Goal: Task Accomplishment & Management: Manage account settings

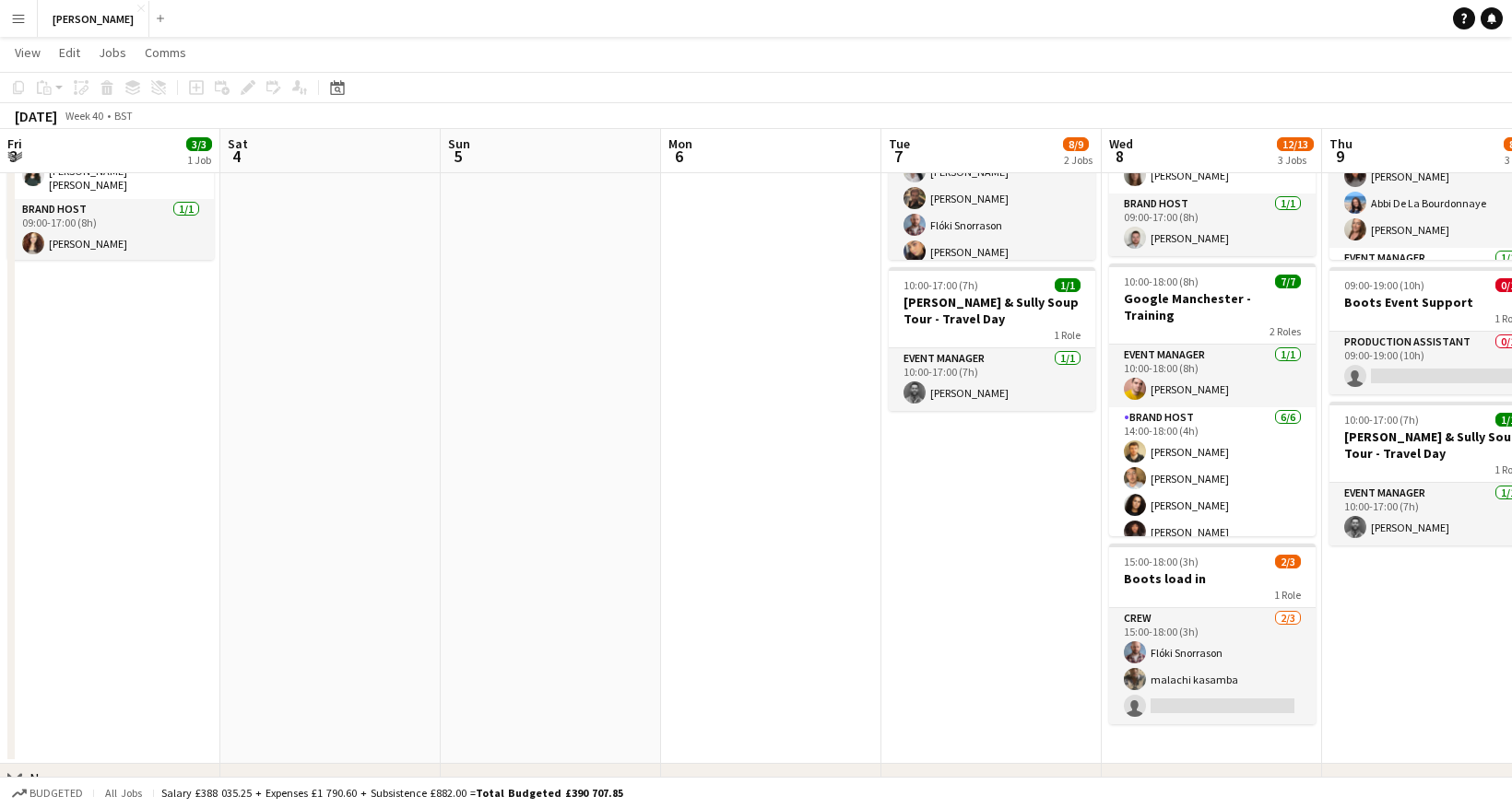
scroll to position [165, 0]
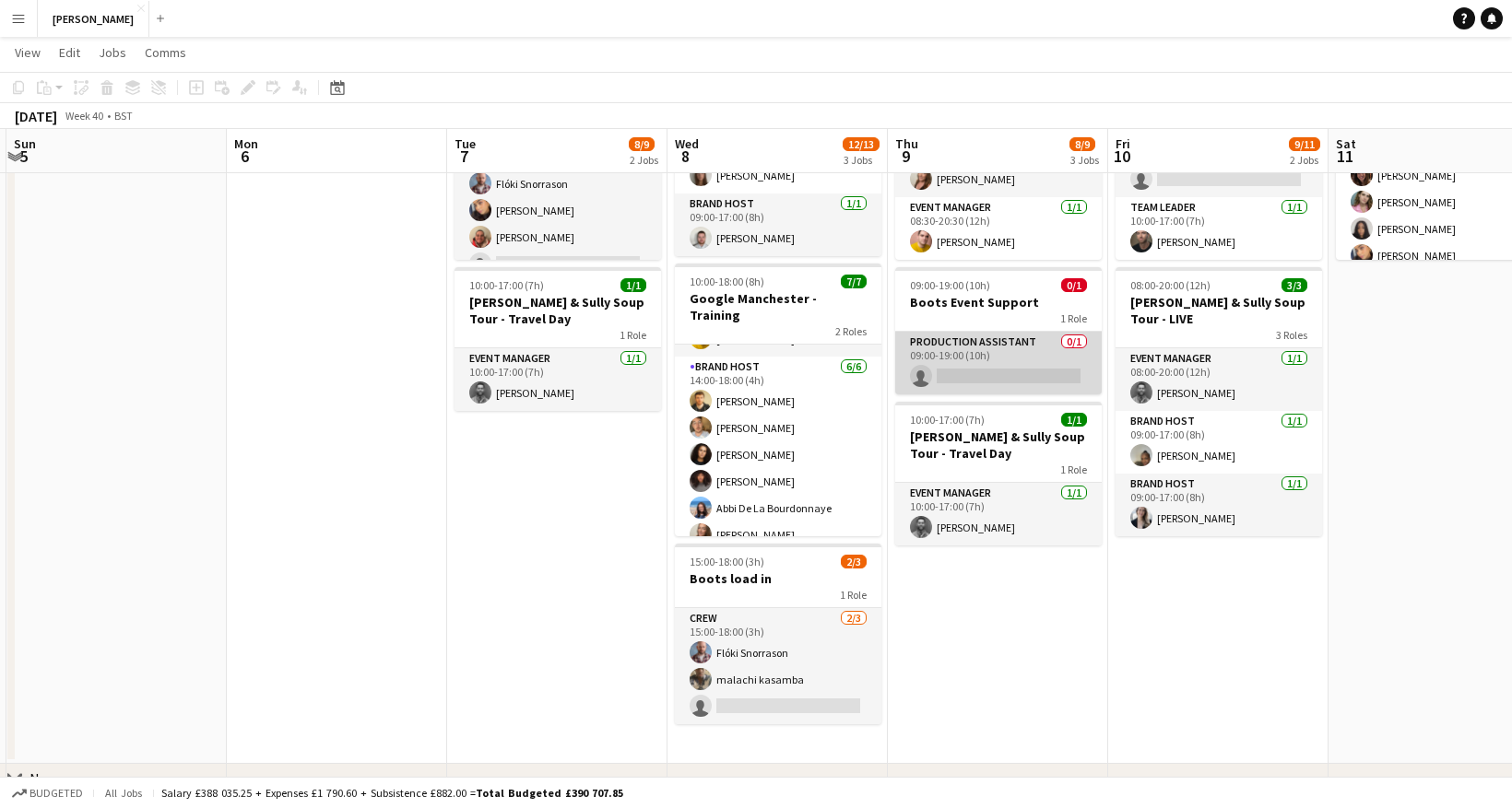
click at [1020, 352] on app-card-role "Production Assistant 0/1 09:00-19:00 (10h) single-neutral-actions" at bounding box center [998, 363] width 207 height 63
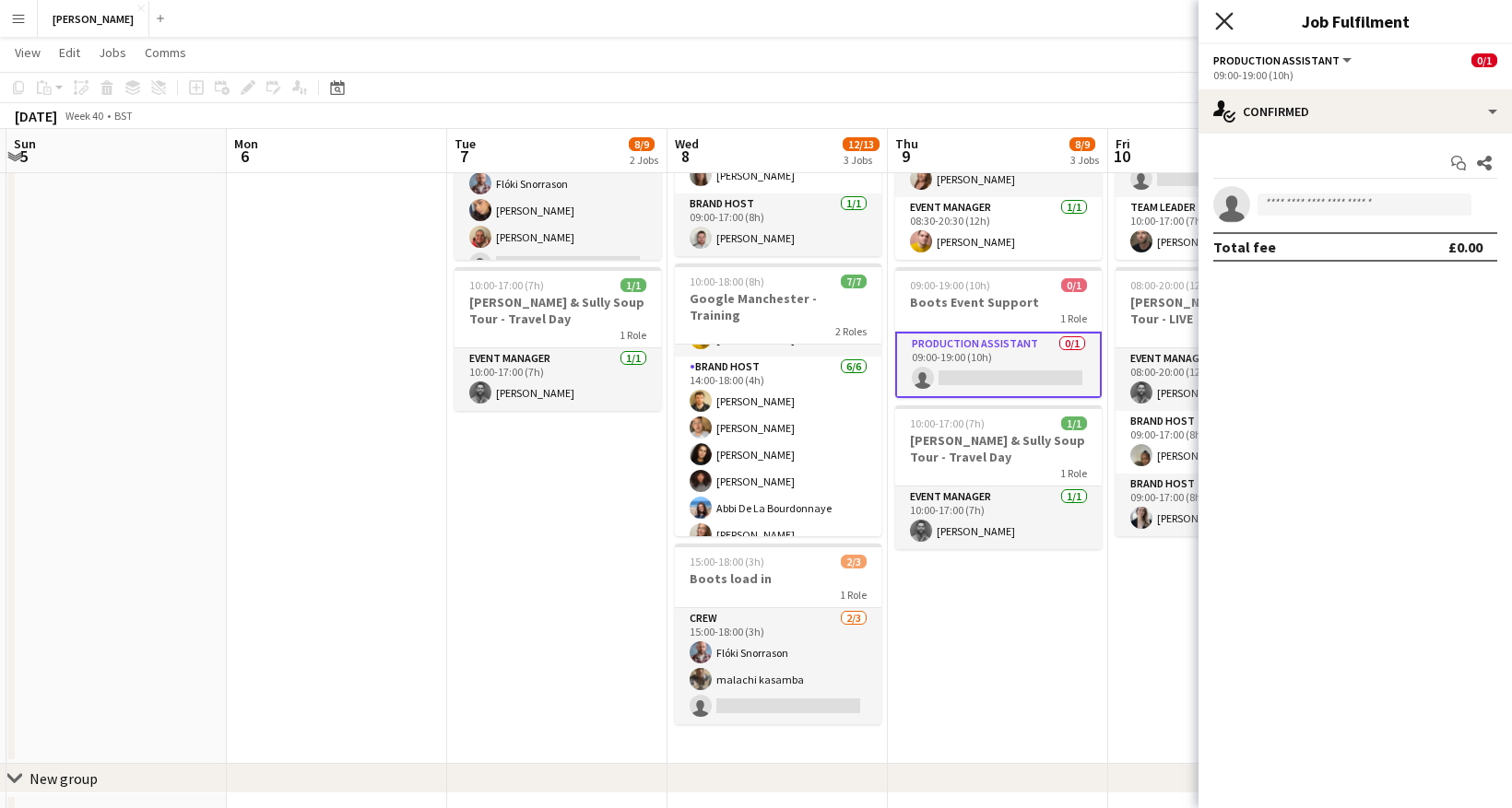
click at [1229, 13] on icon "Close pop-in" at bounding box center [1224, 20] width 17 height 17
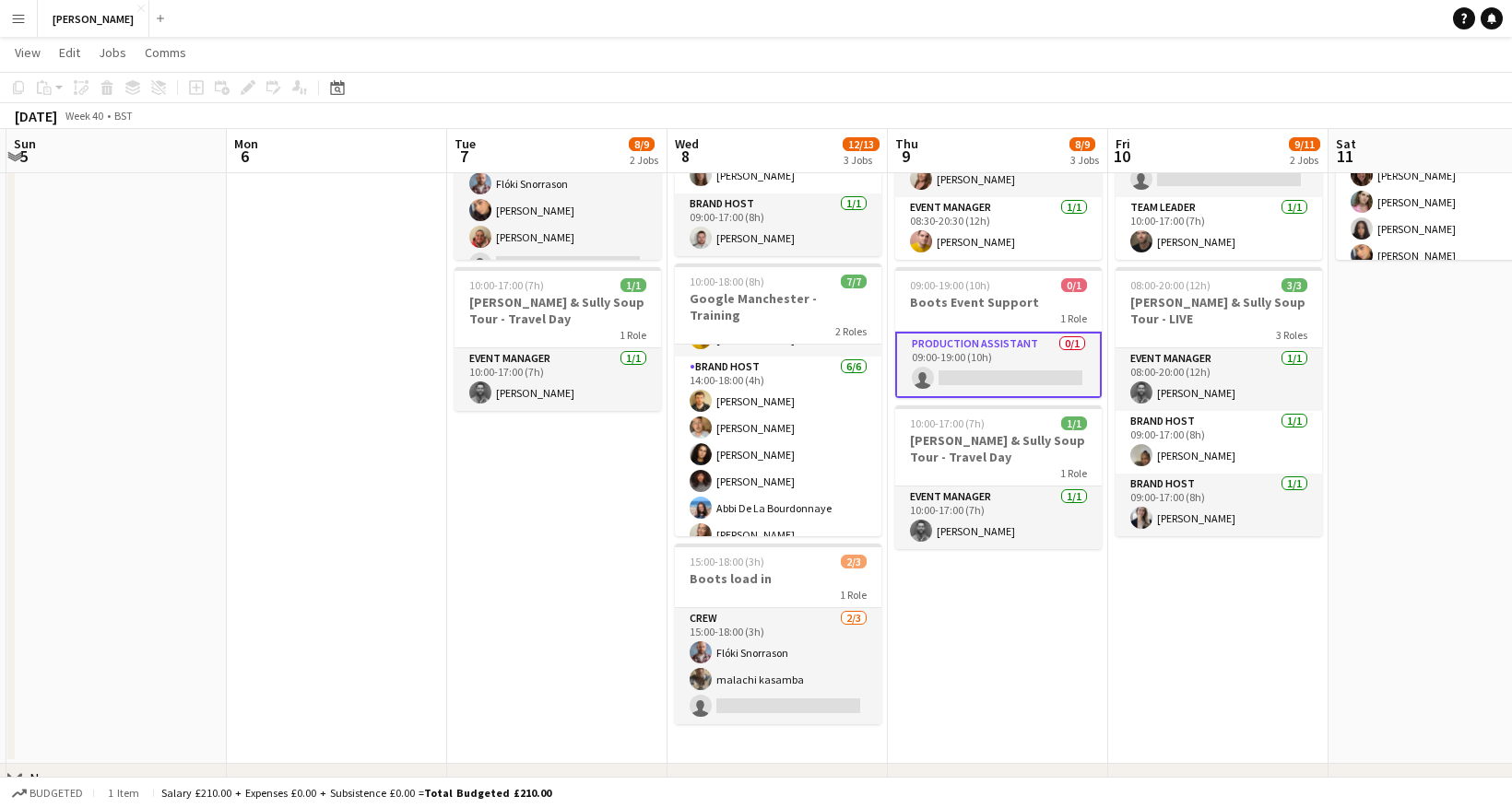
click at [1020, 345] on app-card-role "Production Assistant 0/1 09:00-19:00 (10h) single-neutral-actions" at bounding box center [998, 365] width 207 height 66
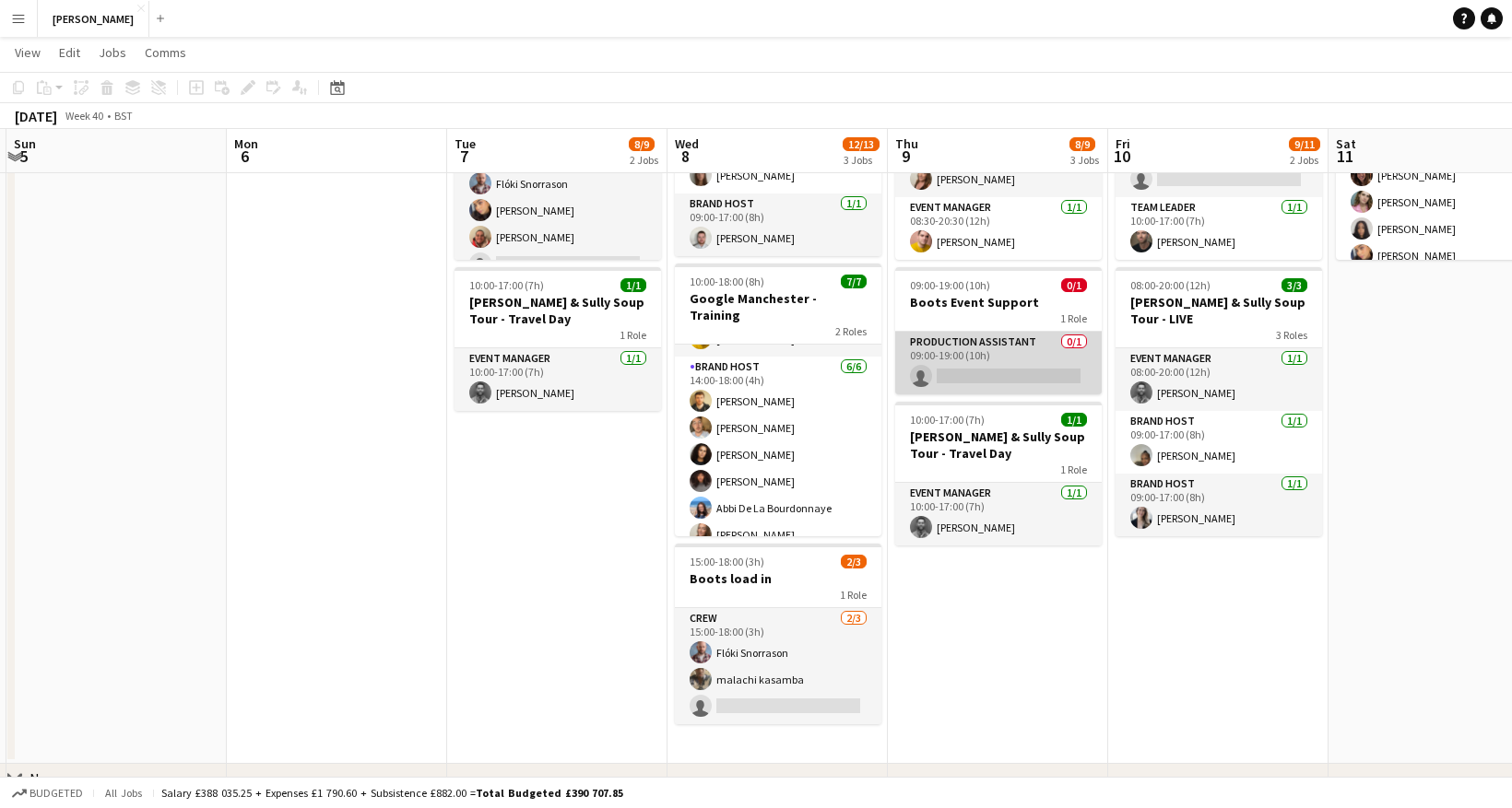
click at [1020, 345] on app-card-role "Production Assistant 0/1 09:00-19:00 (10h) single-neutral-actions" at bounding box center [998, 363] width 207 height 63
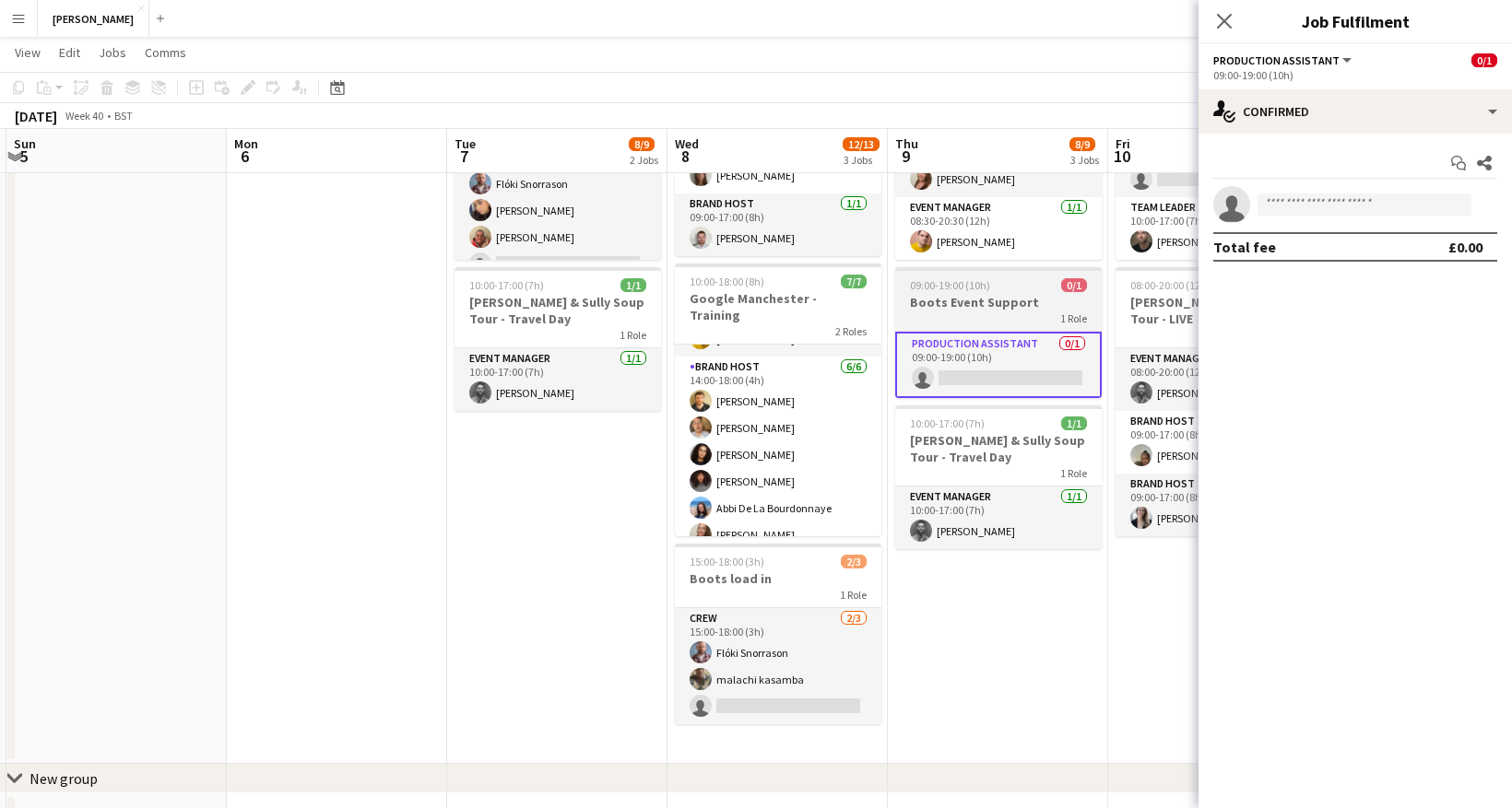
click at [1015, 306] on h3 "Boots Event Support" at bounding box center [998, 302] width 207 height 16
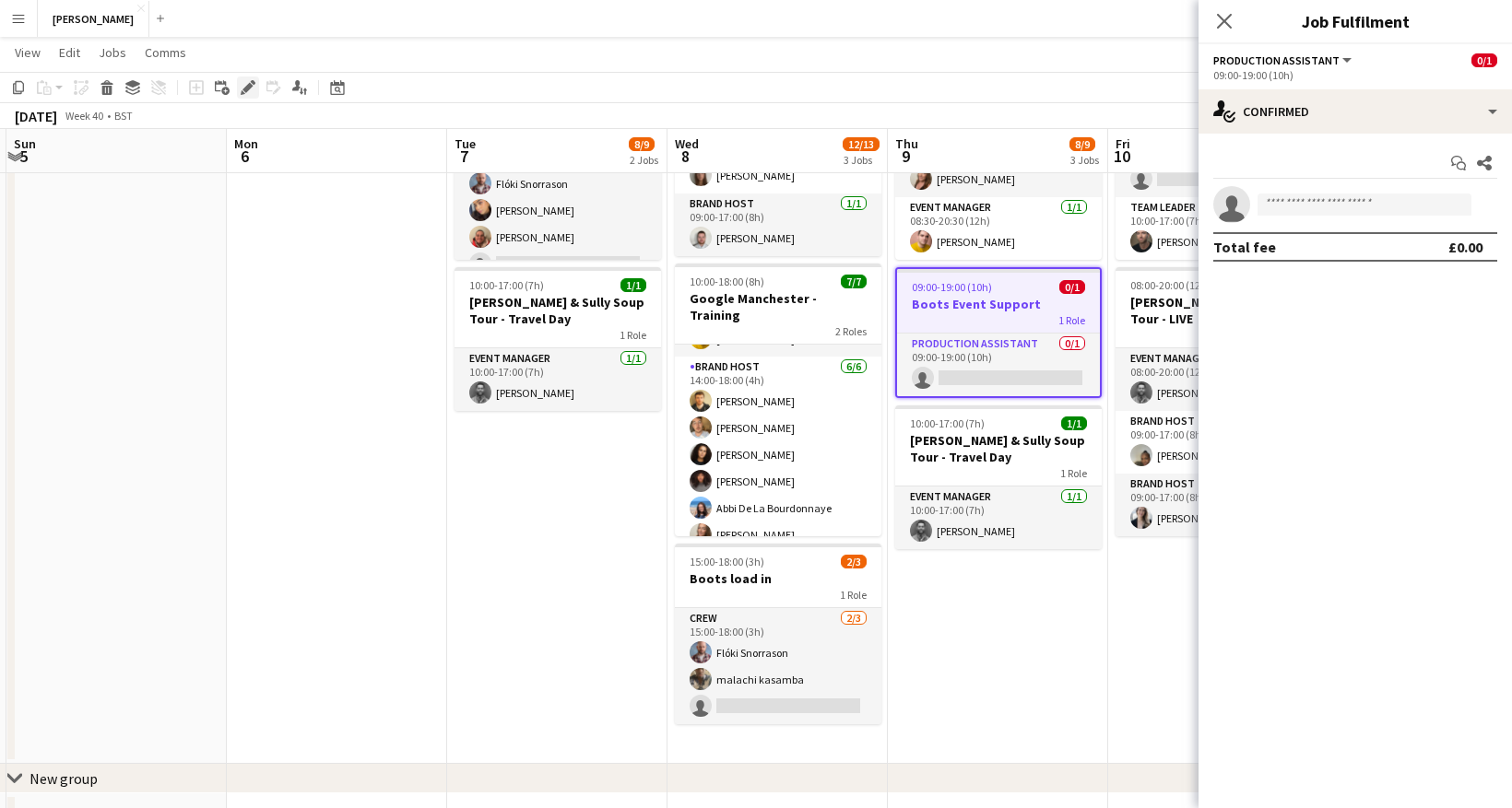
click at [243, 88] on icon "Edit" at bounding box center [247, 87] width 14 height 14
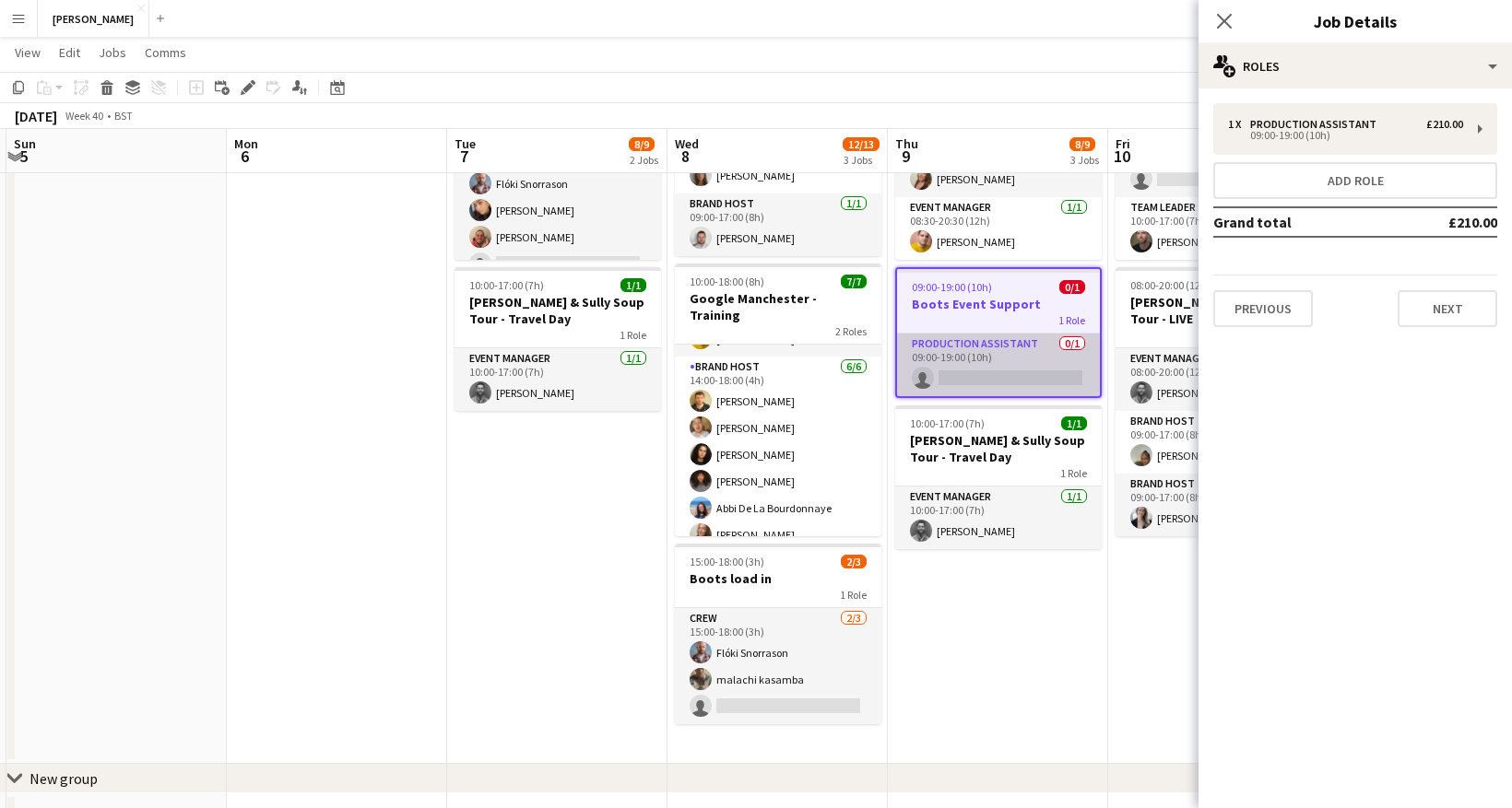
click at [1017, 353] on app-card-role "Production Assistant 0/1 09:00-19:00 (10h) single-neutral-actions" at bounding box center [998, 365] width 203 height 63
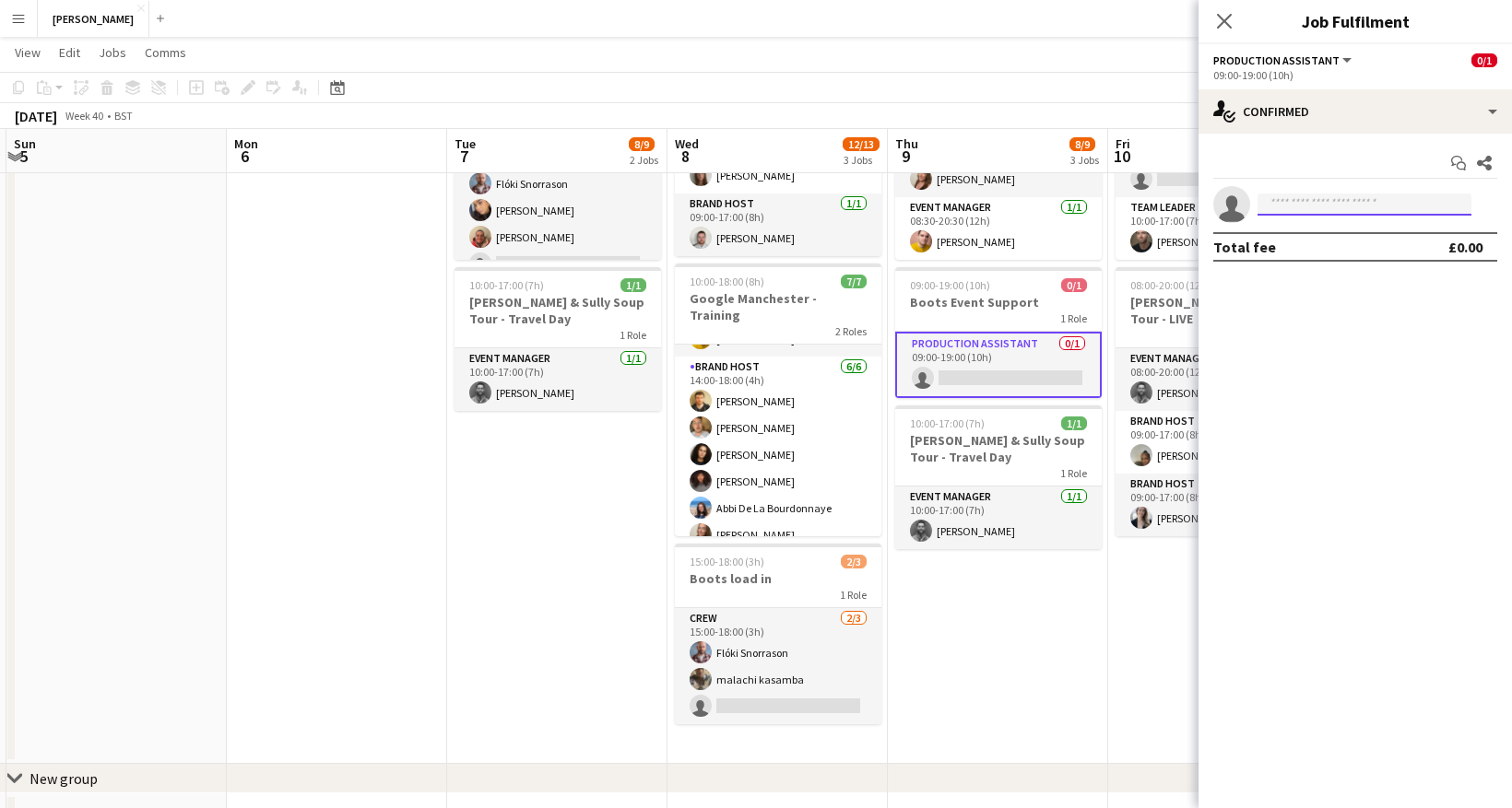
click at [1370, 208] on input at bounding box center [1365, 204] width 214 height 22
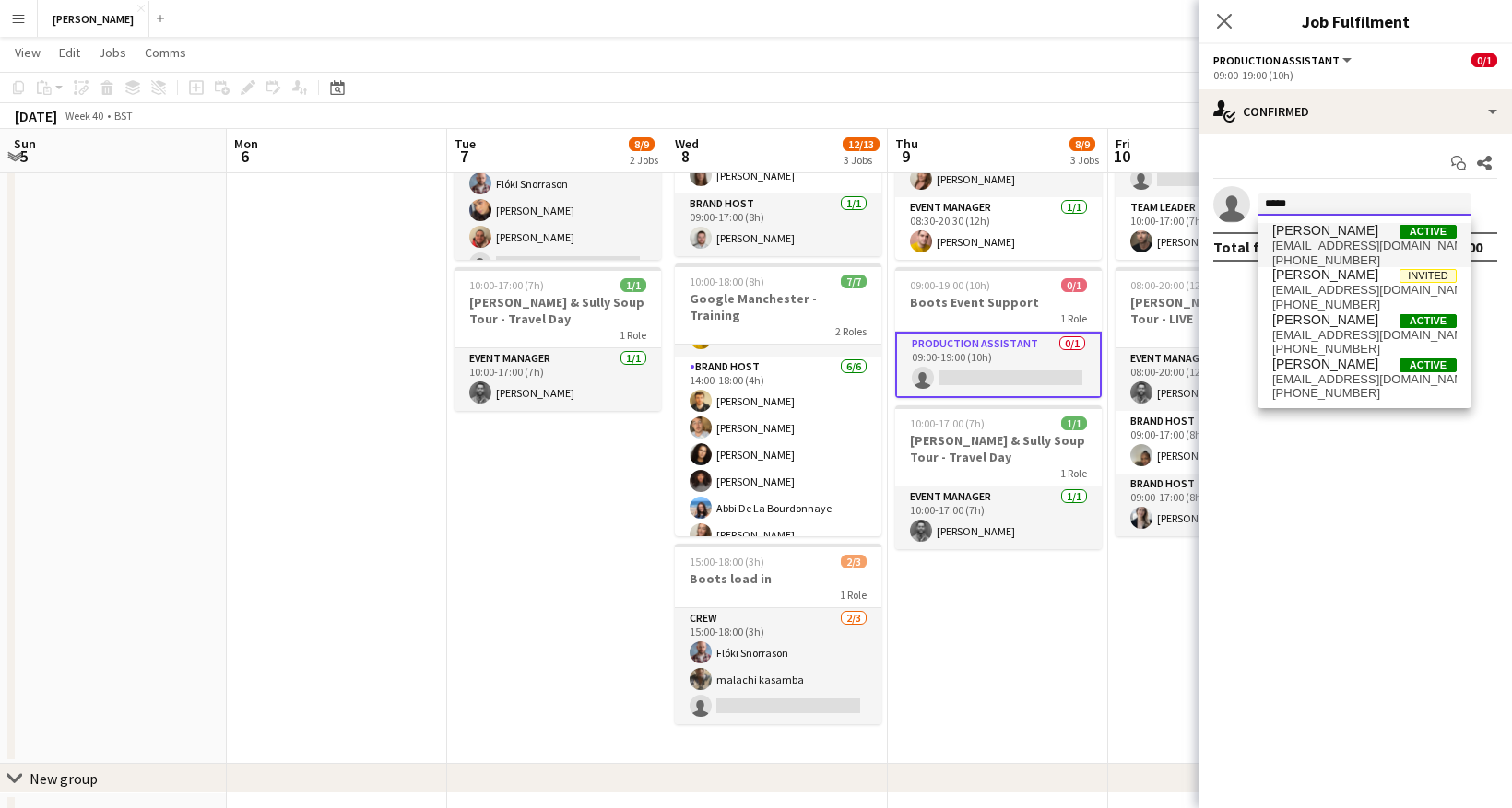
type input "*****"
click at [1360, 236] on span "[PERSON_NAME] Active" at bounding box center [1365, 231] width 185 height 15
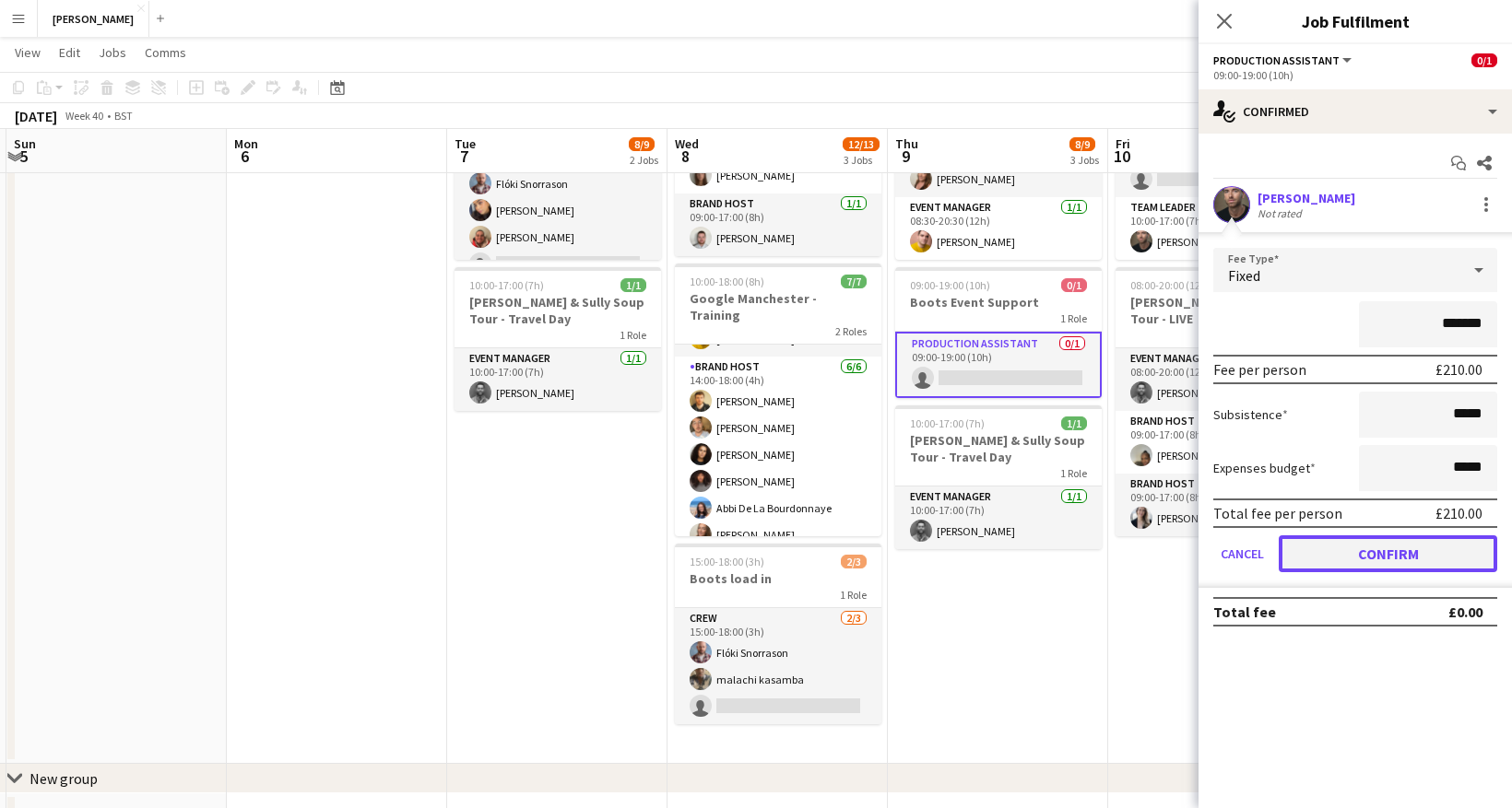
click at [1328, 550] on button "Confirm" at bounding box center [1388, 554] width 218 height 37
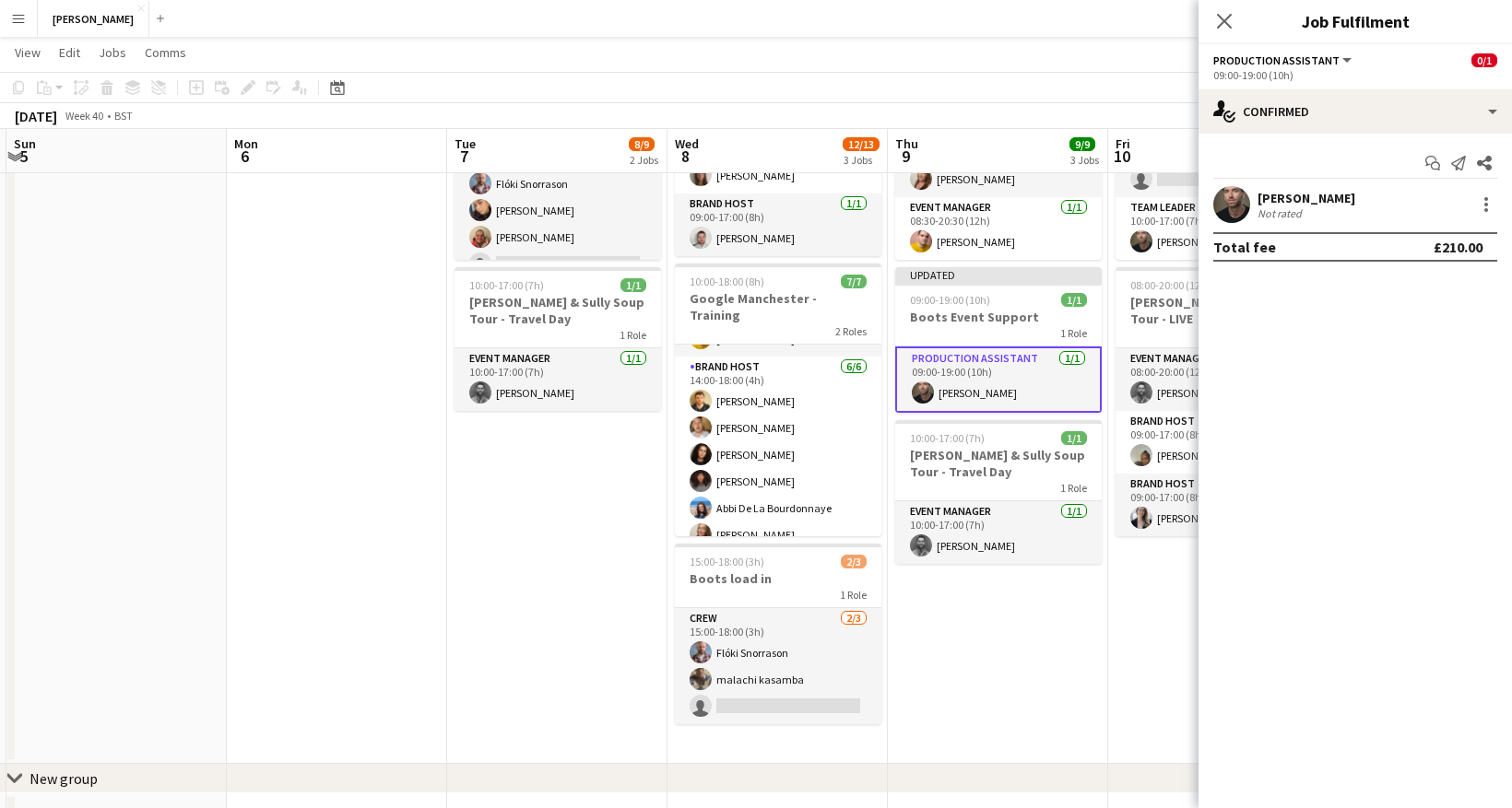
click at [1012, 644] on app-date-cell "08:30-20:30 (12h) 7/7 Google Manchester - Live 2 Roles Brand Host [DATE] 08:30-…" at bounding box center [997, 371] width 220 height 784
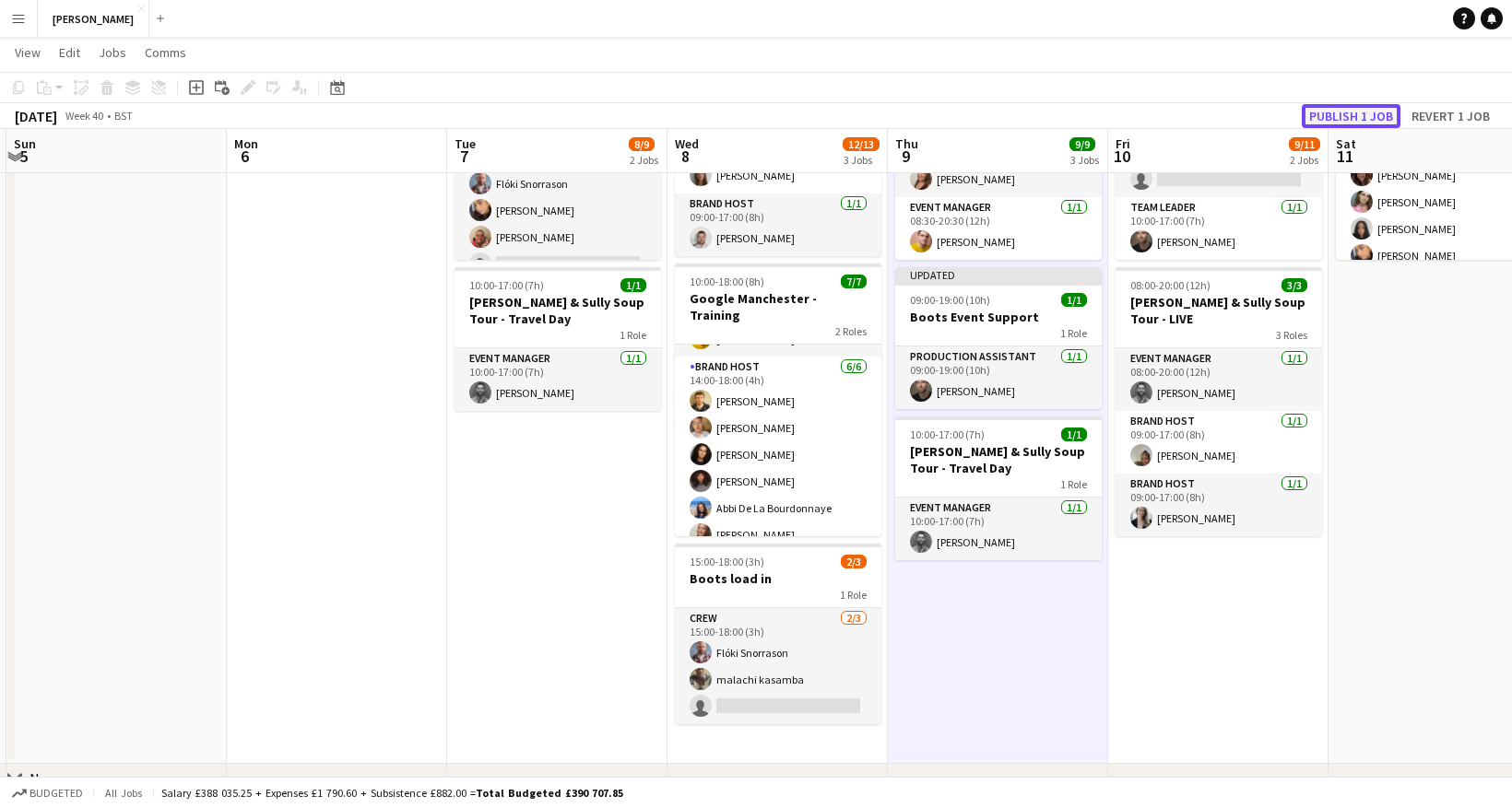
click at [1355, 107] on button "Publish 1 job" at bounding box center [1351, 115] width 98 height 24
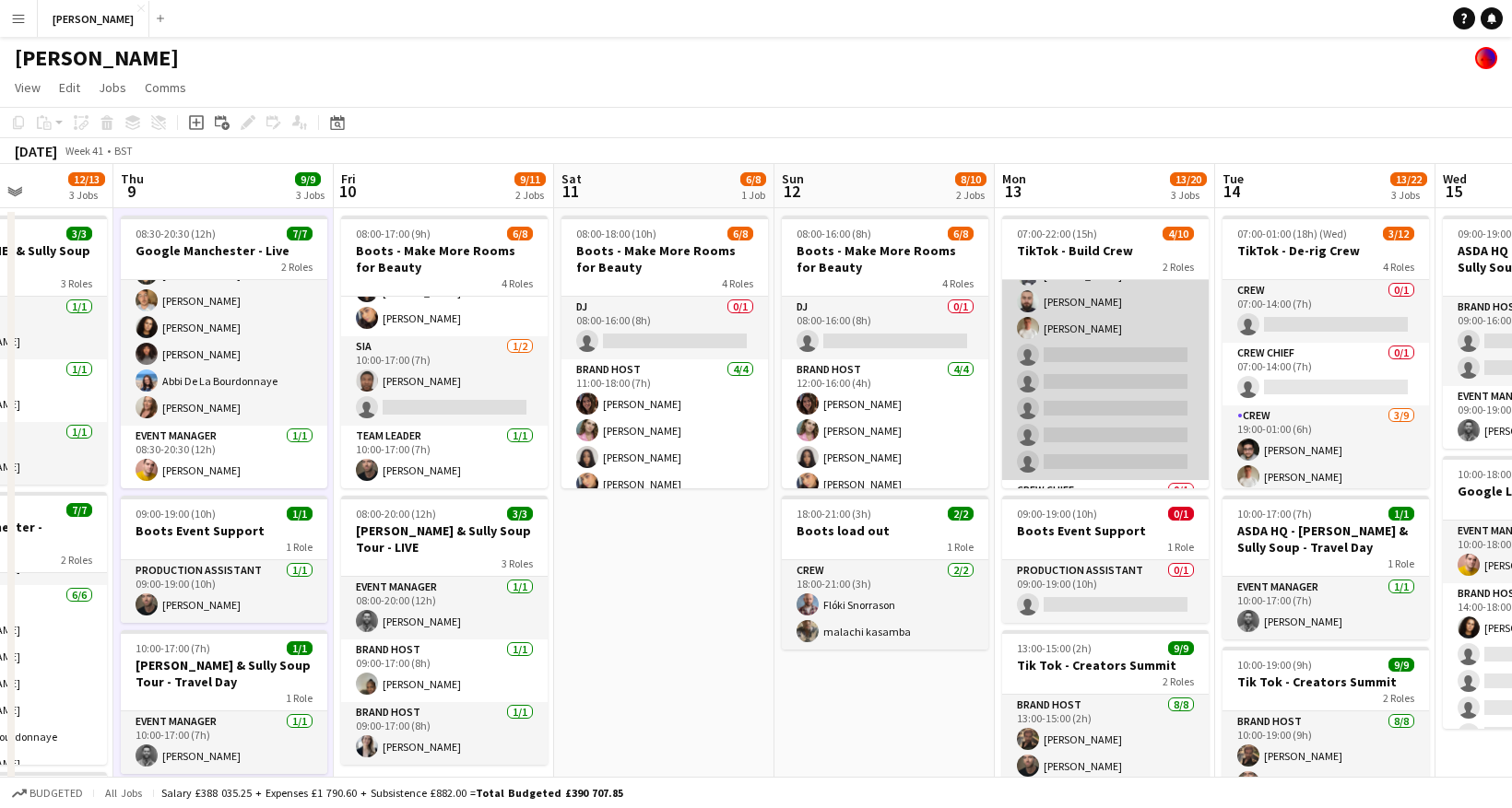
scroll to position [0, 0]
click at [1101, 343] on app-card-role "Crew 1A [DATE] 07:00-22:00 (15h) [PERSON_NAME] [PERSON_NAME] [PERSON_NAME] [PER…" at bounding box center [1105, 417] width 207 height 276
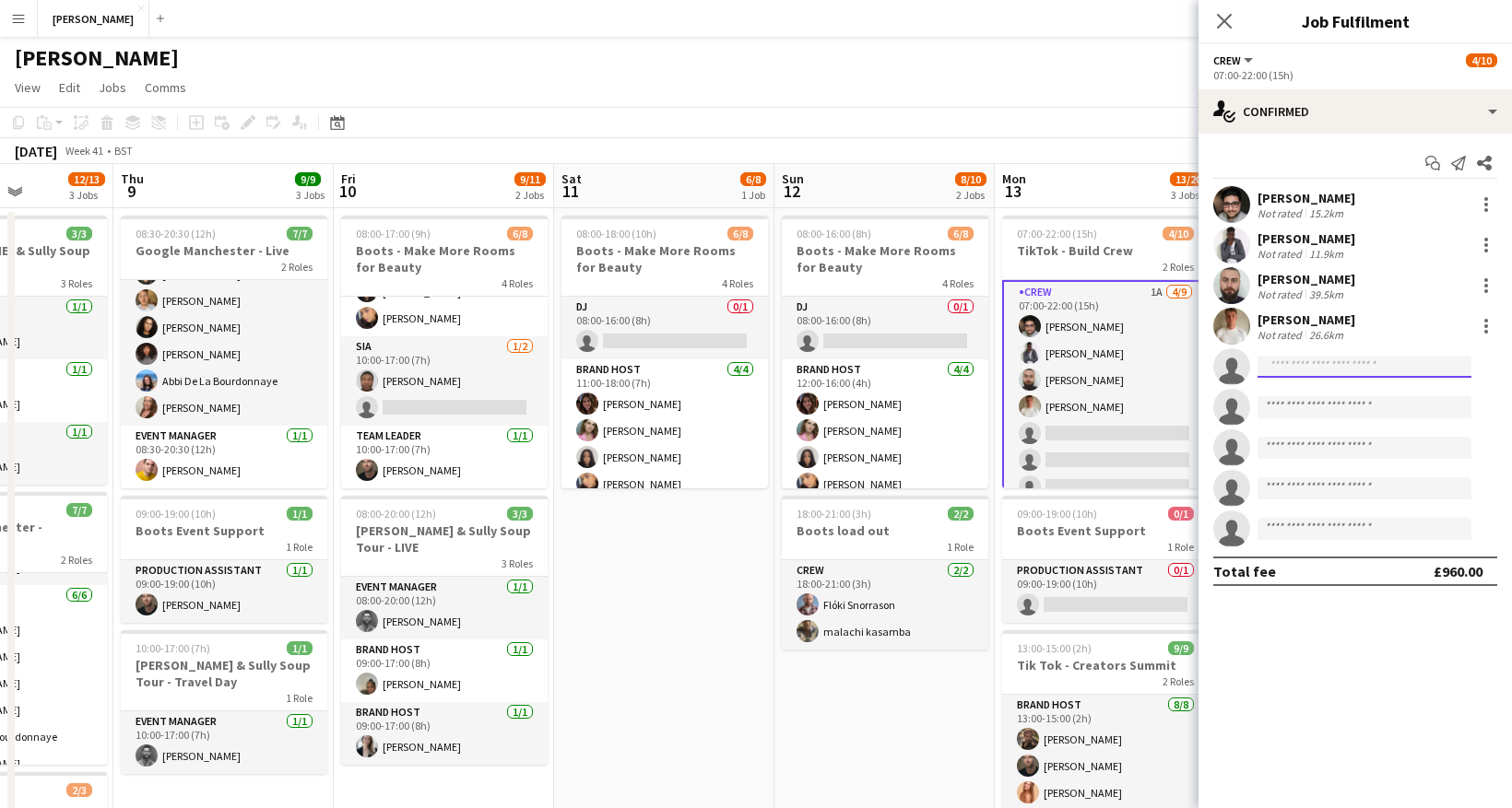
click at [1338, 361] on input at bounding box center [1365, 366] width 214 height 22
click at [1318, 197] on div "[PERSON_NAME]" at bounding box center [1307, 197] width 98 height 16
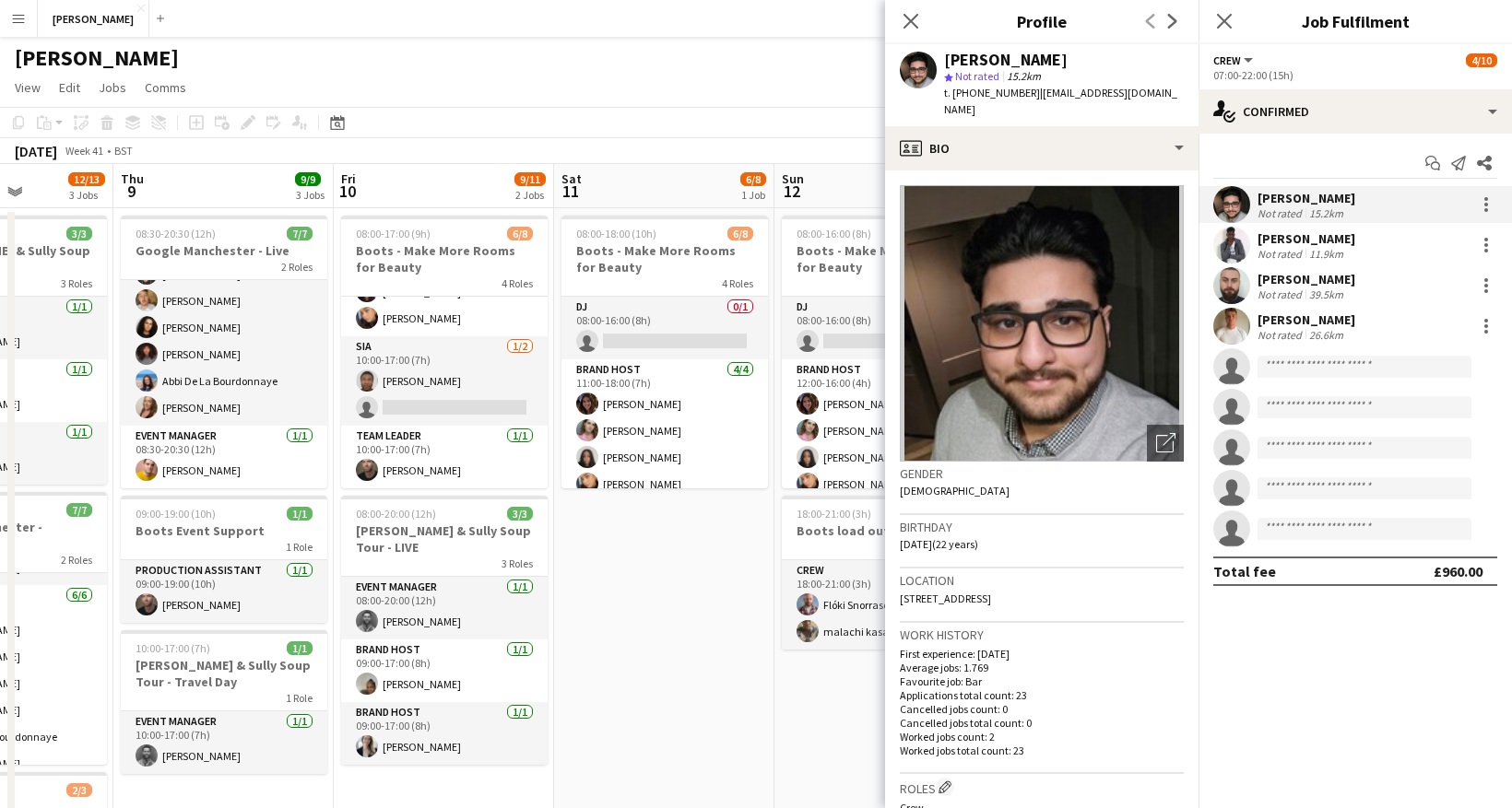
click at [1318, 197] on div "[PERSON_NAME]" at bounding box center [1307, 197] width 98 height 16
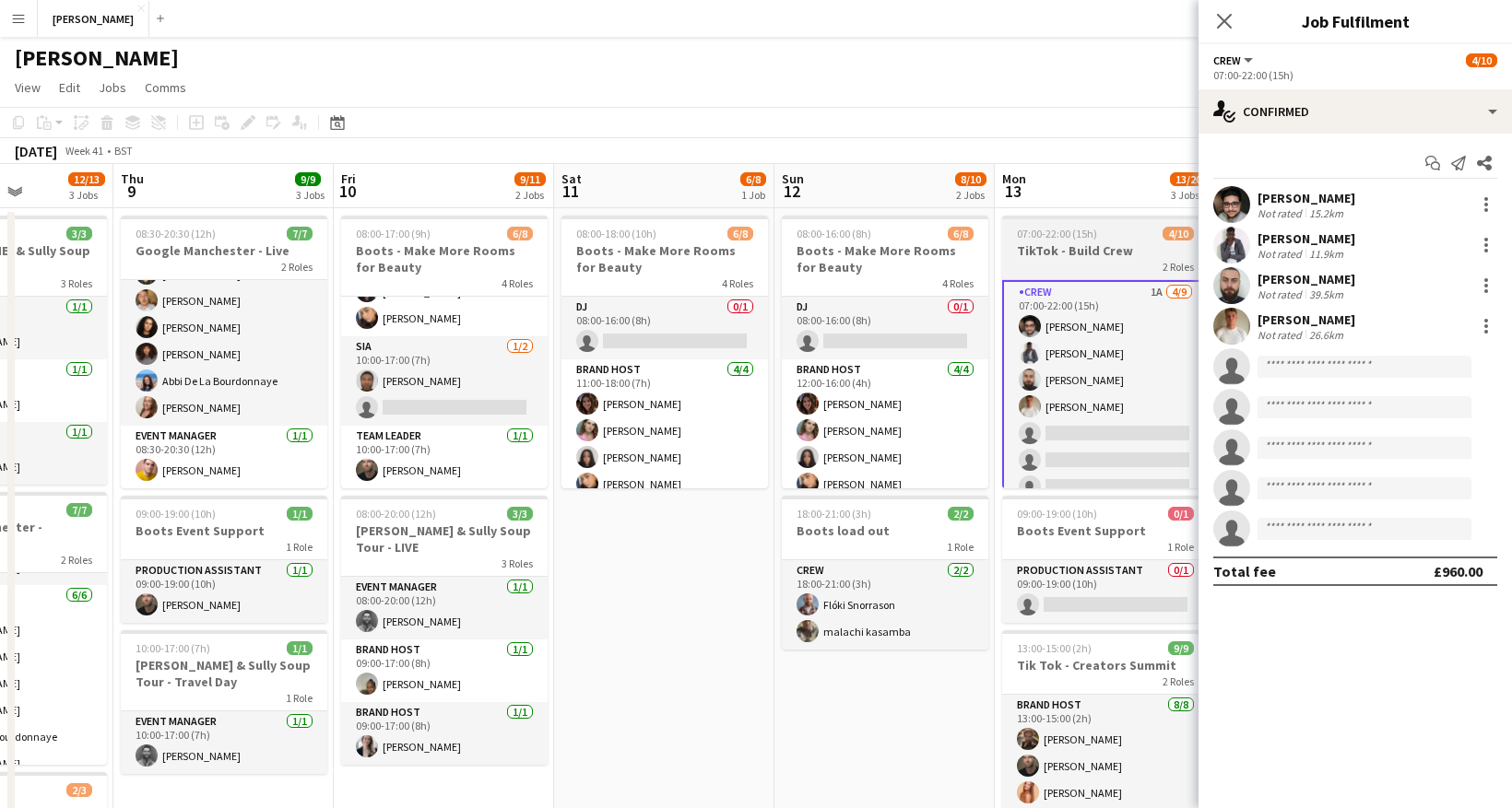
click at [1092, 261] on div "2 Roles" at bounding box center [1105, 265] width 207 height 14
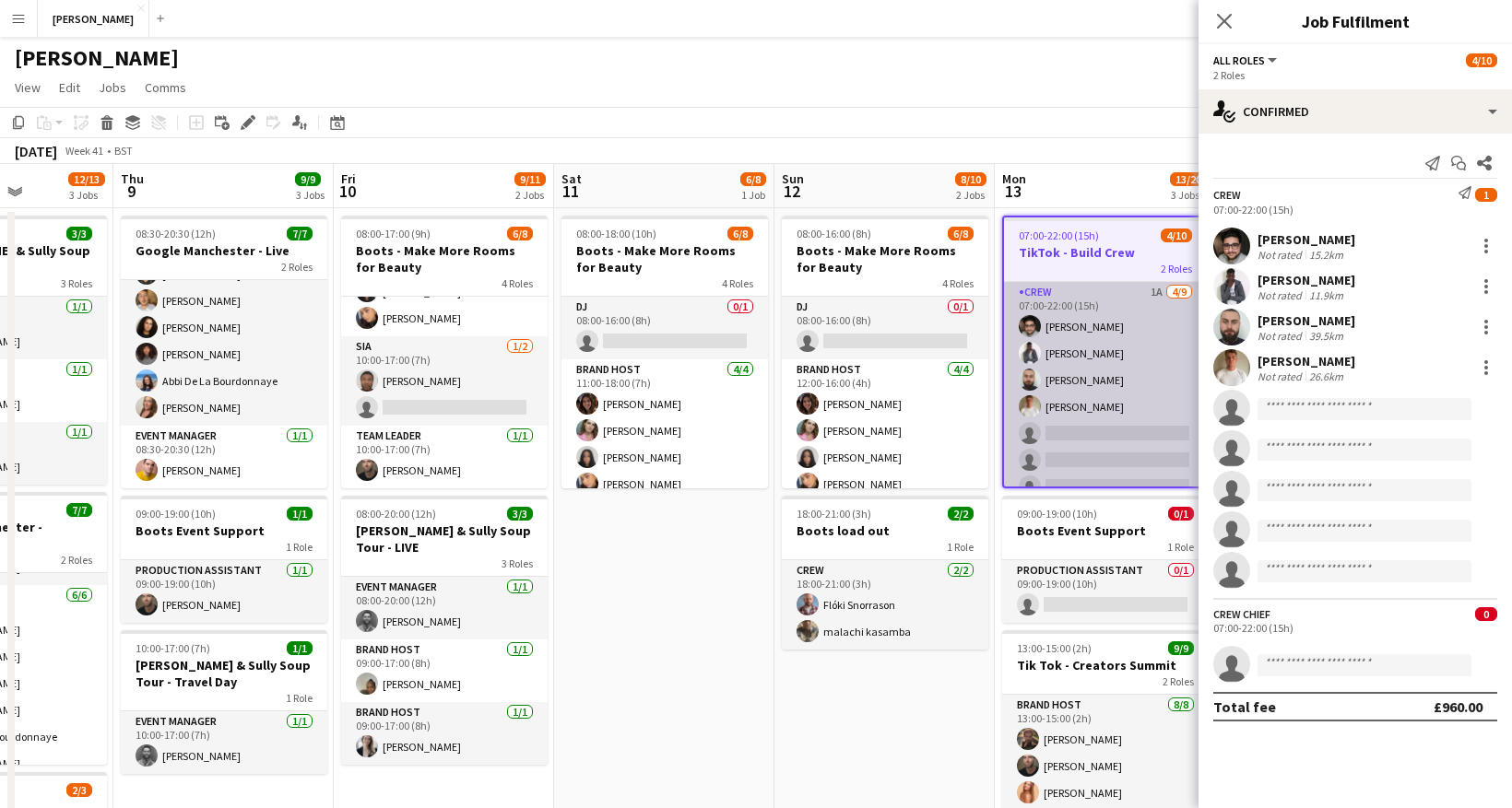
click at [1102, 406] on app-card-role "Crew 1A [DATE] 07:00-22:00 (15h) [PERSON_NAME] [PERSON_NAME] [PERSON_NAME] [PER…" at bounding box center [1105, 419] width 203 height 276
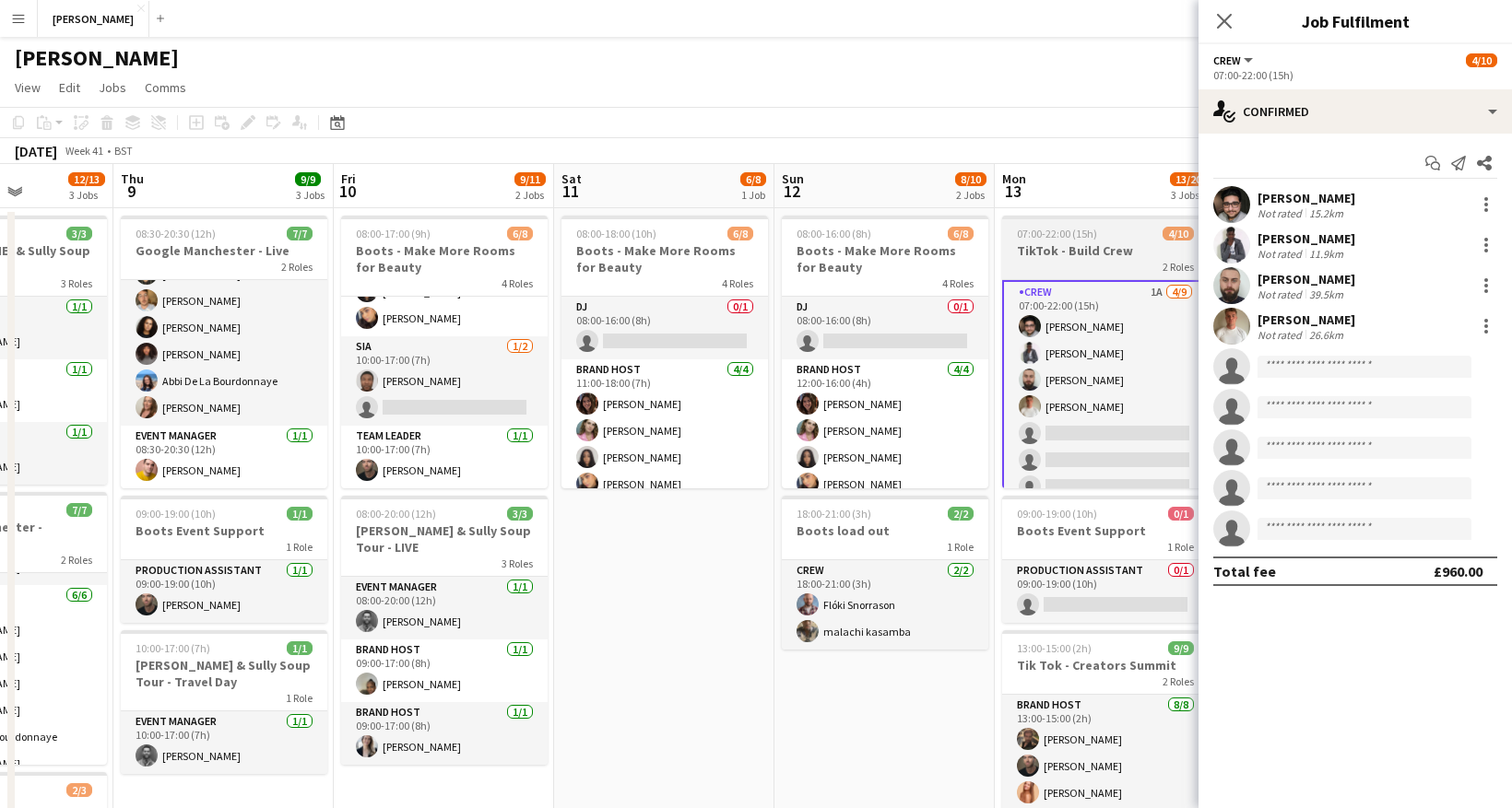
click at [1108, 265] on div "2 Roles" at bounding box center [1105, 265] width 207 height 14
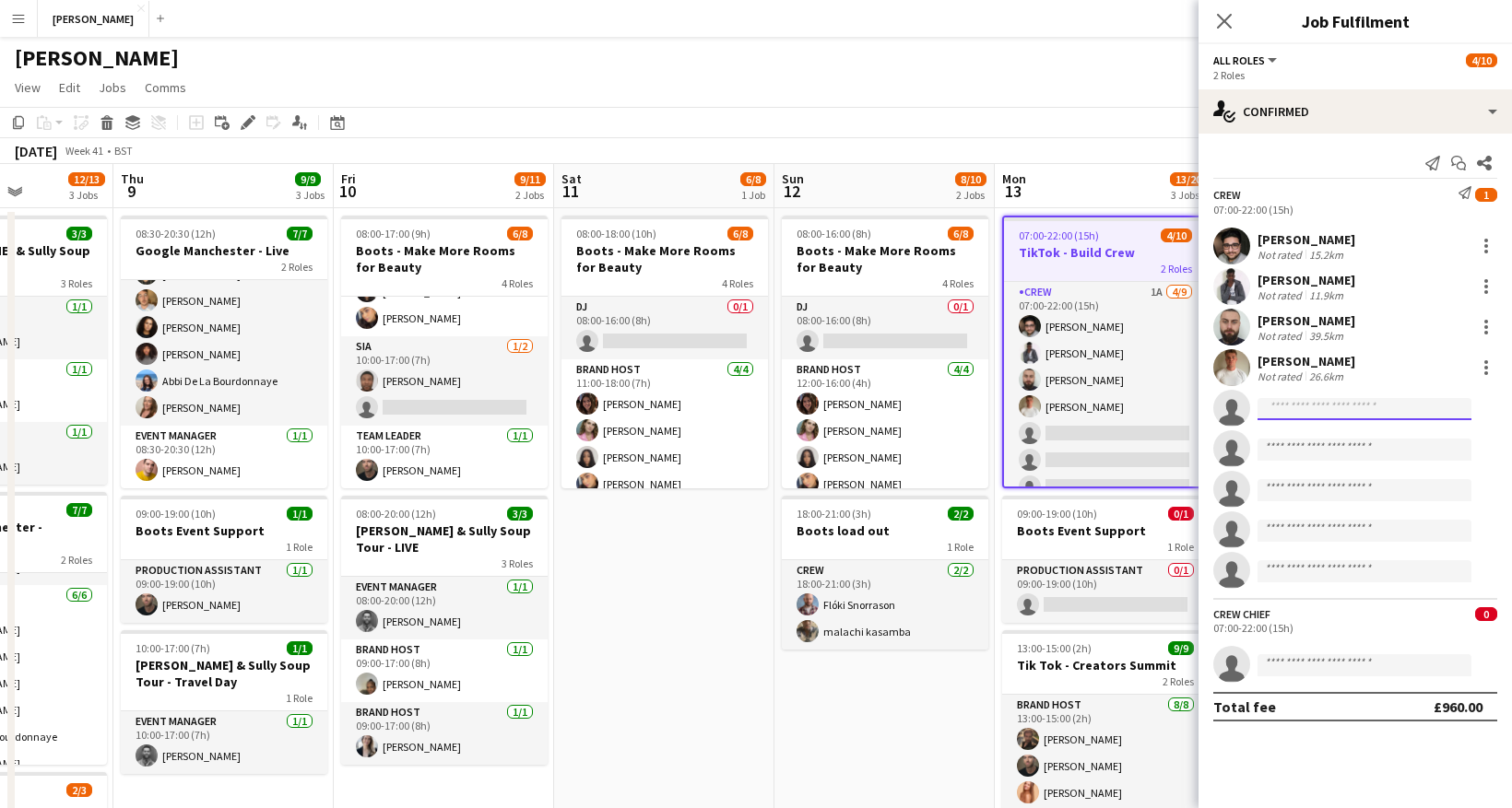
click at [1327, 403] on input at bounding box center [1365, 409] width 214 height 22
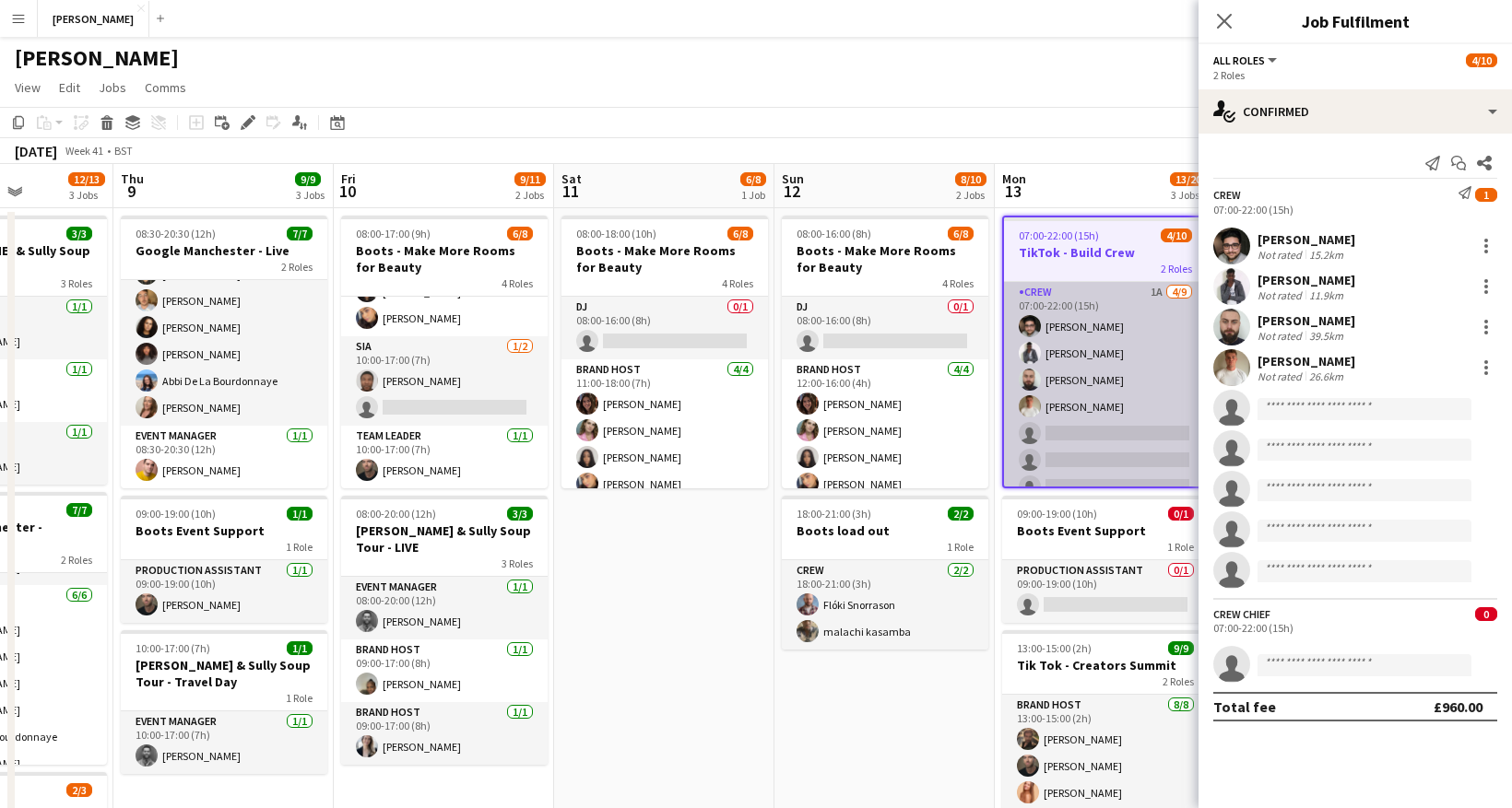
click at [1089, 411] on app-card-role "Crew 1A [DATE] 07:00-22:00 (15h) [PERSON_NAME] [PERSON_NAME] [PERSON_NAME] [PER…" at bounding box center [1105, 419] width 203 height 276
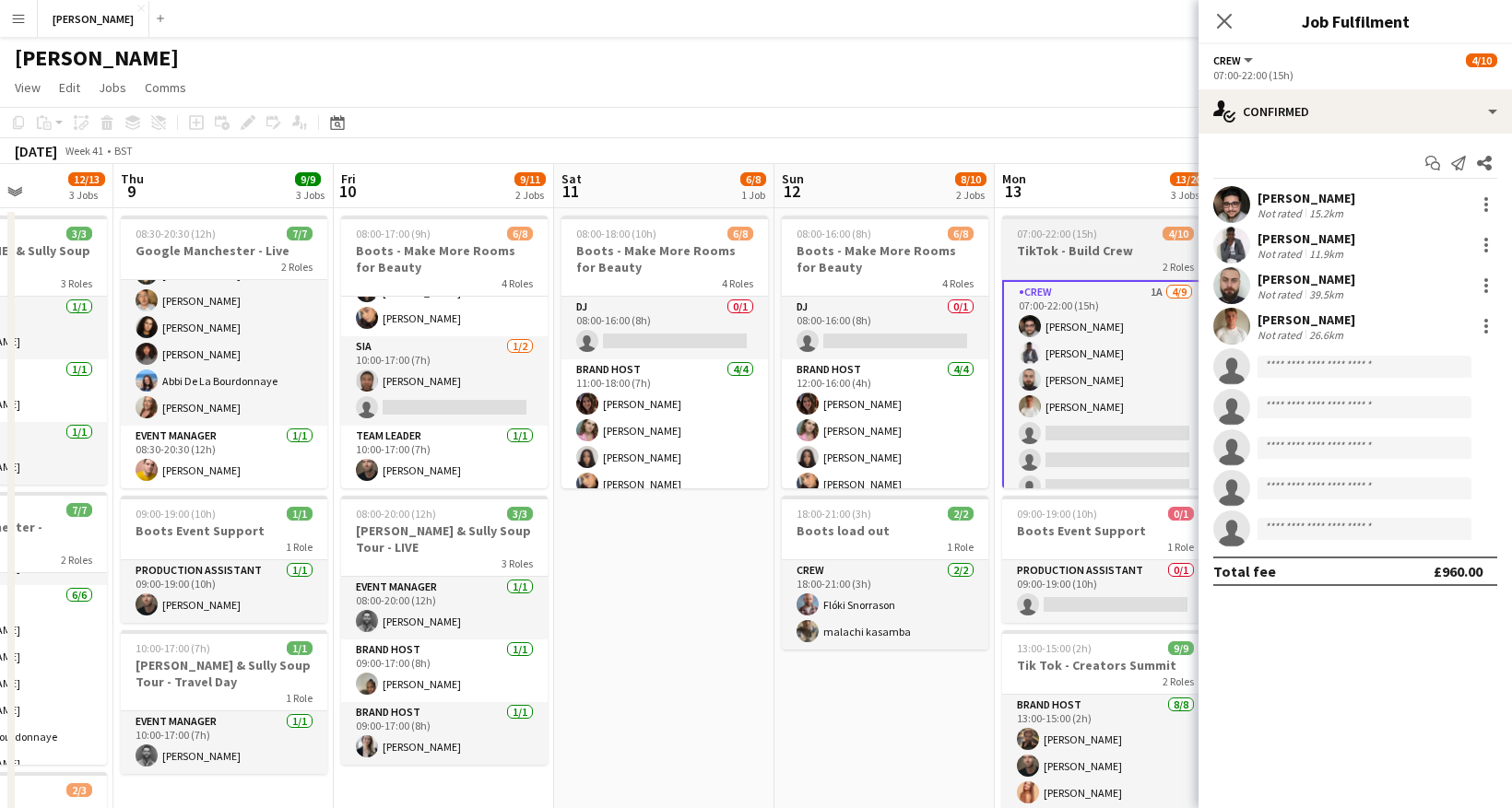
click at [1089, 265] on div "2 Roles" at bounding box center [1105, 265] width 207 height 14
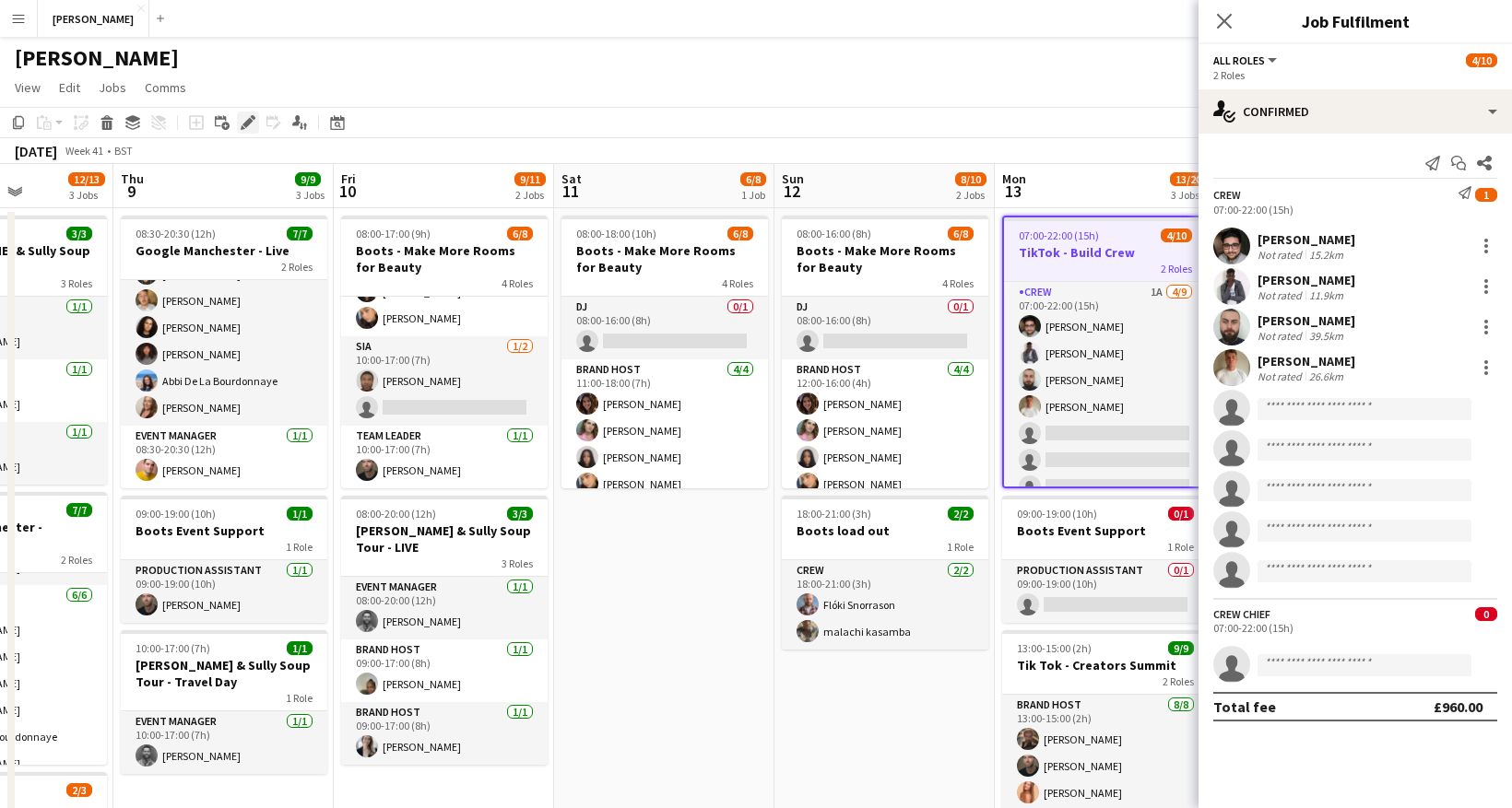
click at [245, 122] on icon at bounding box center [247, 123] width 11 height 11
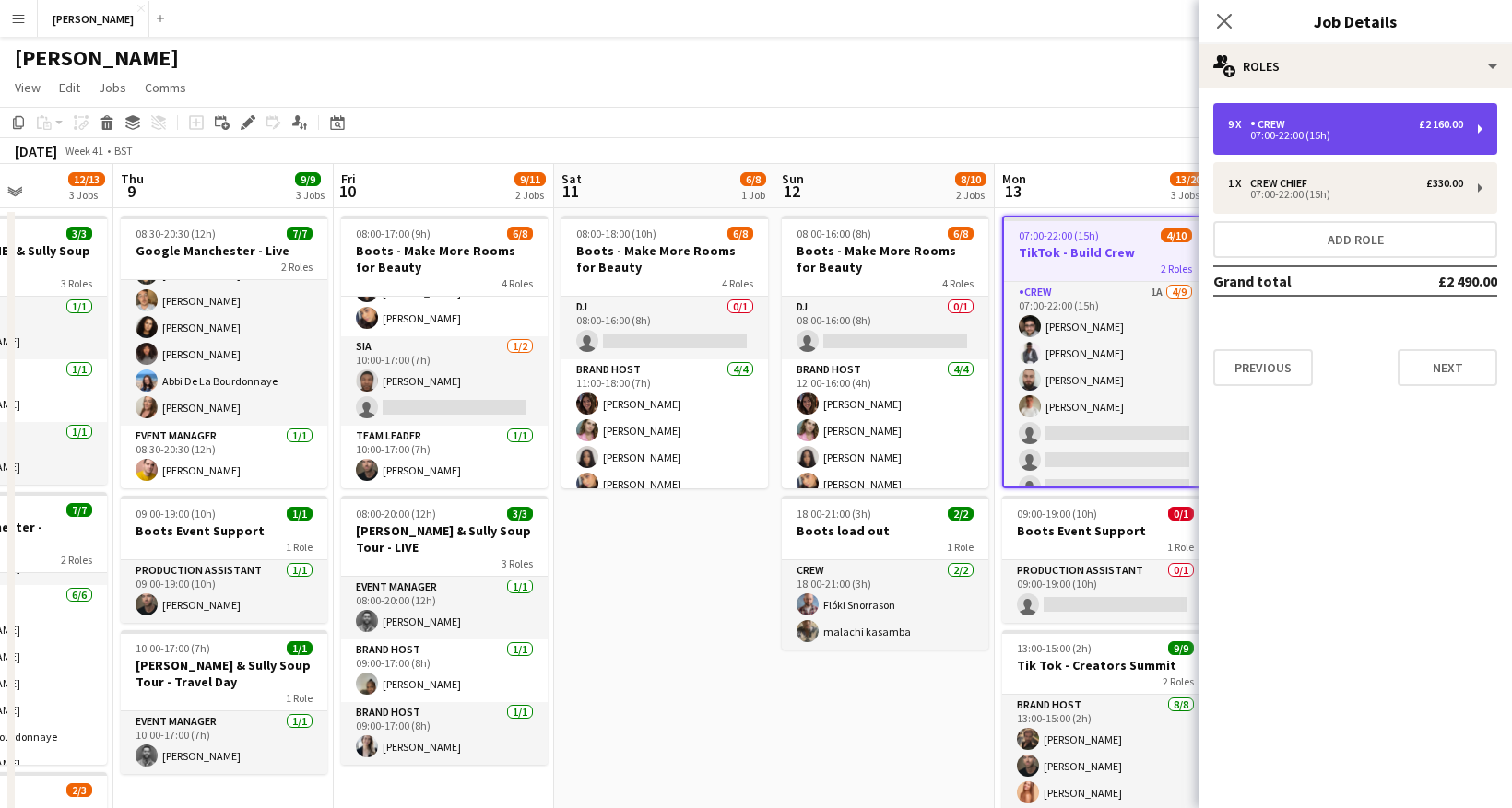
click at [1335, 120] on div "9 x Crew £2 160.00" at bounding box center [1345, 124] width 235 height 13
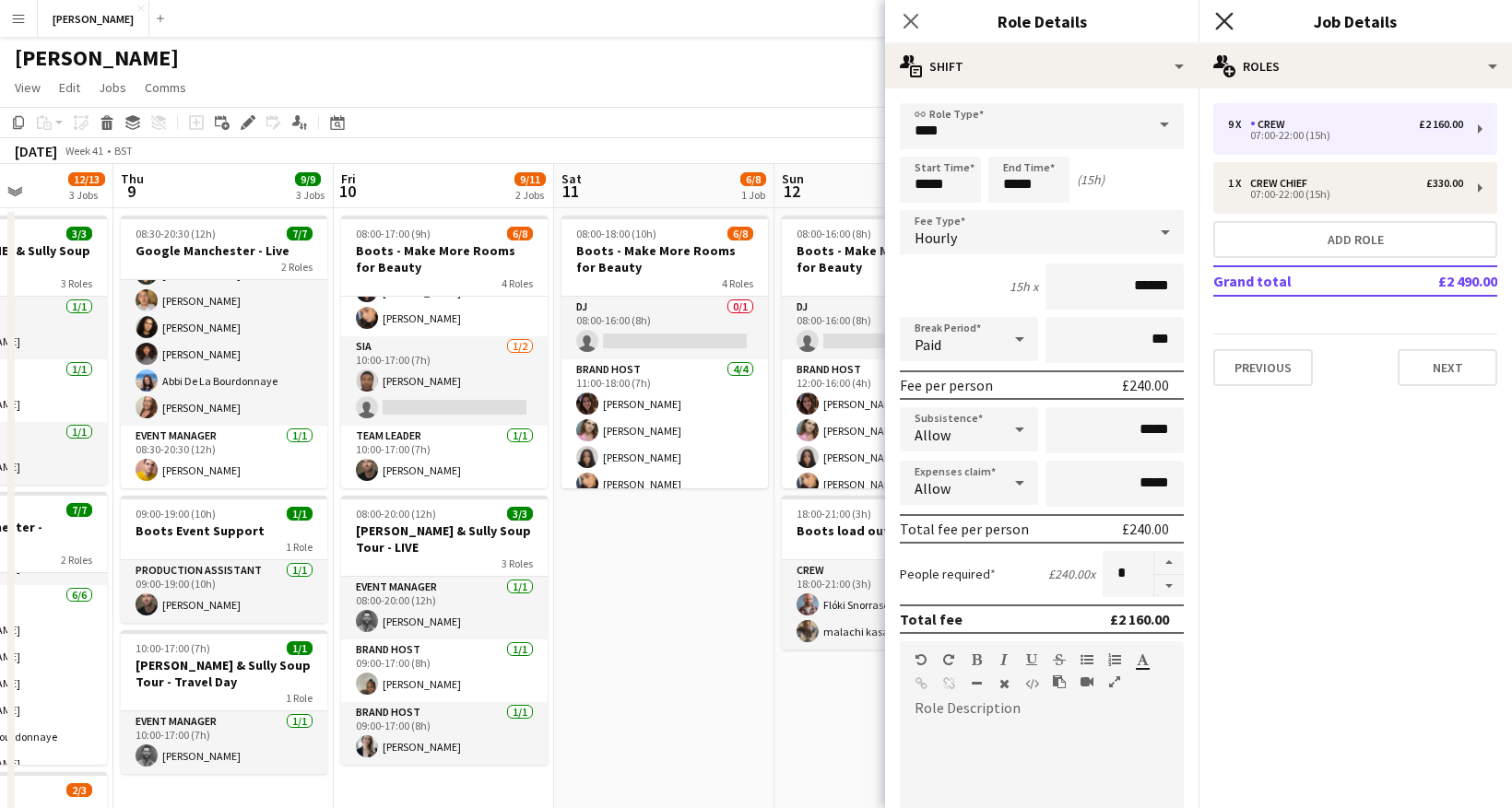
click at [1227, 24] on icon at bounding box center [1224, 20] width 17 height 17
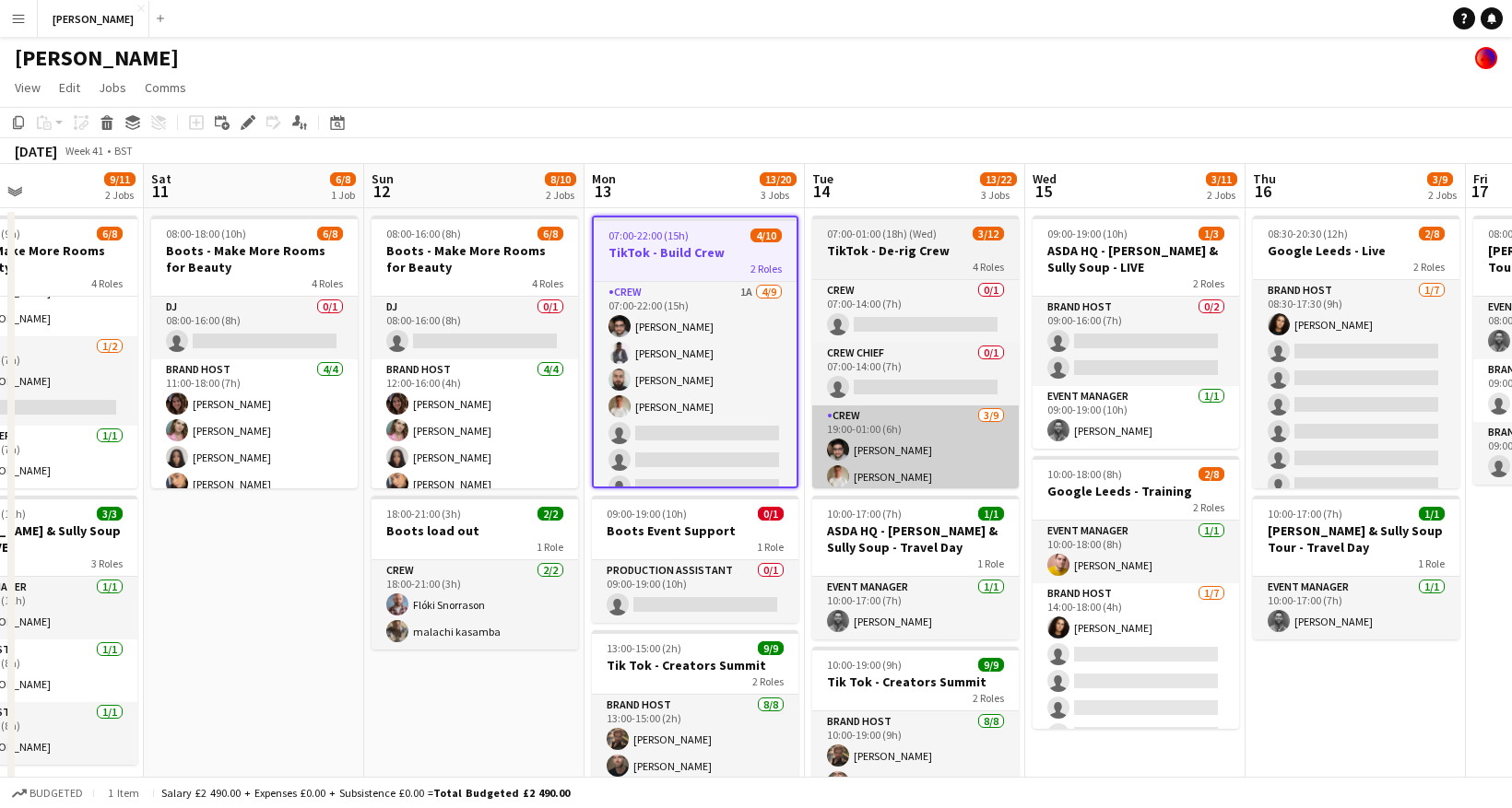
scroll to position [0, 761]
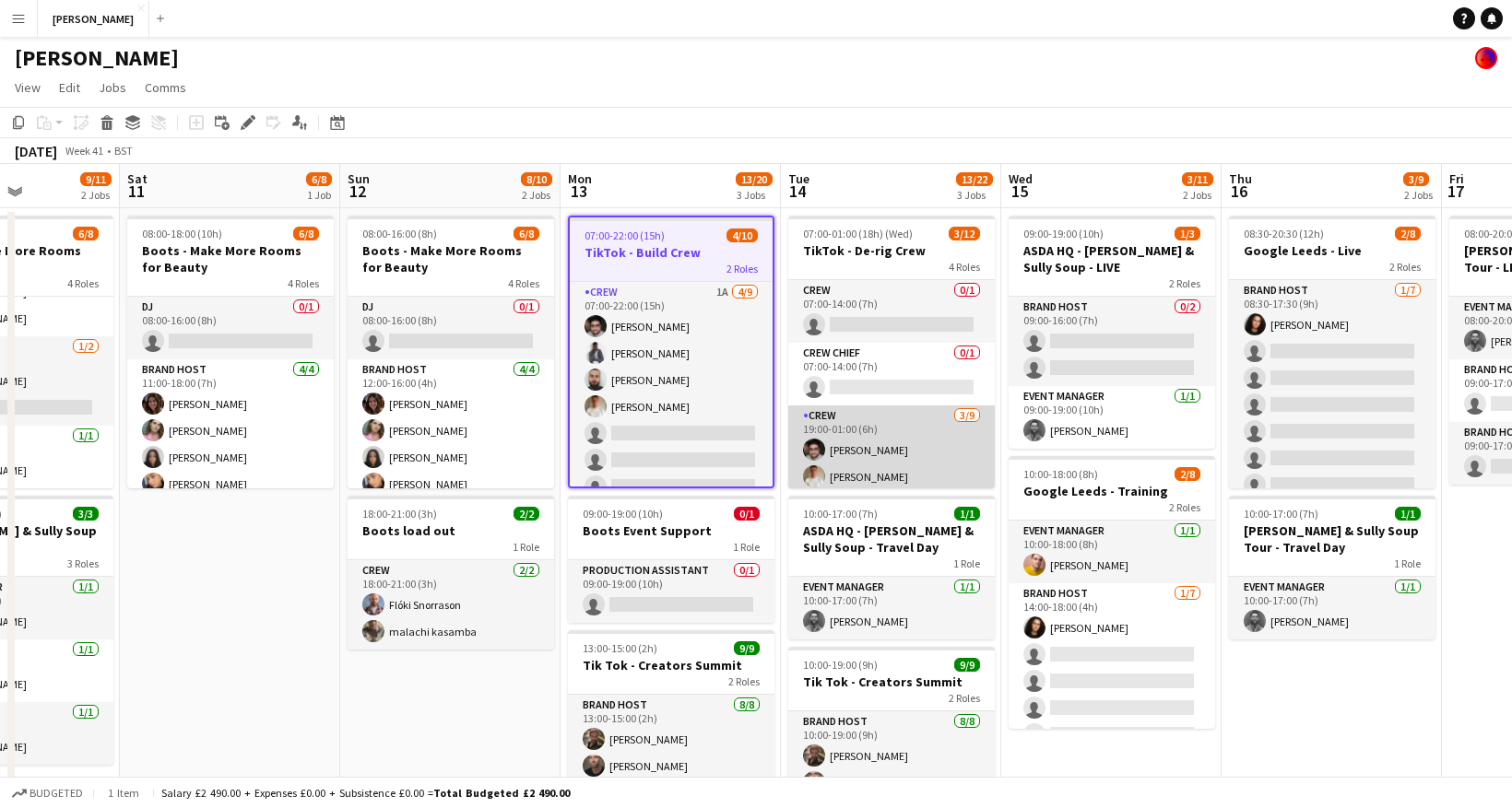
click at [945, 441] on app-card-role "Crew [DATE] 19:00-01:00 (6h) [PERSON_NAME] [PERSON_NAME] [PERSON_NAME] single-n…" at bounding box center [891, 543] width 207 height 276
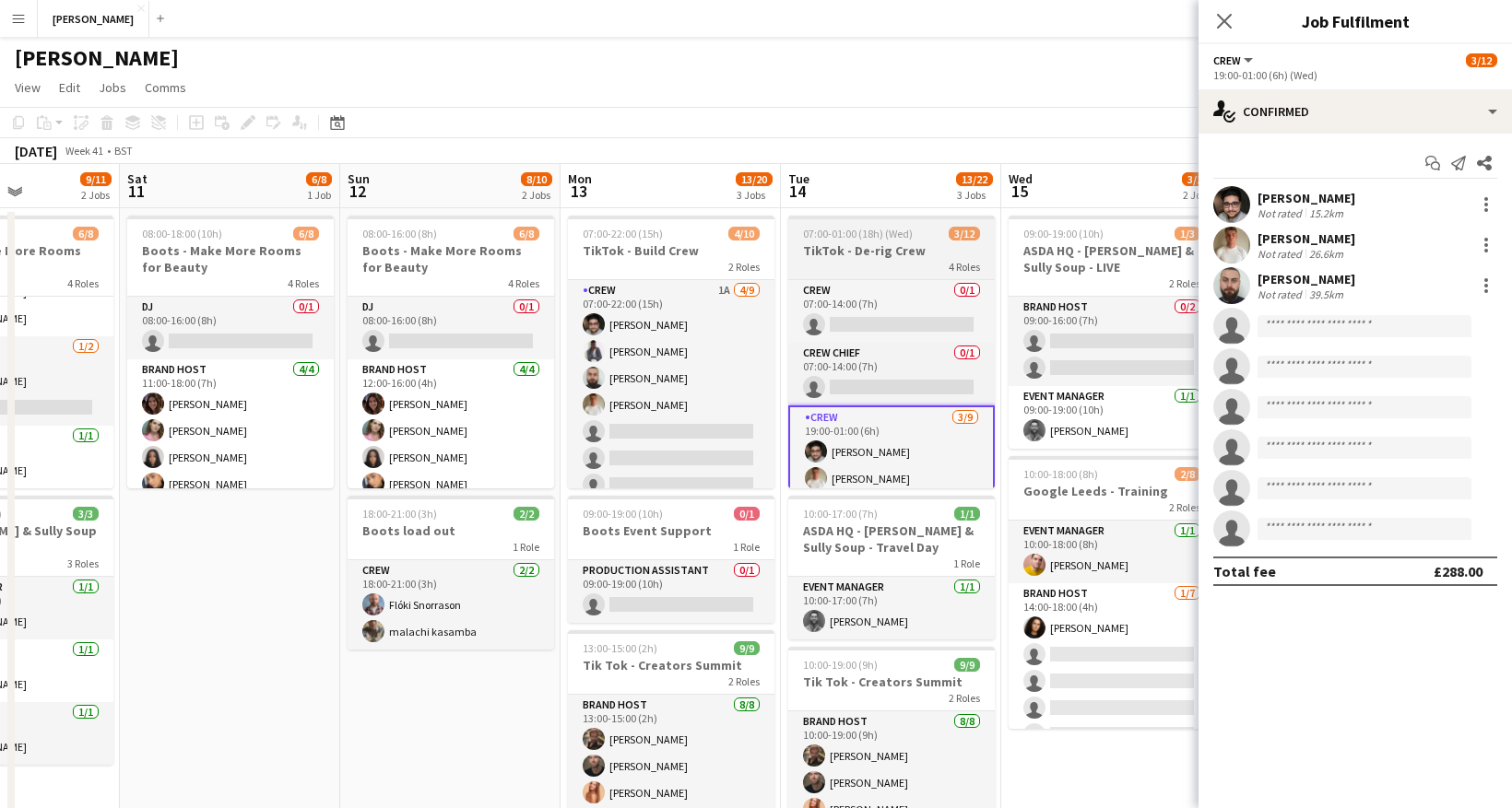
click at [910, 263] on div "4 Roles" at bounding box center [891, 265] width 207 height 14
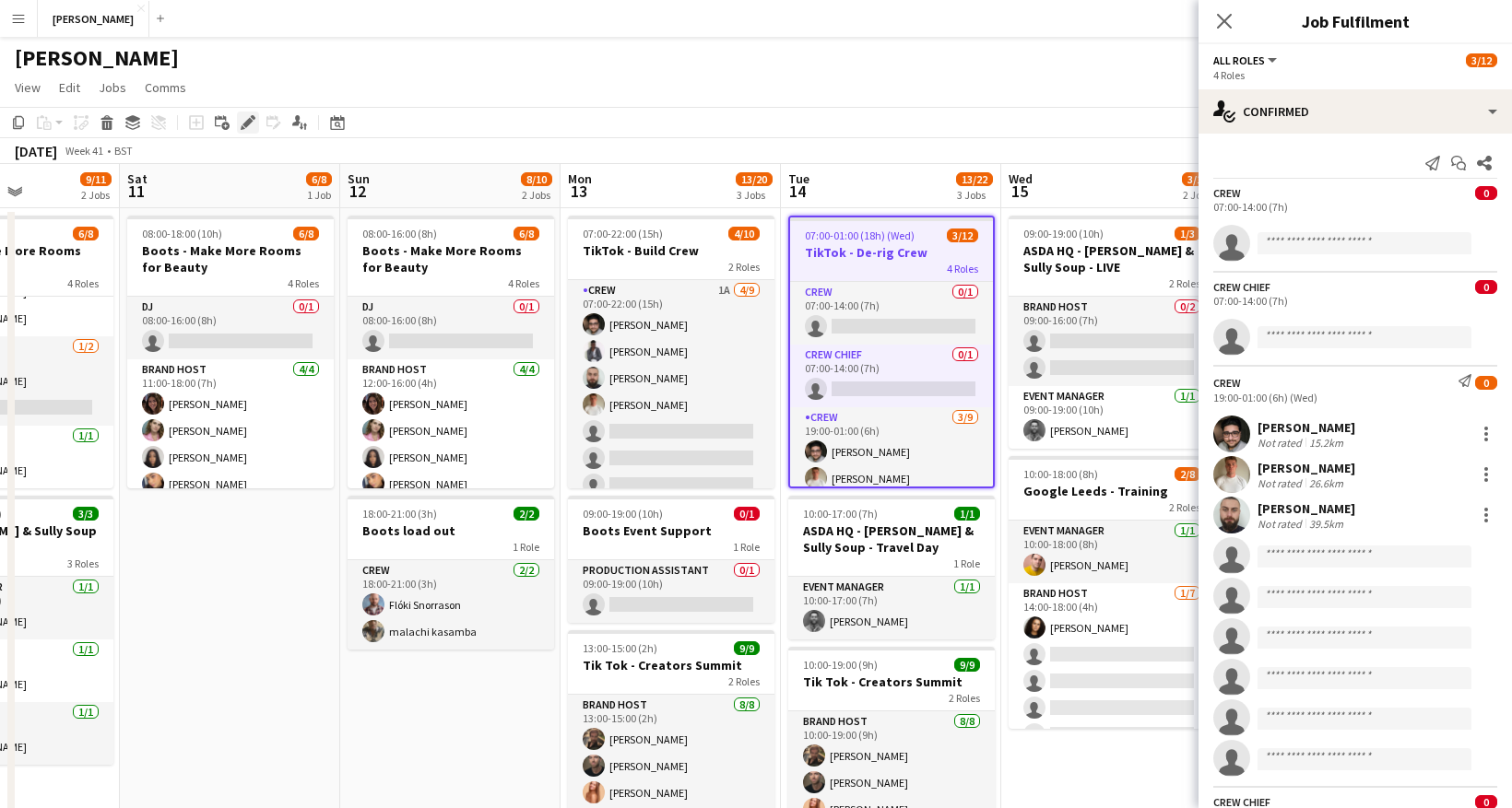
click at [244, 126] on icon at bounding box center [247, 123] width 11 height 11
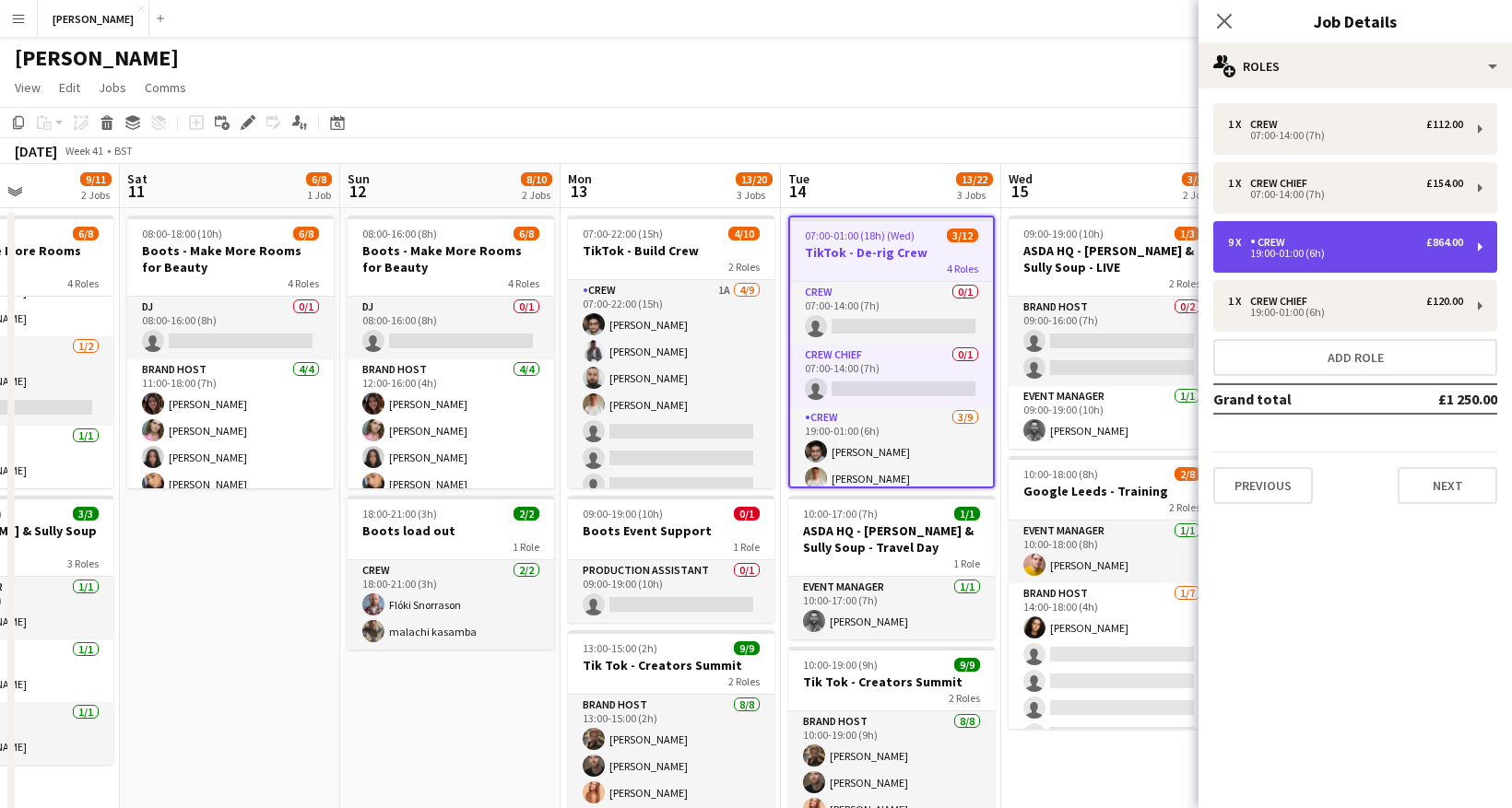
click at [1391, 252] on div "19:00-01:00 (6h)" at bounding box center [1345, 254] width 235 height 10
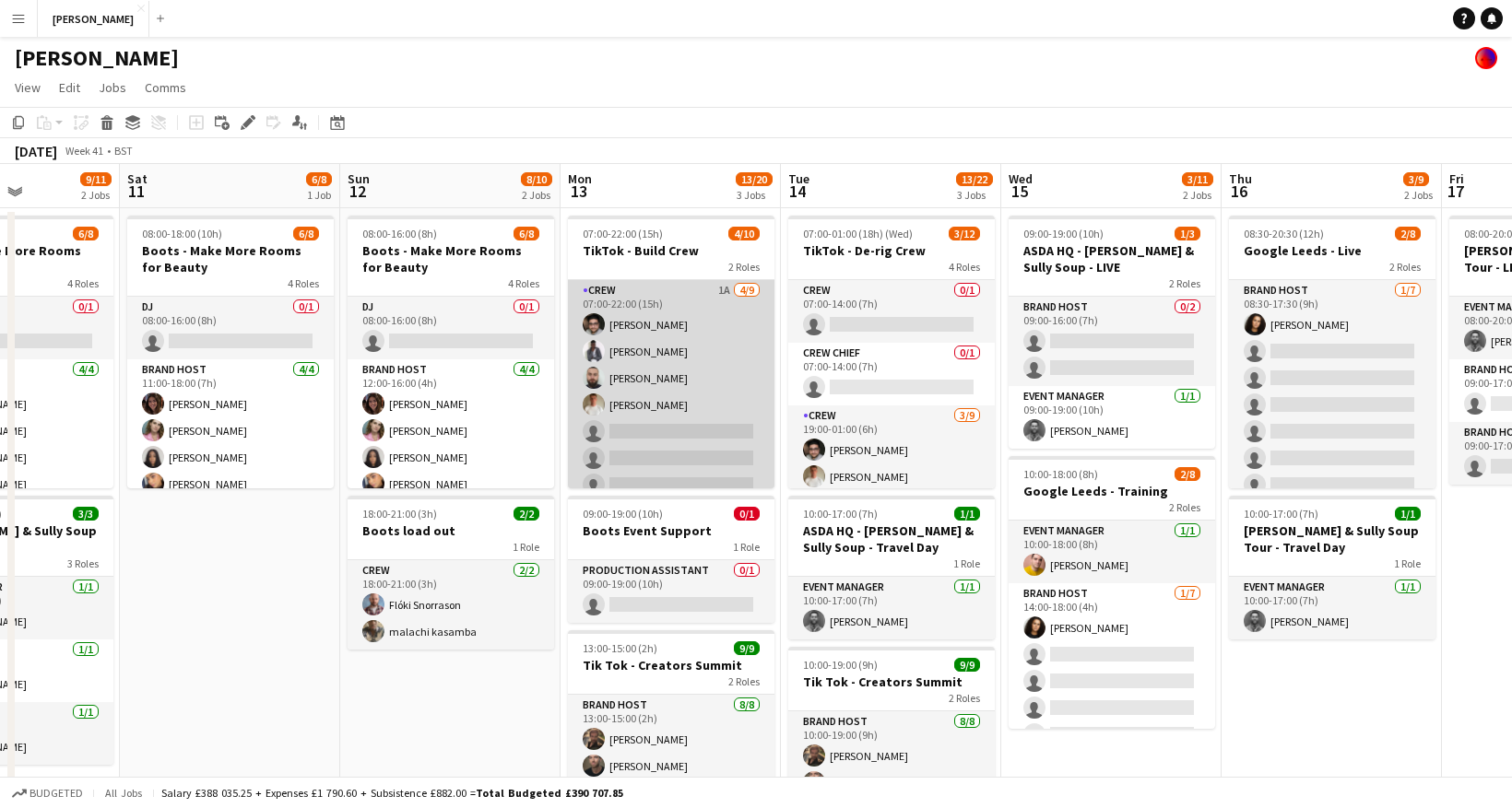
click at [681, 424] on app-card-role "Crew 1A [DATE] 07:00-22:00 (15h) [PERSON_NAME] [PERSON_NAME] [PERSON_NAME] [PER…" at bounding box center [671, 417] width 207 height 276
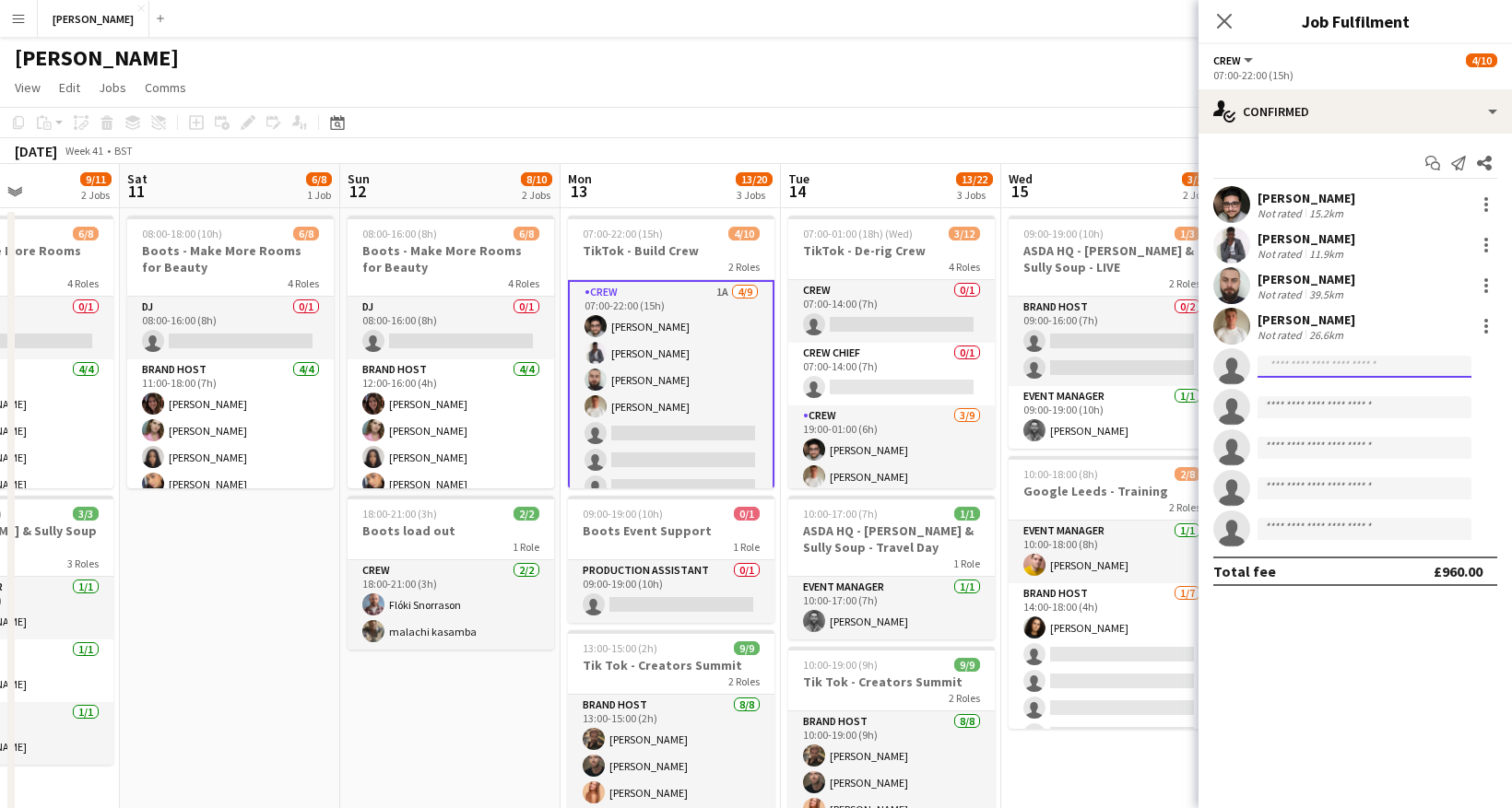
click at [1359, 358] on input at bounding box center [1365, 366] width 214 height 22
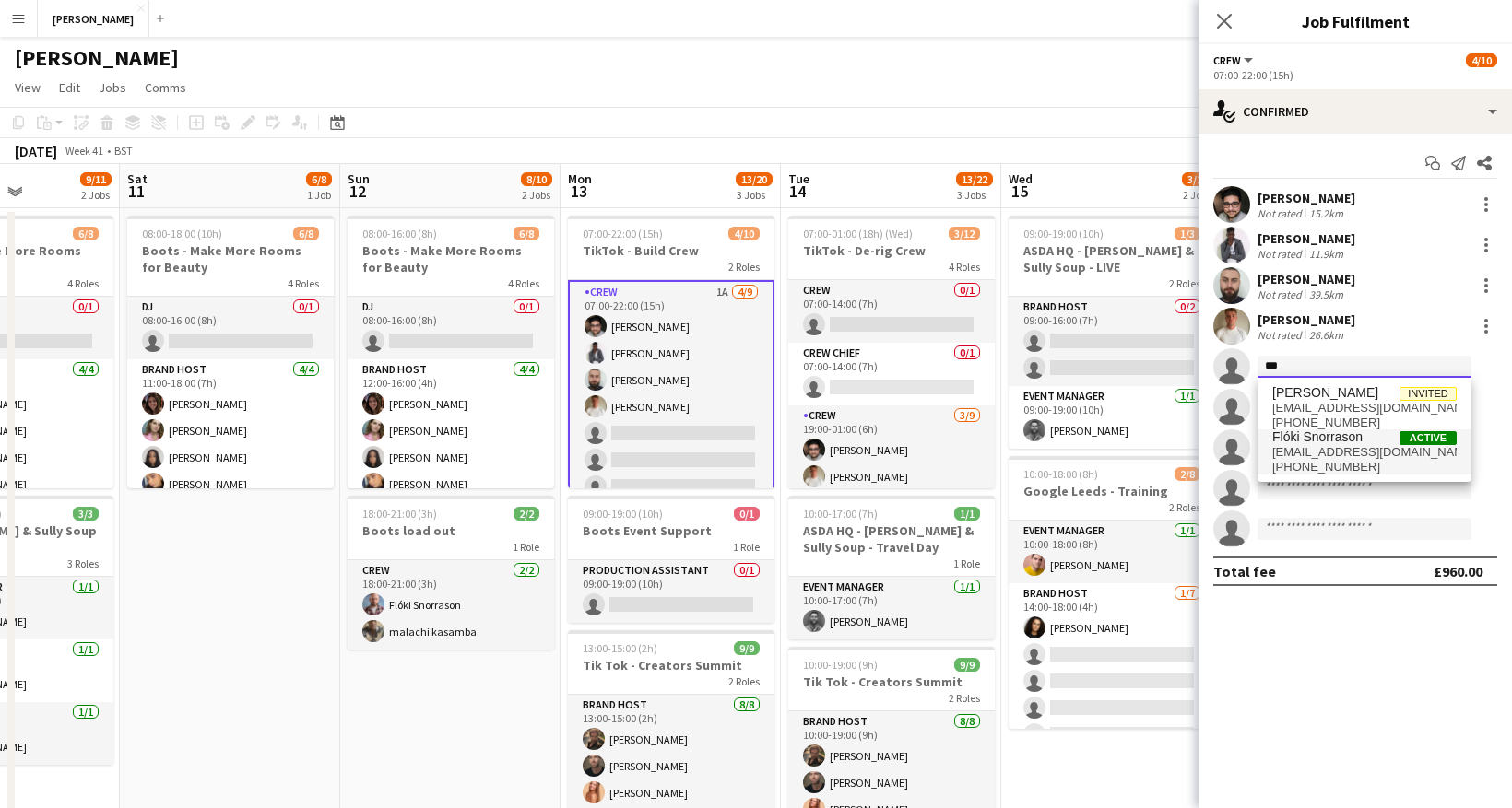
type input "***"
click at [1333, 441] on span "Flóki Snorrason" at bounding box center [1318, 437] width 90 height 15
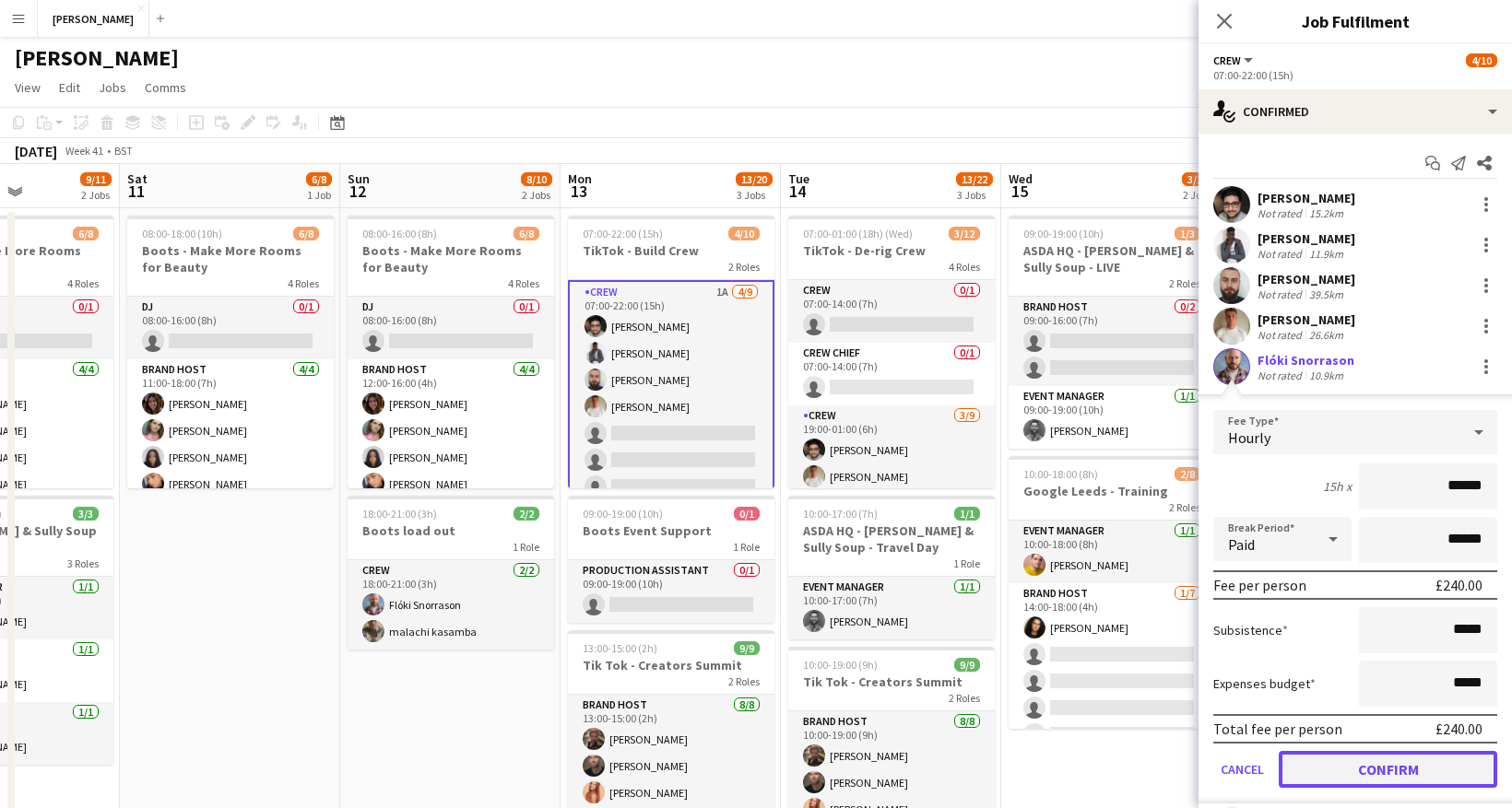
click at [1359, 775] on button "Confirm" at bounding box center [1388, 770] width 218 height 37
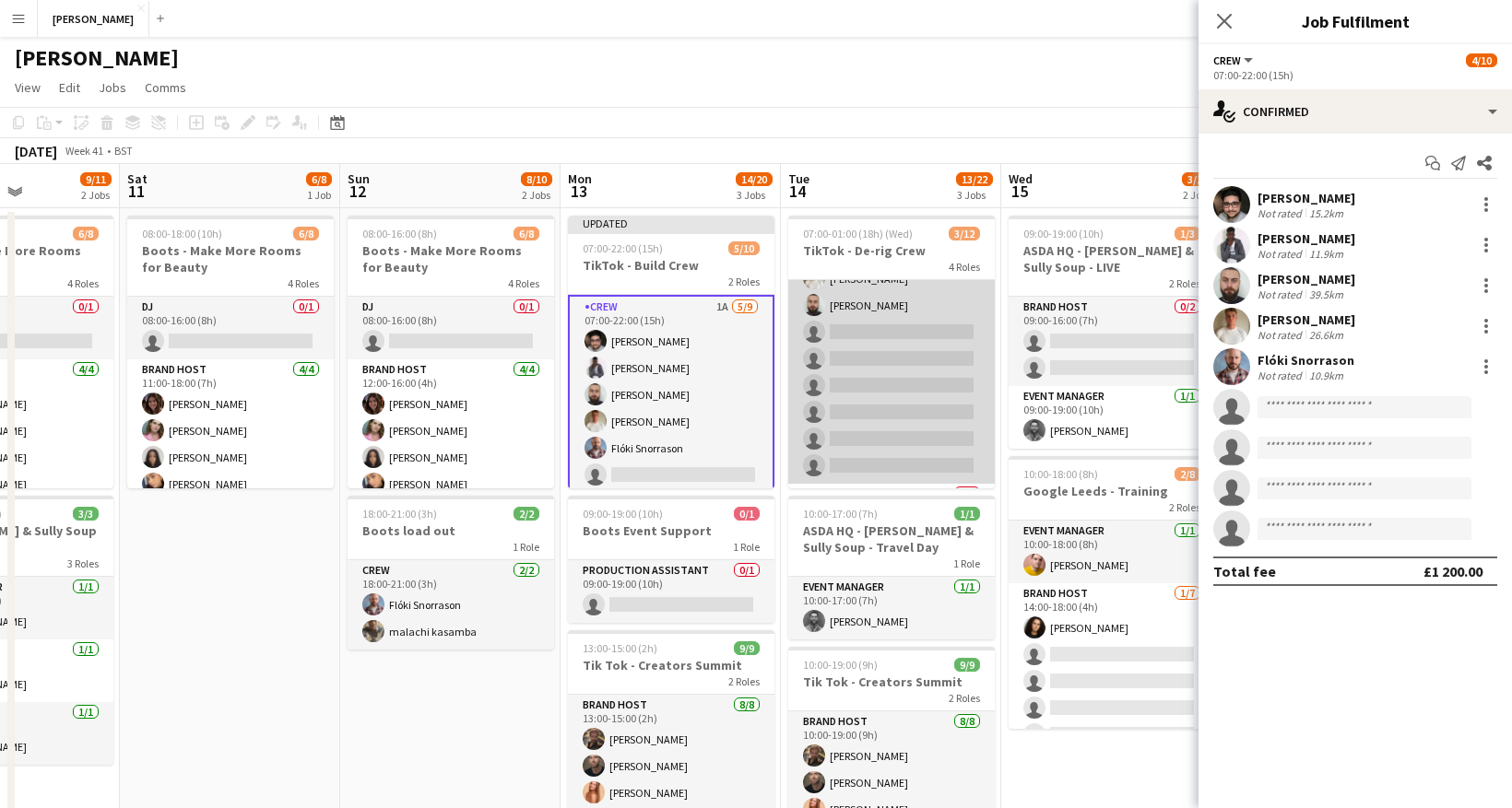
scroll to position [196, 0]
click at [877, 334] on app-card-role "Crew [DATE] 19:00-01:00 (6h) [PERSON_NAME] [PERSON_NAME] [PERSON_NAME] single-n…" at bounding box center [891, 346] width 207 height 276
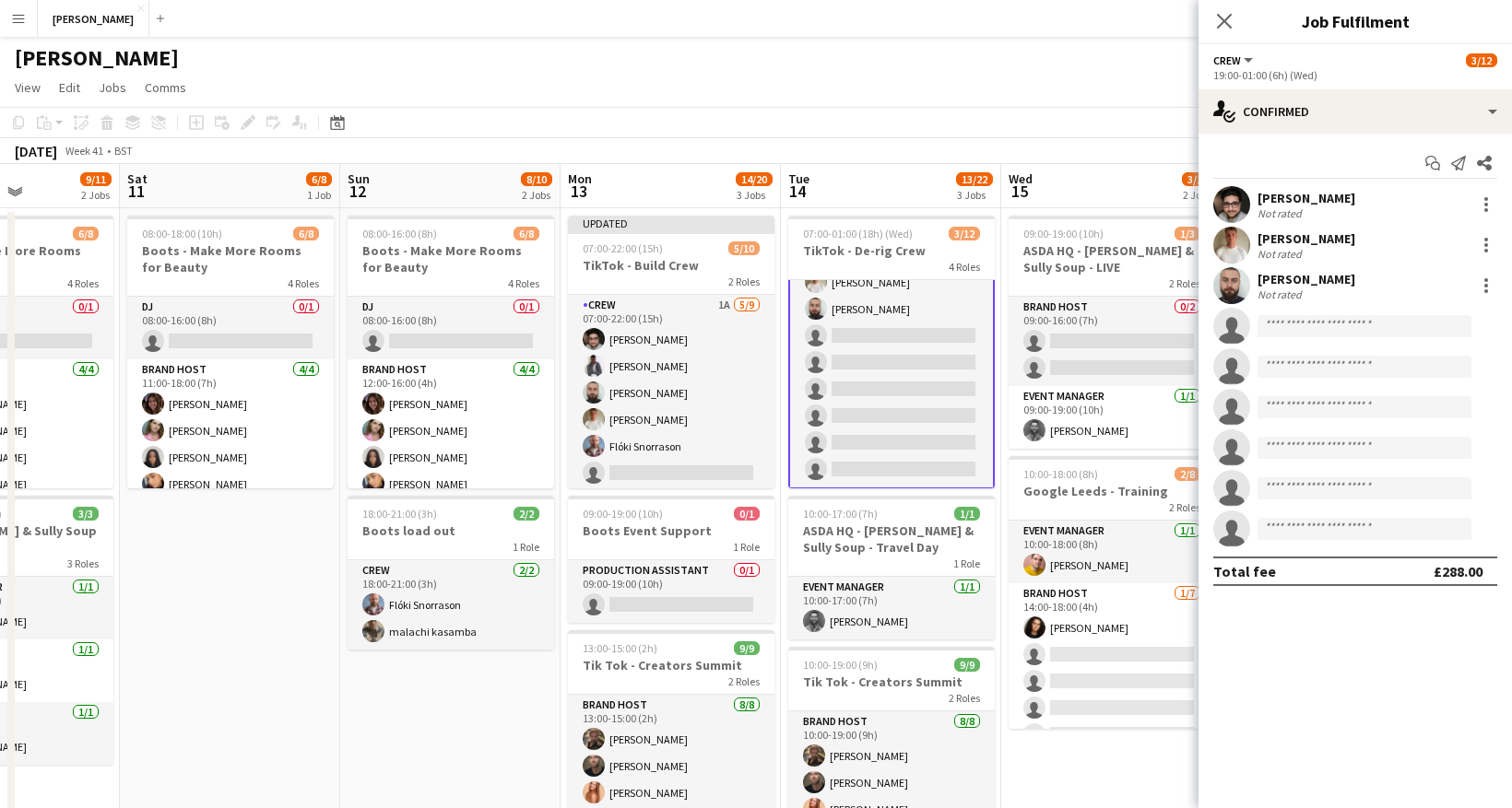
scroll to position [198, 0]
click at [1299, 330] on input at bounding box center [1365, 326] width 214 height 22
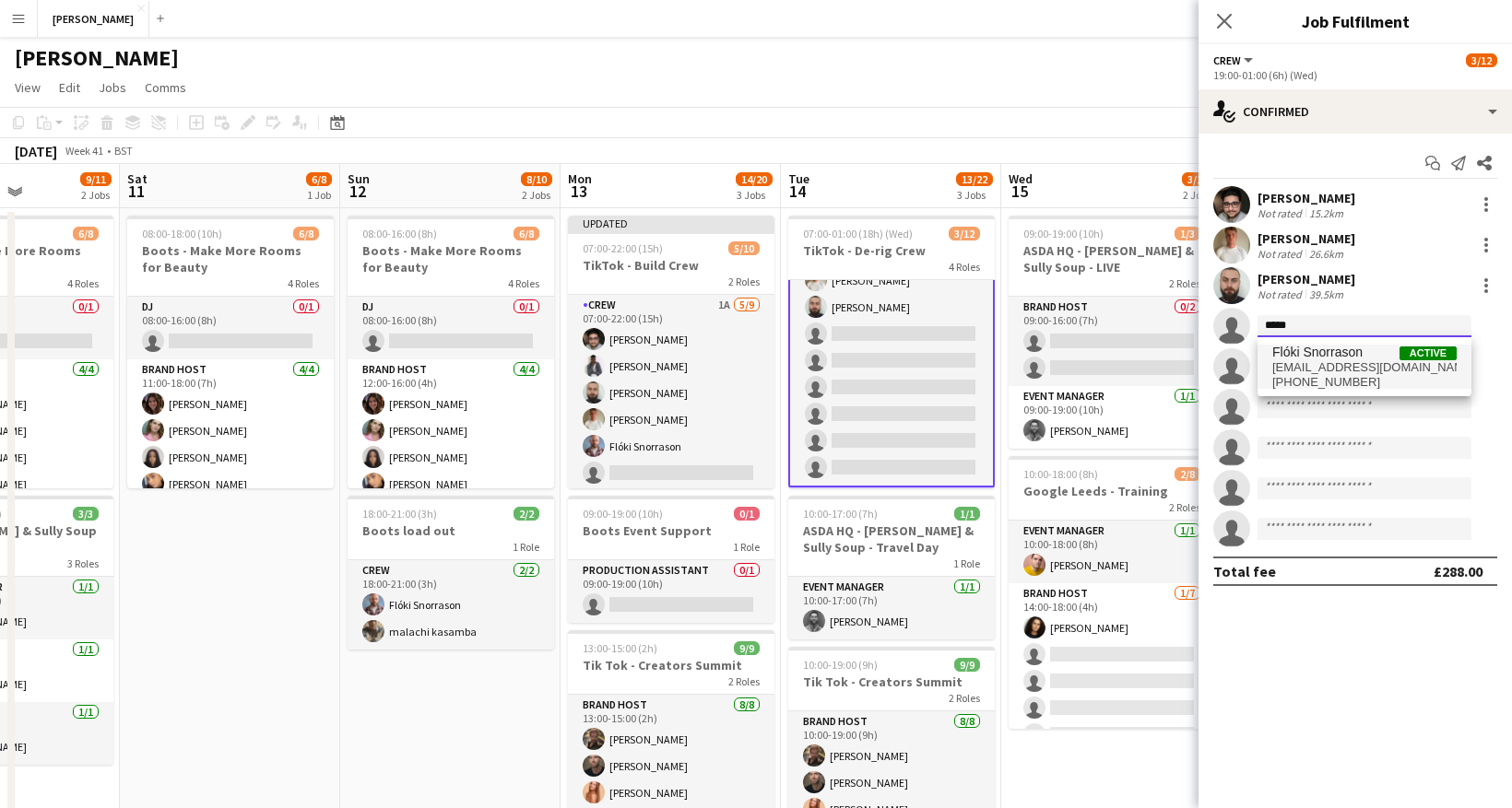
type input "*****"
click at [1317, 354] on span "Flóki Snorrason" at bounding box center [1318, 352] width 90 height 15
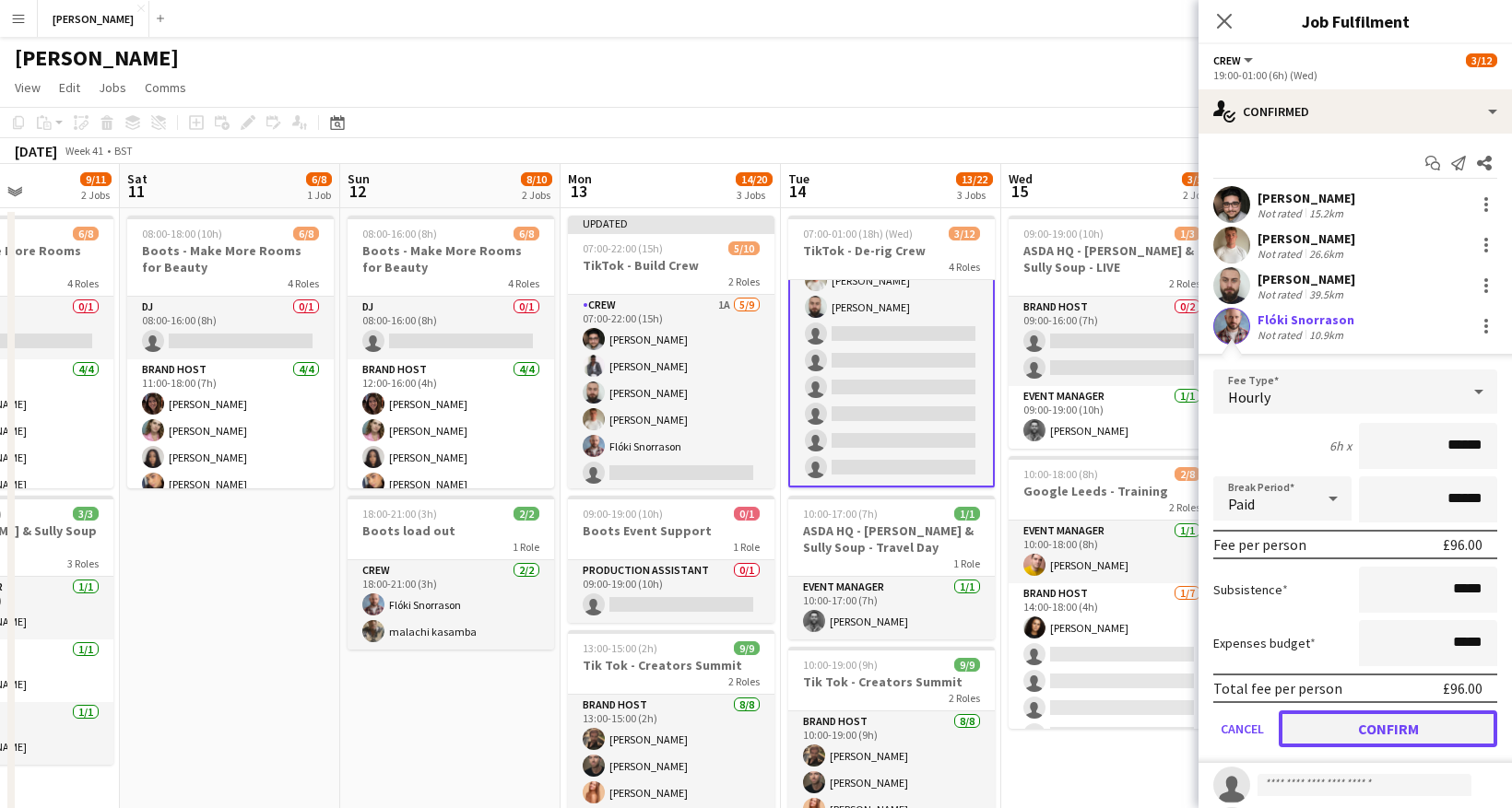
click at [1403, 725] on button "Confirm" at bounding box center [1388, 729] width 218 height 37
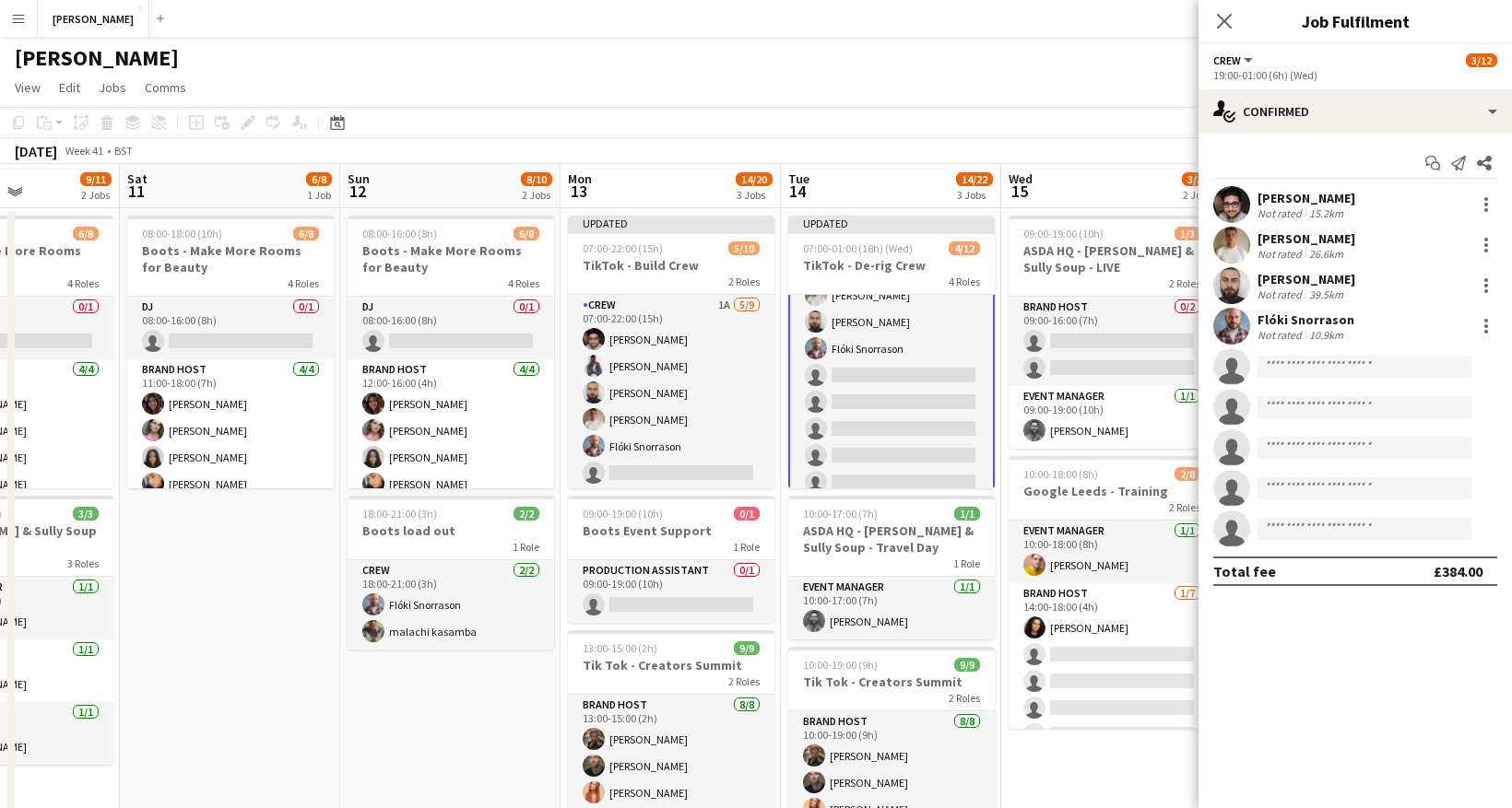
click at [1113, 746] on app-date-cell "09:00-19:00 (10h) 1/3 ASDA HQ - [PERSON_NAME] & Sully Soup - LIVE 2 Roles Brand…" at bounding box center [1111, 599] width 220 height 784
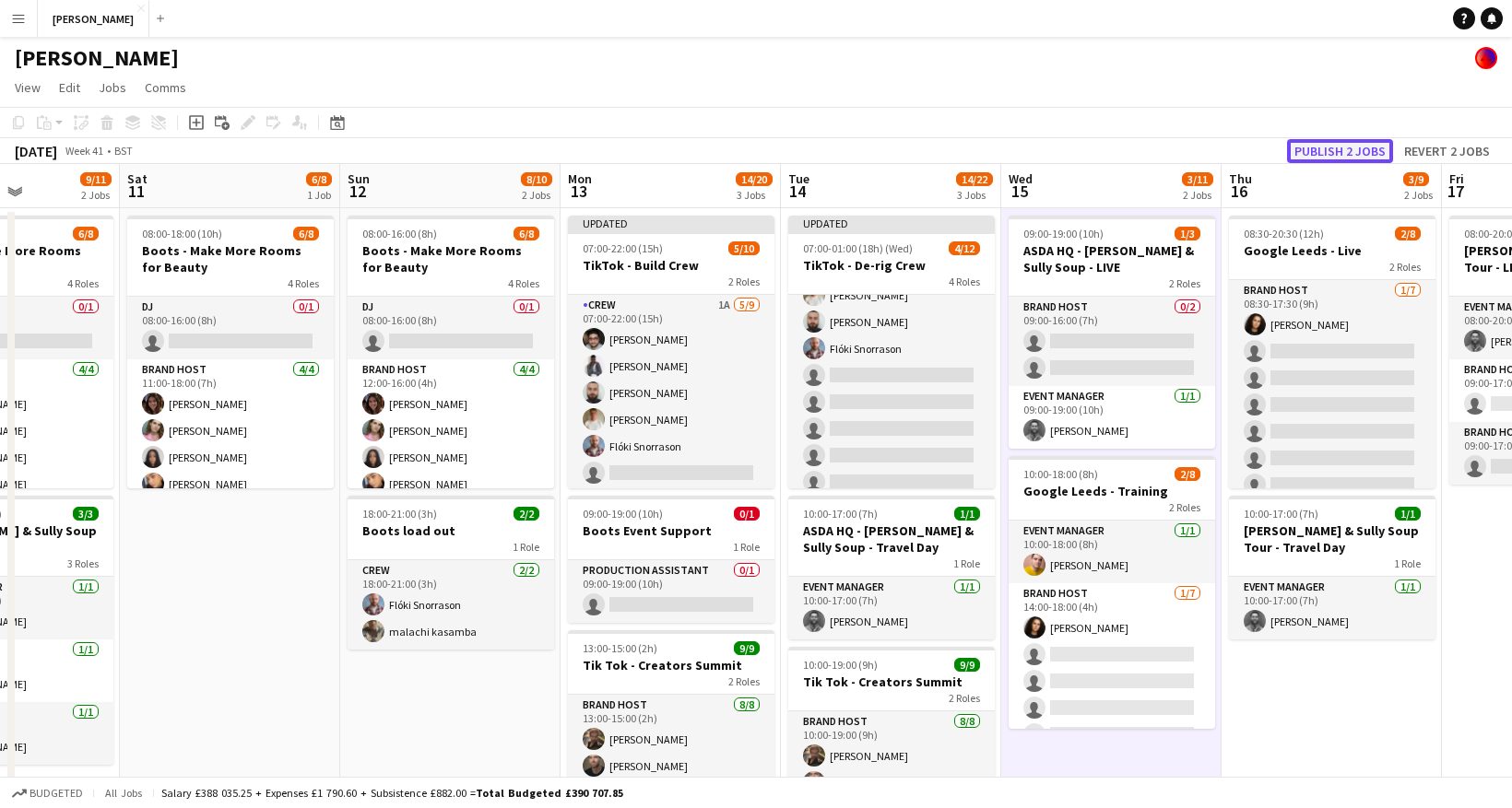
click at [1337, 141] on button "Publish 2 jobs" at bounding box center [1340, 151] width 106 height 24
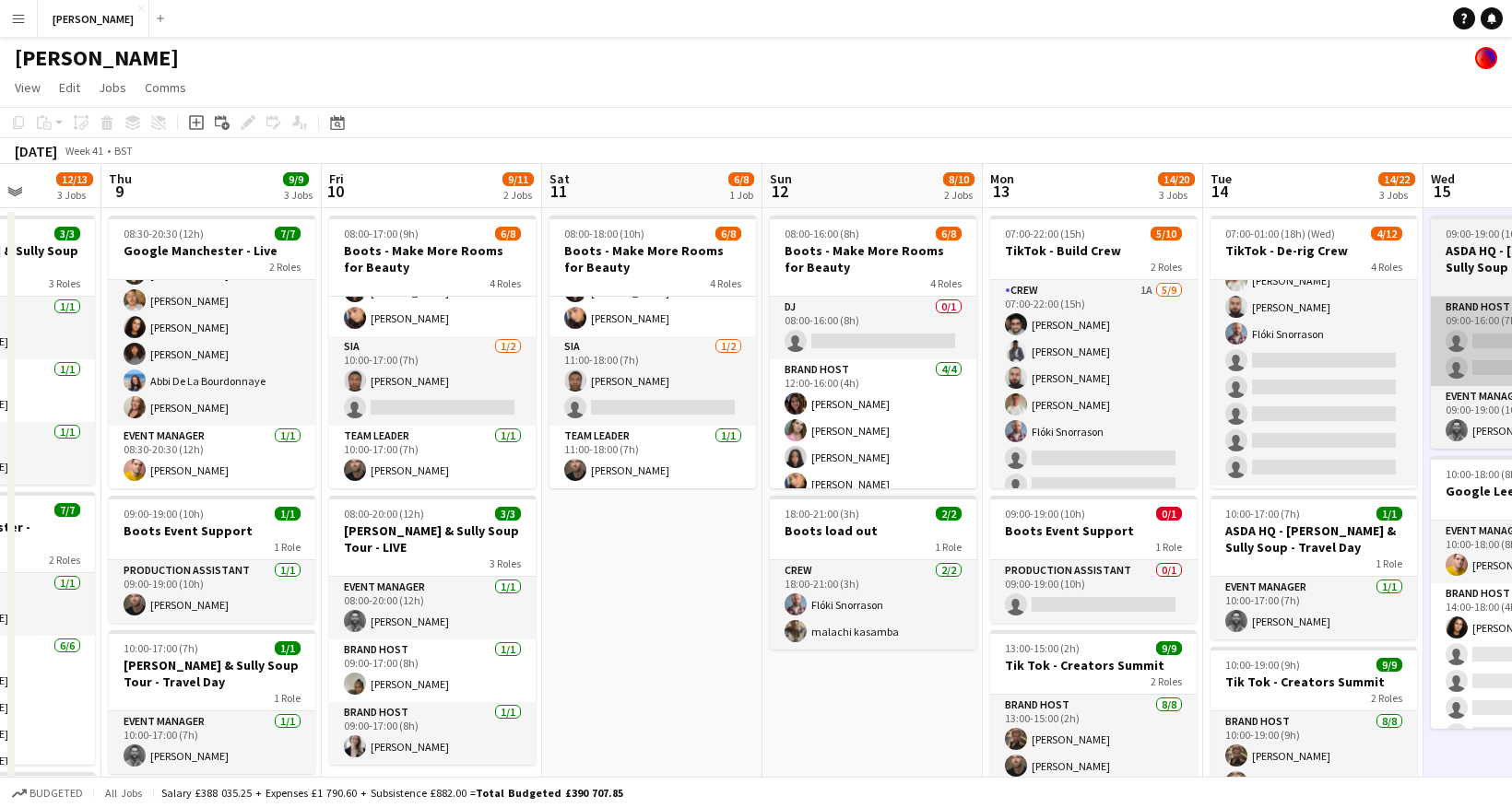
scroll to position [0, 625]
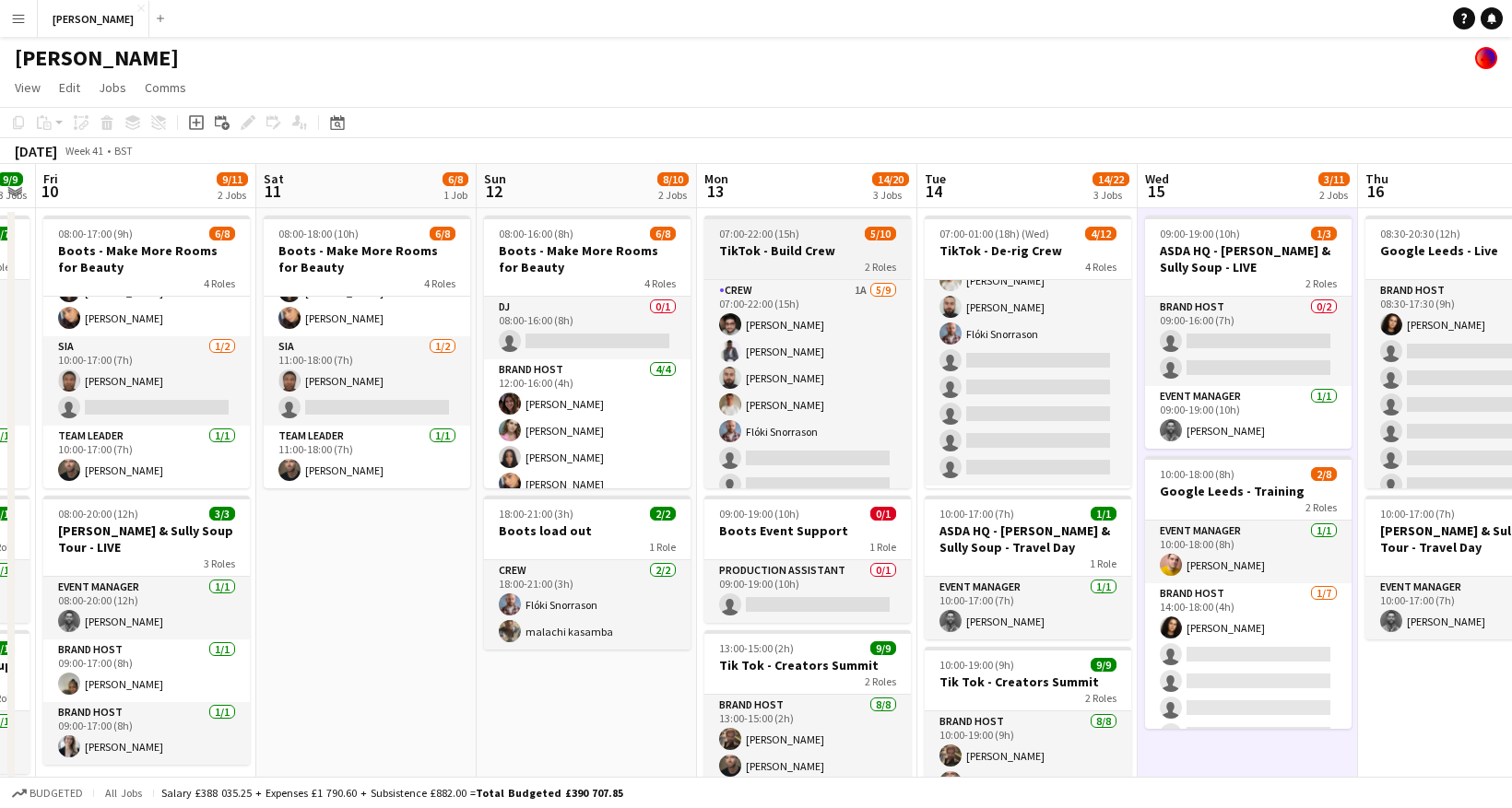
click at [827, 267] on div "2 Roles" at bounding box center [807, 265] width 207 height 14
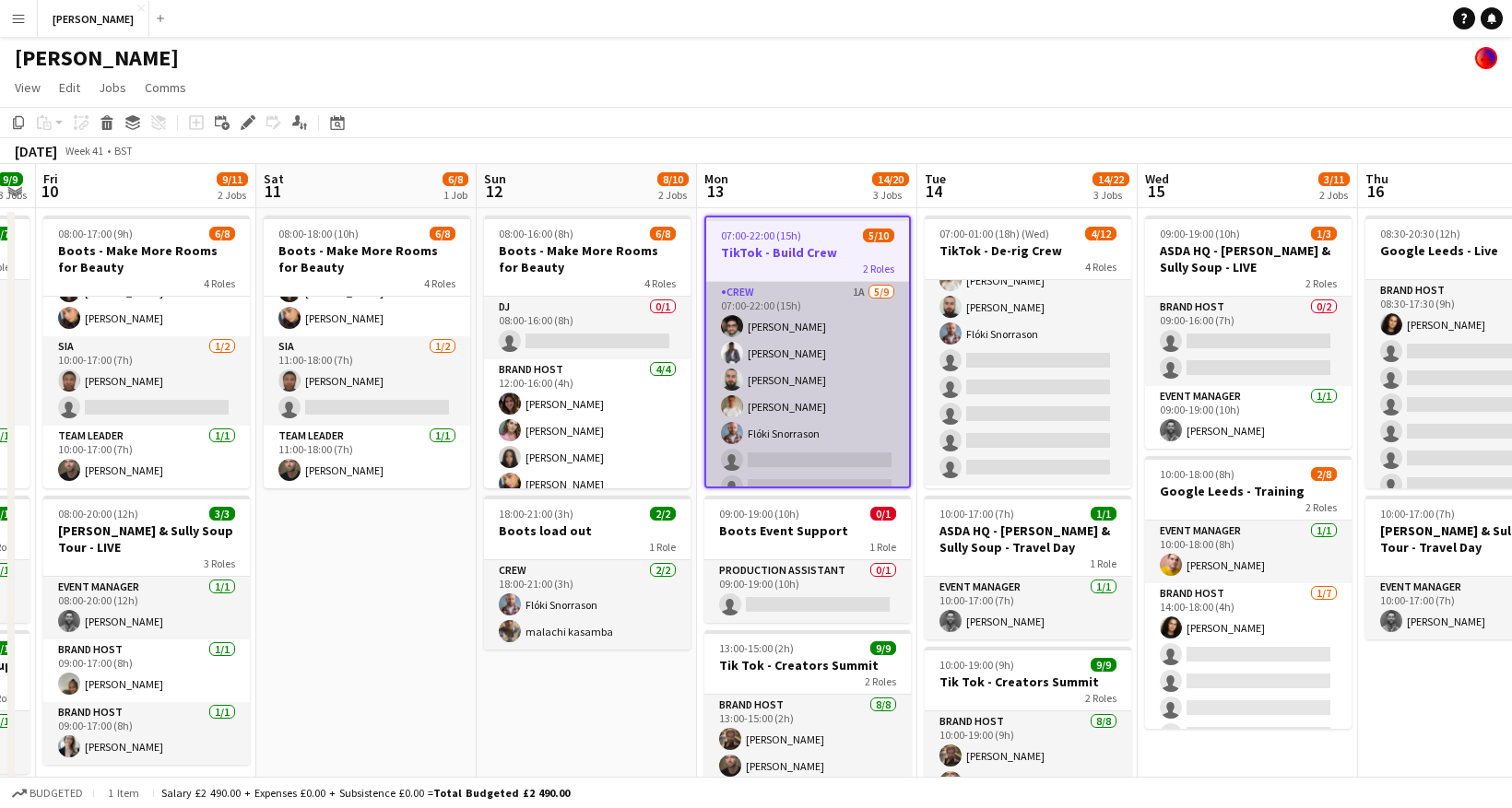
click at [814, 311] on app-card-role "Crew 1A [DATE] 07:00-22:00 (15h) [PERSON_NAME] [PERSON_NAME] [PERSON_NAME] [PER…" at bounding box center [807, 419] width 203 height 276
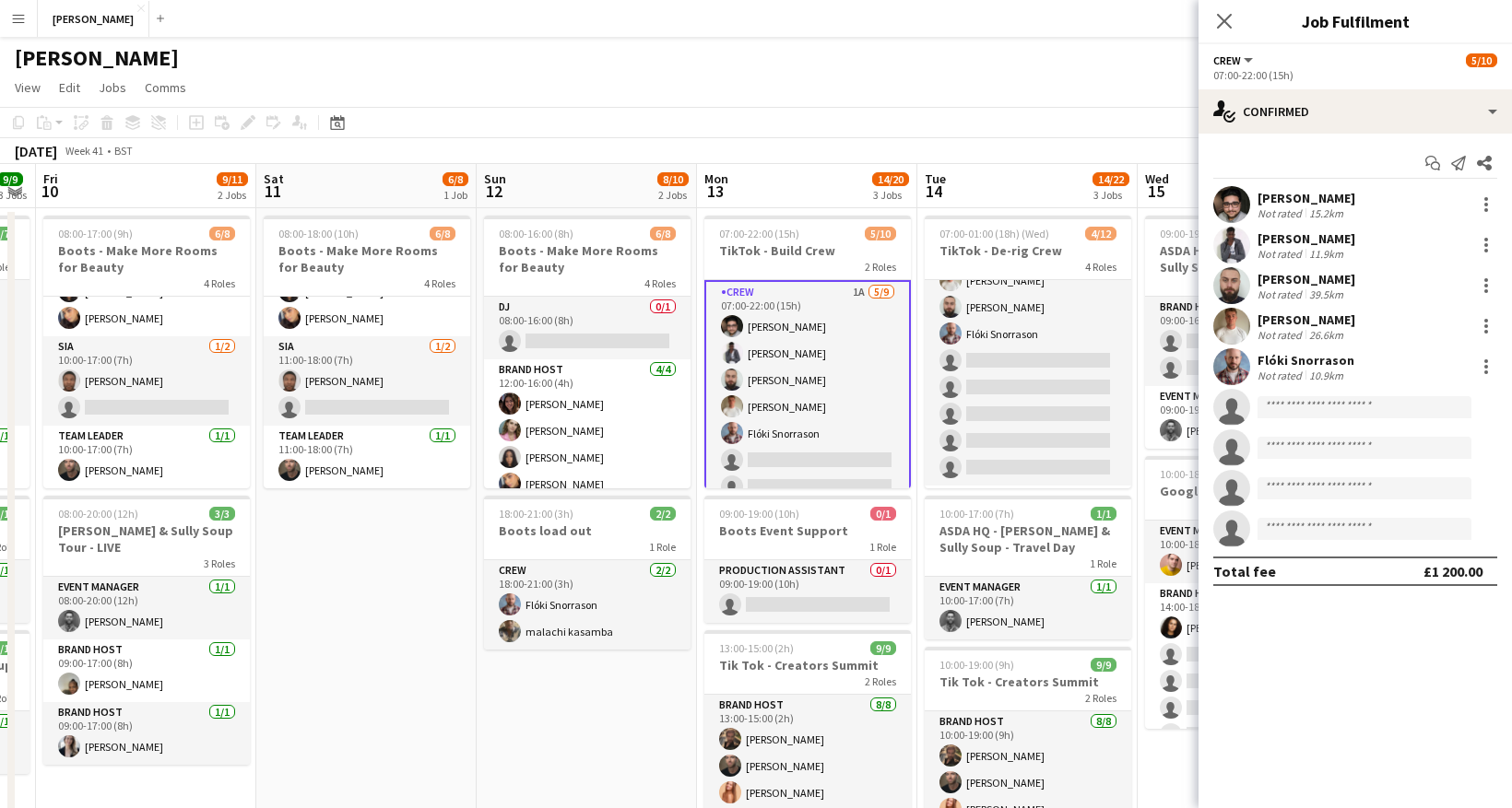
click at [821, 376] on app-card-role "Crew 1A [DATE] 07:00-22:00 (15h) [PERSON_NAME] [PERSON_NAME] [PERSON_NAME] [PER…" at bounding box center [807, 419] width 207 height 280
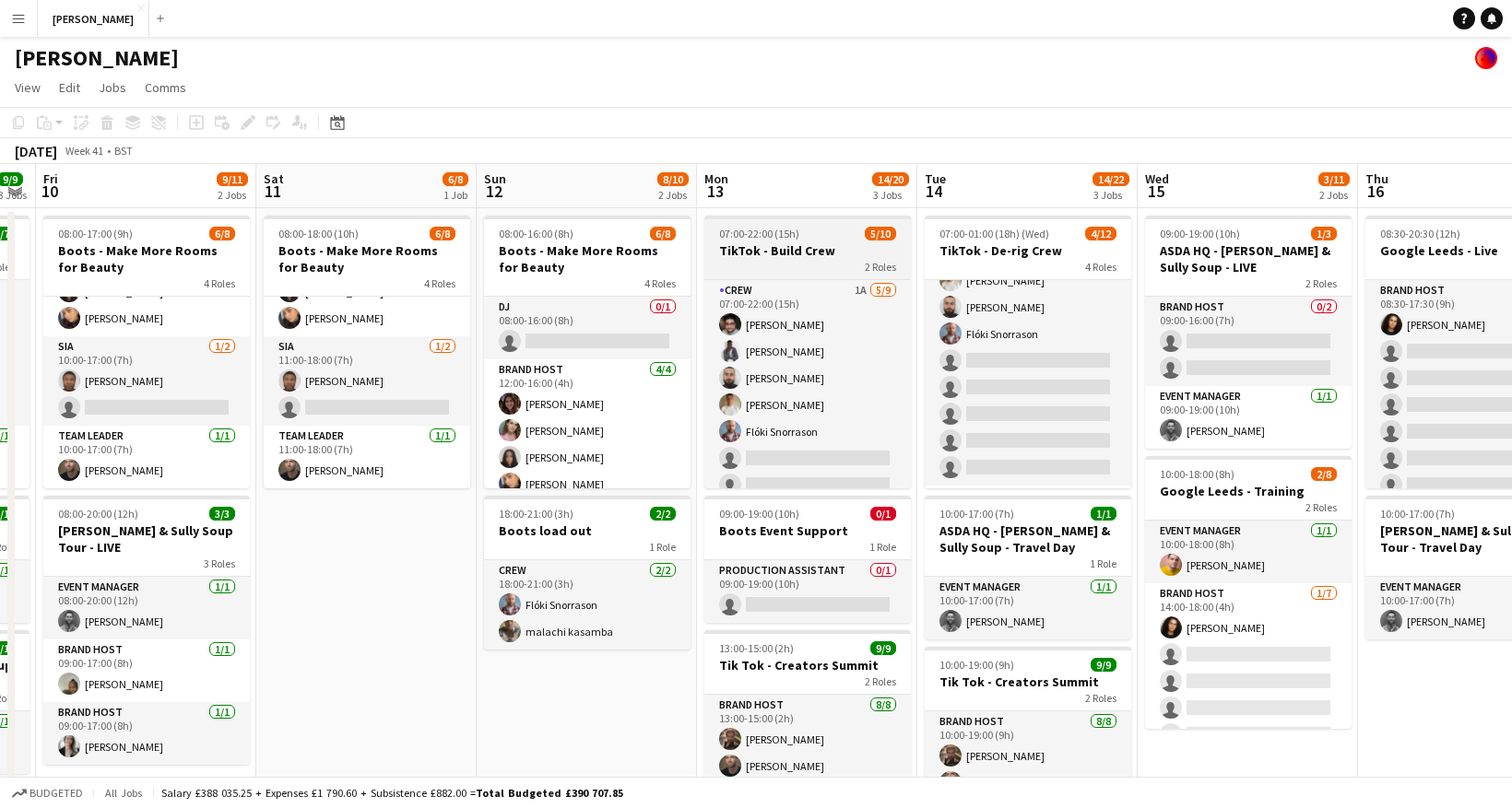
click at [812, 279] on div "Crew 1A [DATE] 07:00-22:00 (15h) [PERSON_NAME] [PERSON_NAME] [PERSON_NAME] [PER…" at bounding box center [807, 383] width 207 height 209
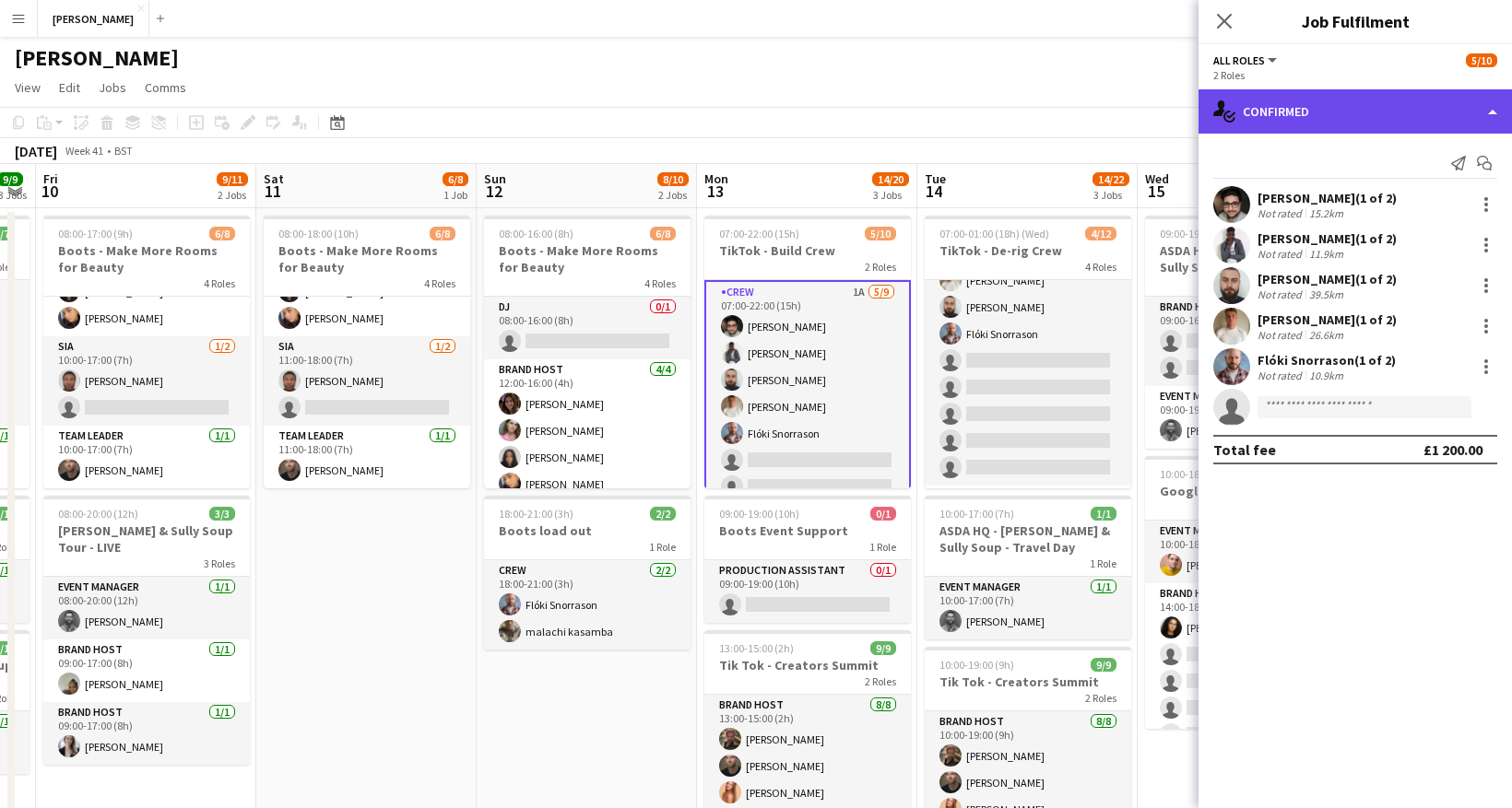
click at [1497, 110] on div "single-neutral-actions-check-2 Confirmed" at bounding box center [1355, 112] width 314 height 44
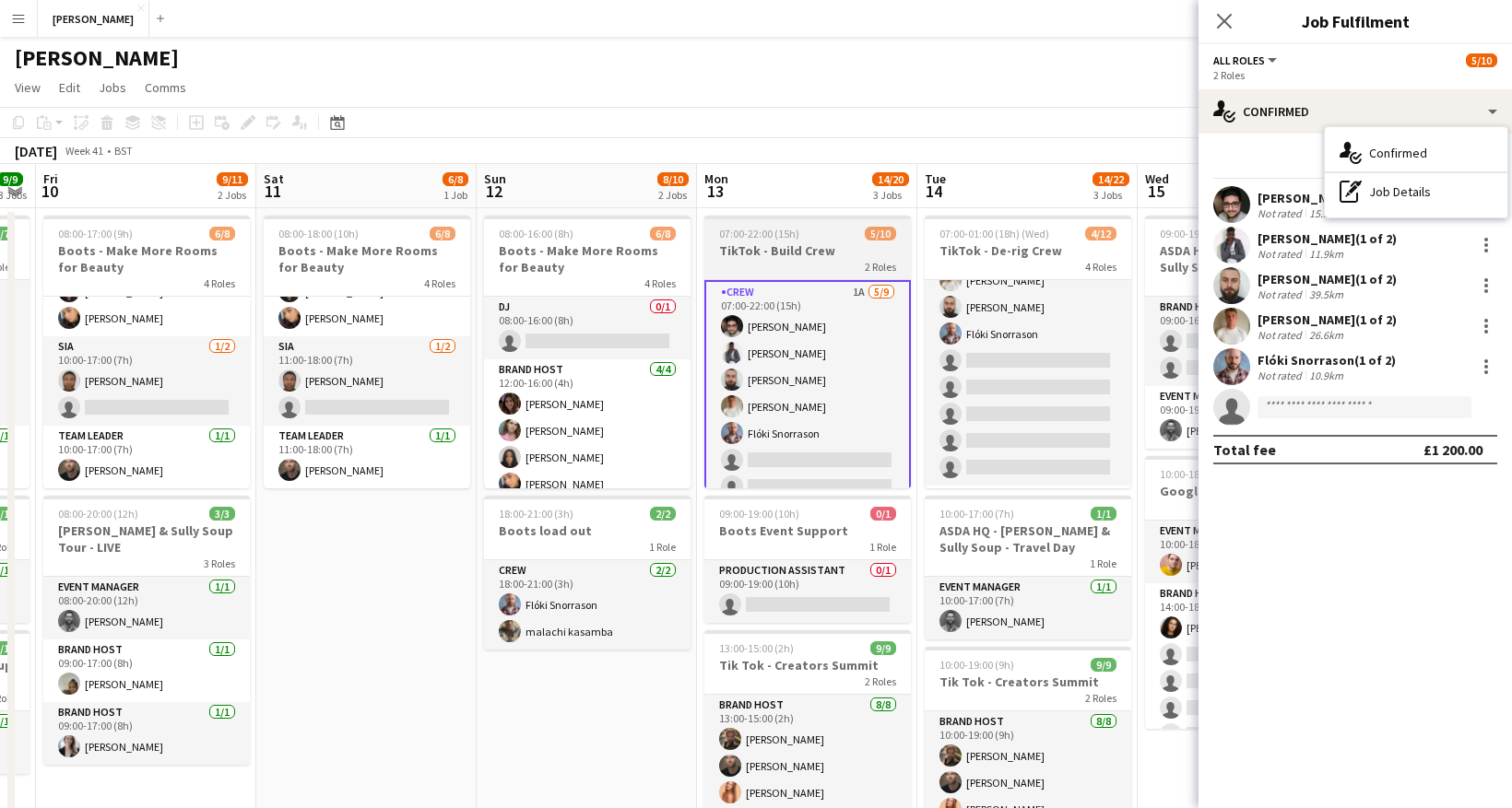
click at [794, 254] on h3 "TikTok - Build Crew" at bounding box center [807, 250] width 207 height 16
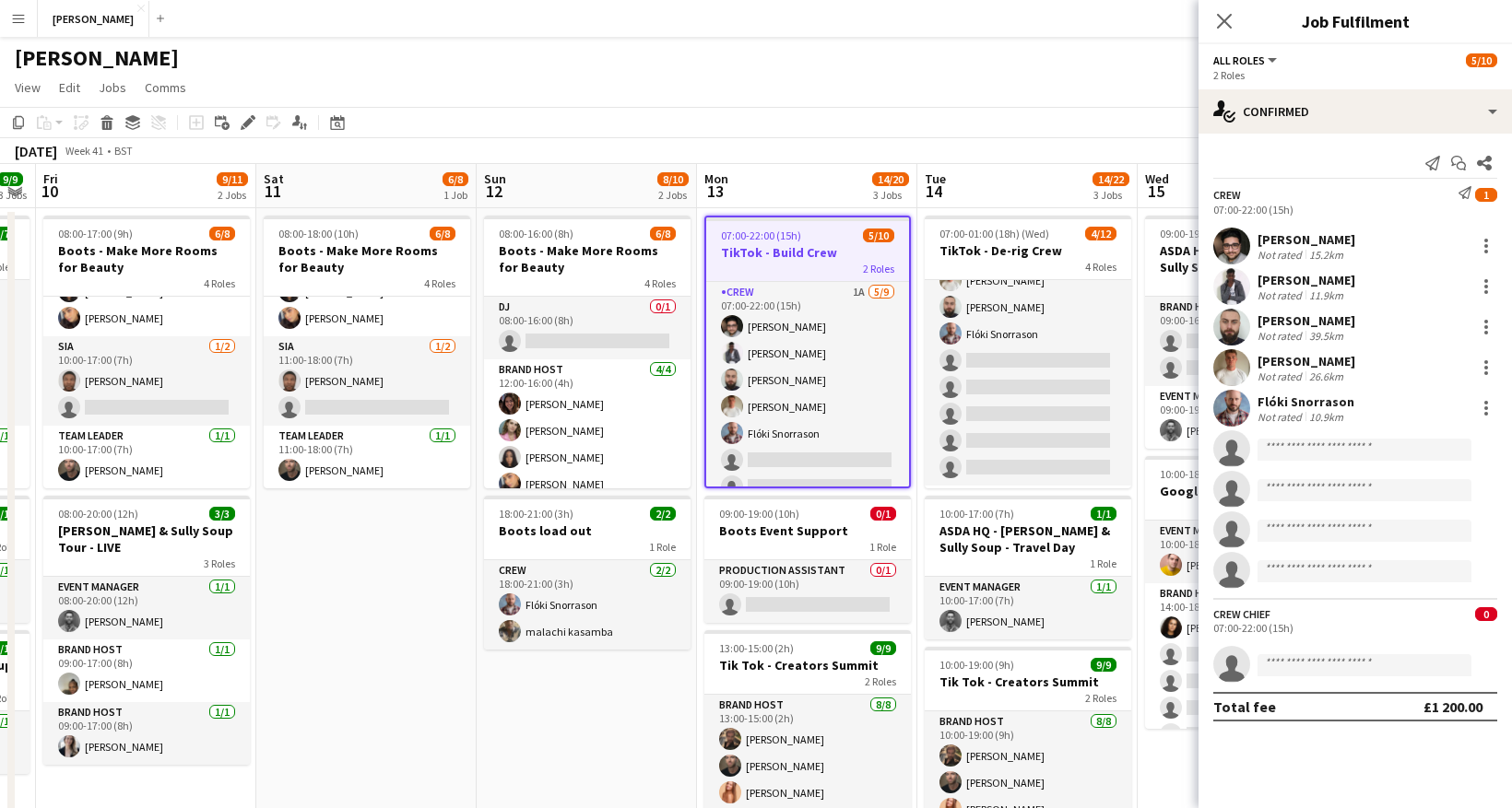
click at [1464, 192] on icon "Send notification" at bounding box center [1464, 192] width 13 height 13
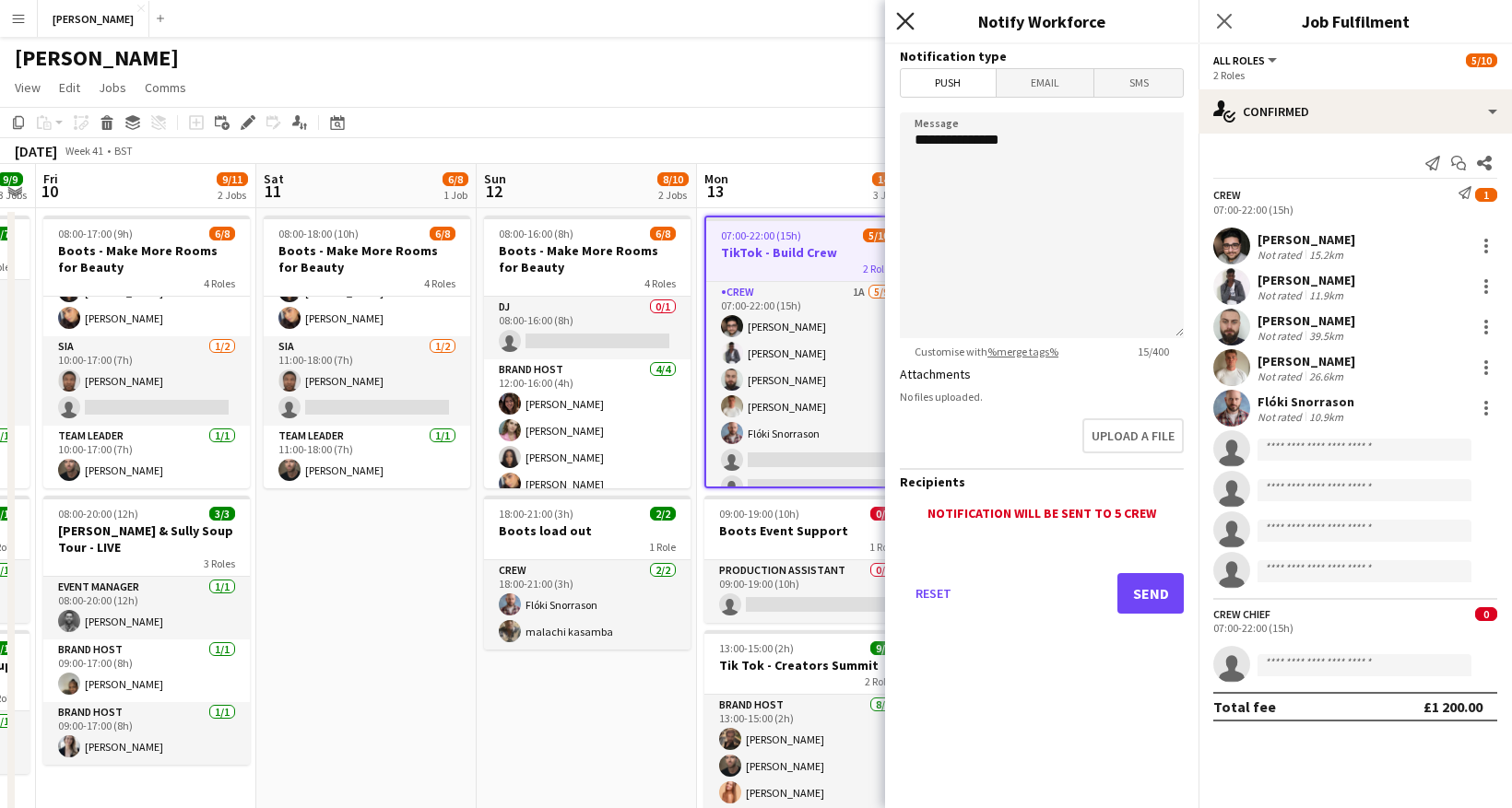
click at [904, 25] on icon "Close pop-in" at bounding box center [905, 20] width 17 height 17
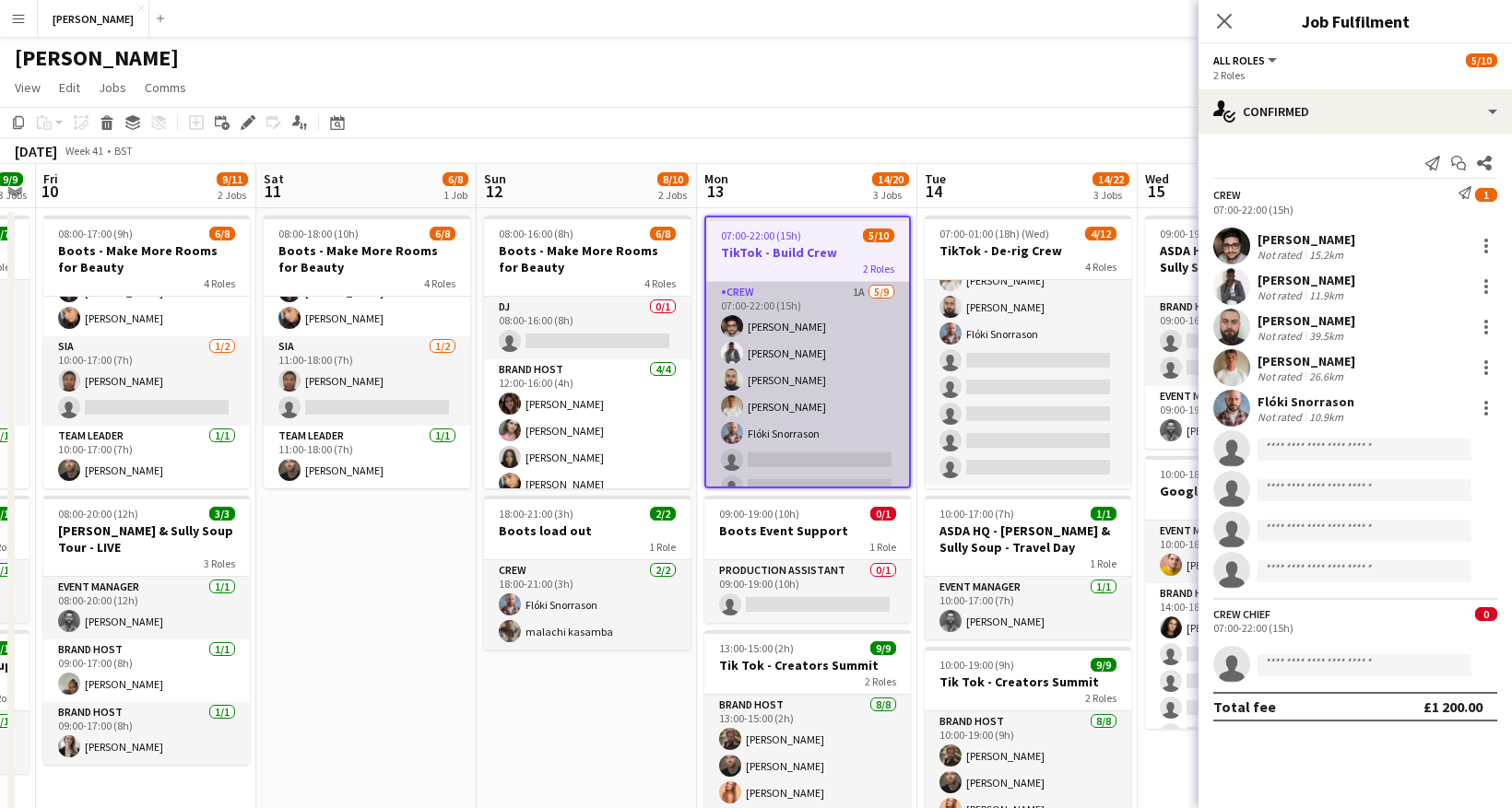
click at [800, 300] on app-card-role "Crew 1A [DATE] 07:00-22:00 (15h) [PERSON_NAME] [PERSON_NAME] [PERSON_NAME] [PER…" at bounding box center [807, 419] width 203 height 276
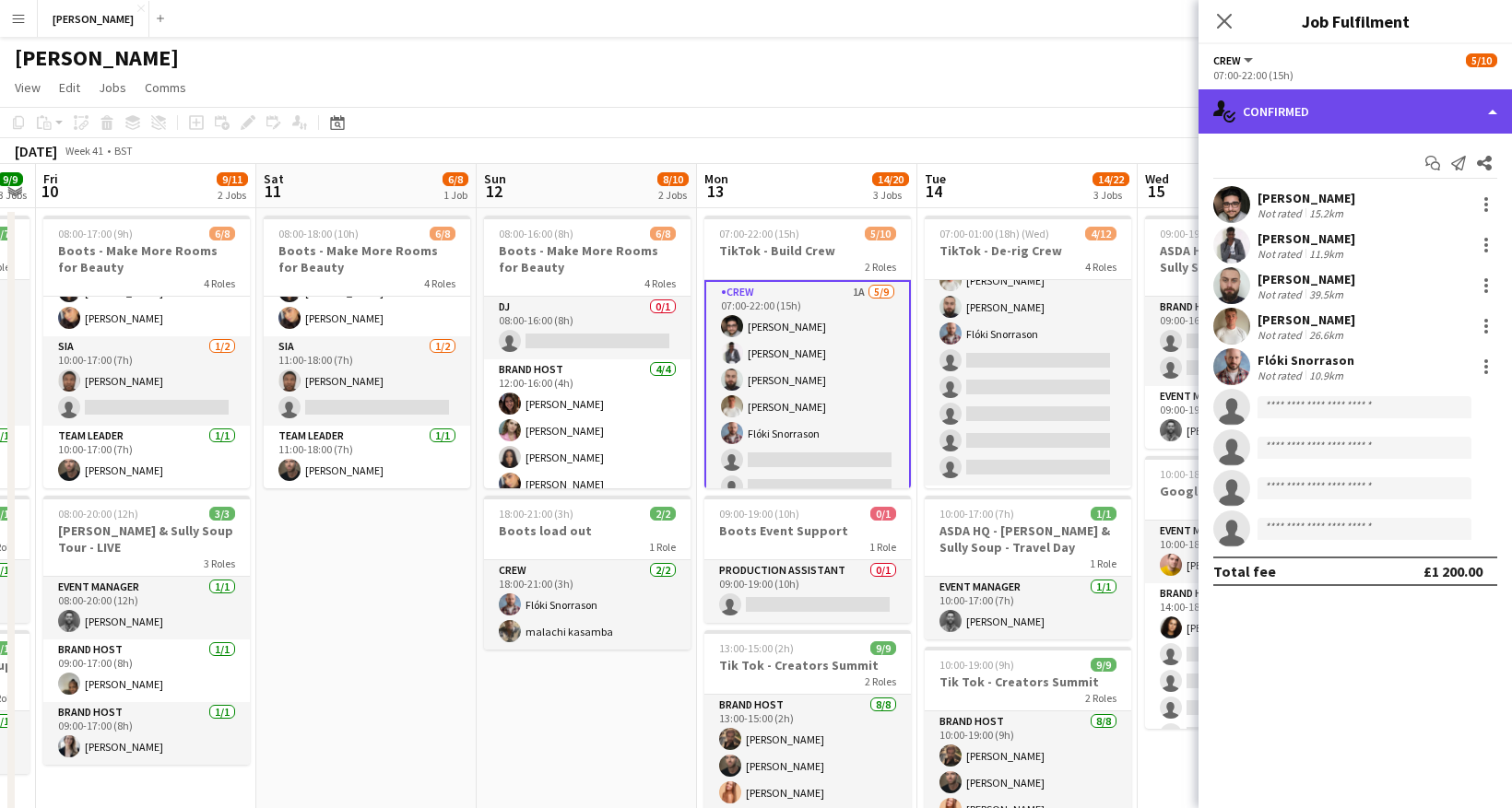
click at [1496, 112] on div "single-neutral-actions-check-2 Confirmed" at bounding box center [1355, 112] width 314 height 44
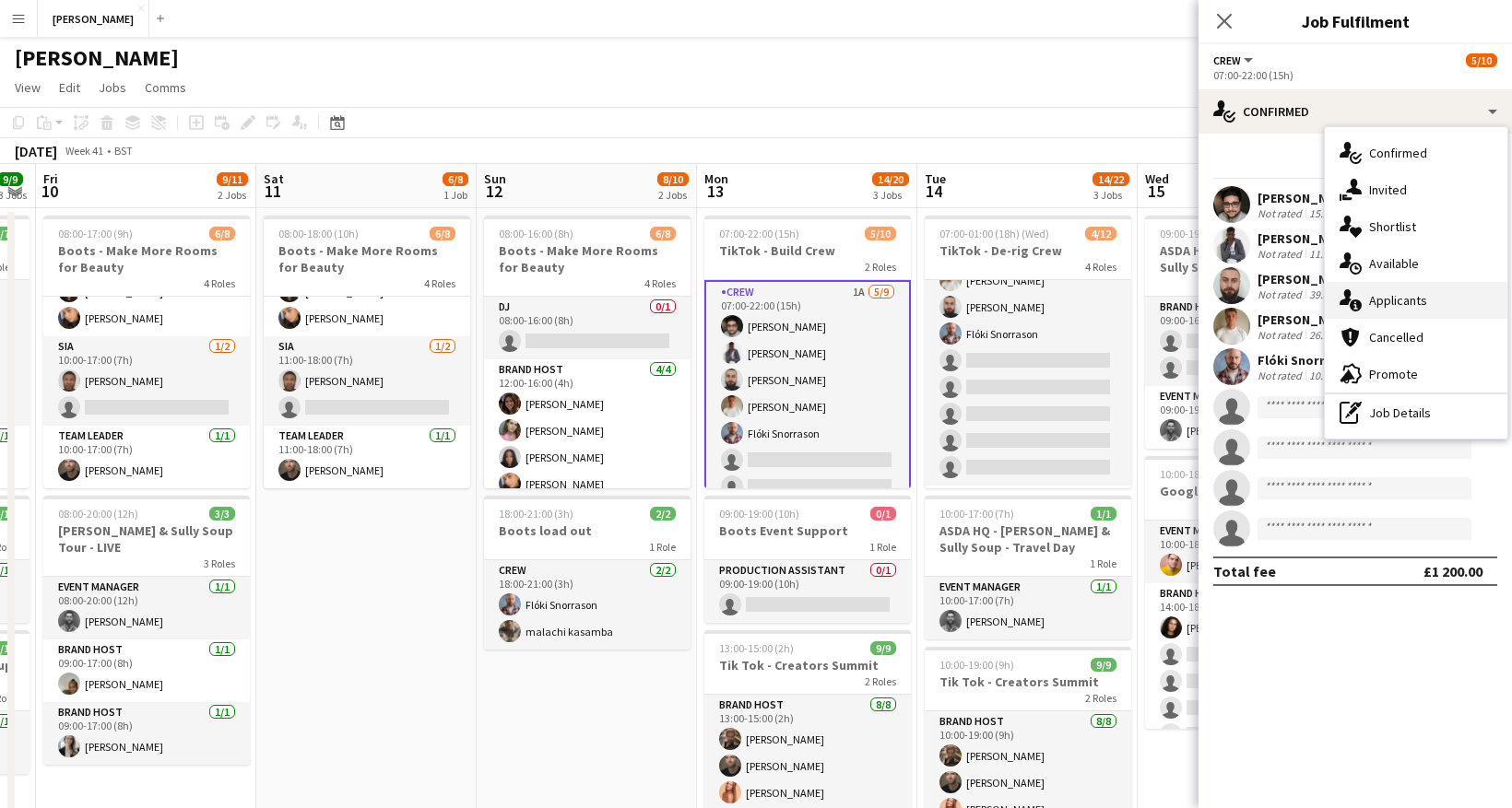
click at [1409, 298] on span "Applicants" at bounding box center [1398, 300] width 58 height 16
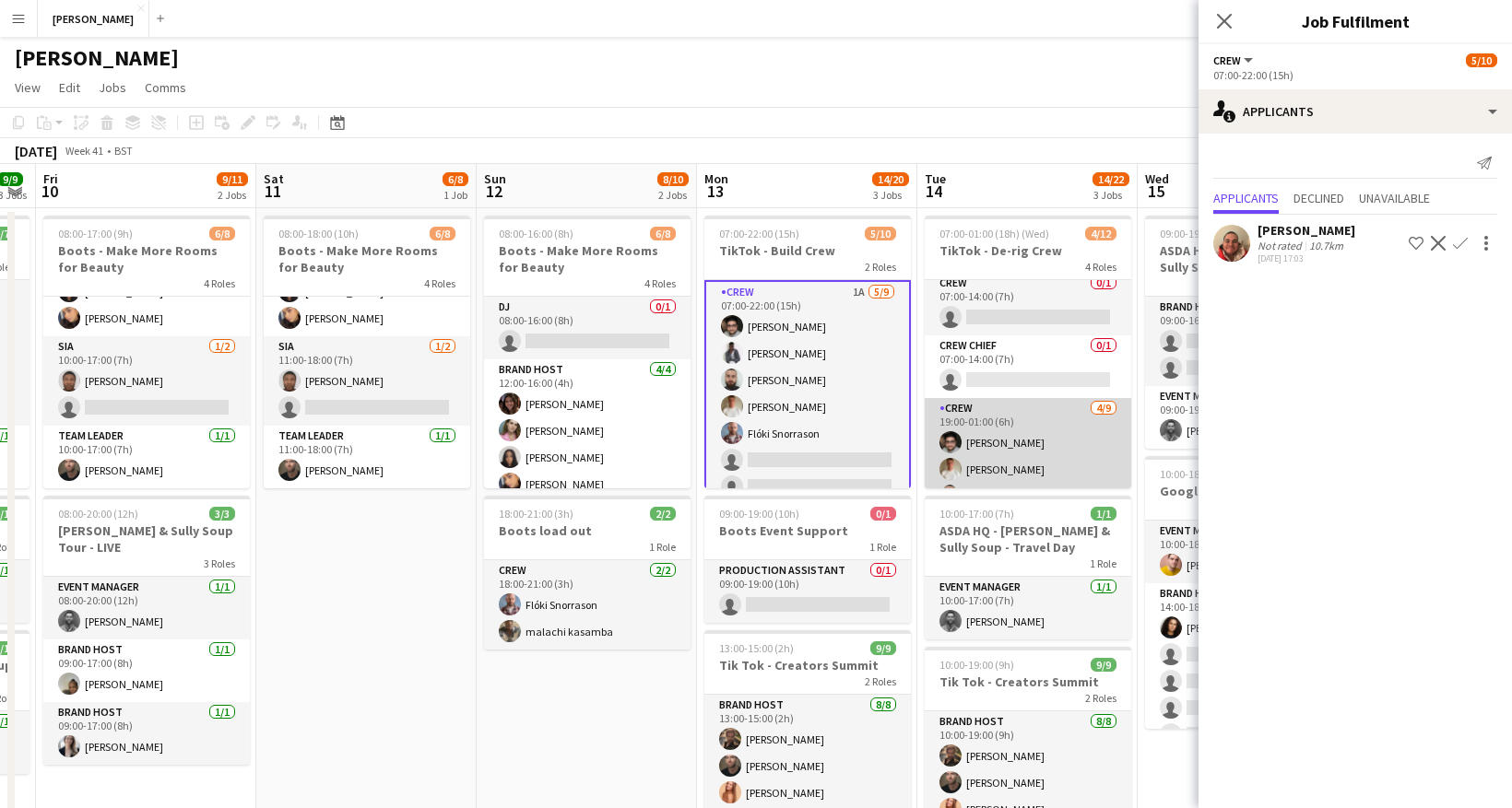
scroll to position [0, 0]
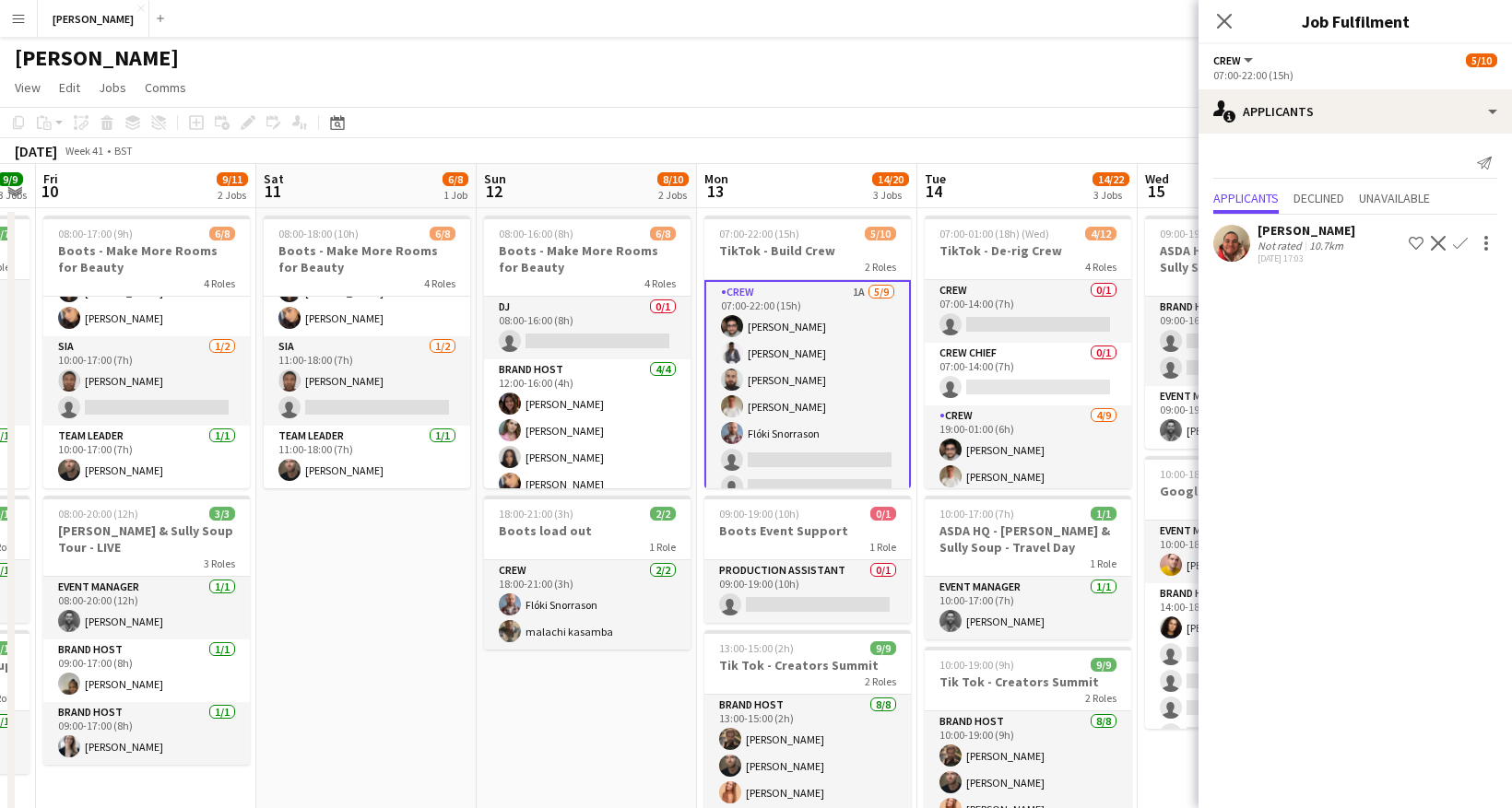
click at [804, 448] on app-card-role "Crew 1A [DATE] 07:00-22:00 (15h) [PERSON_NAME] [PERSON_NAME] [PERSON_NAME] [PER…" at bounding box center [807, 419] width 207 height 280
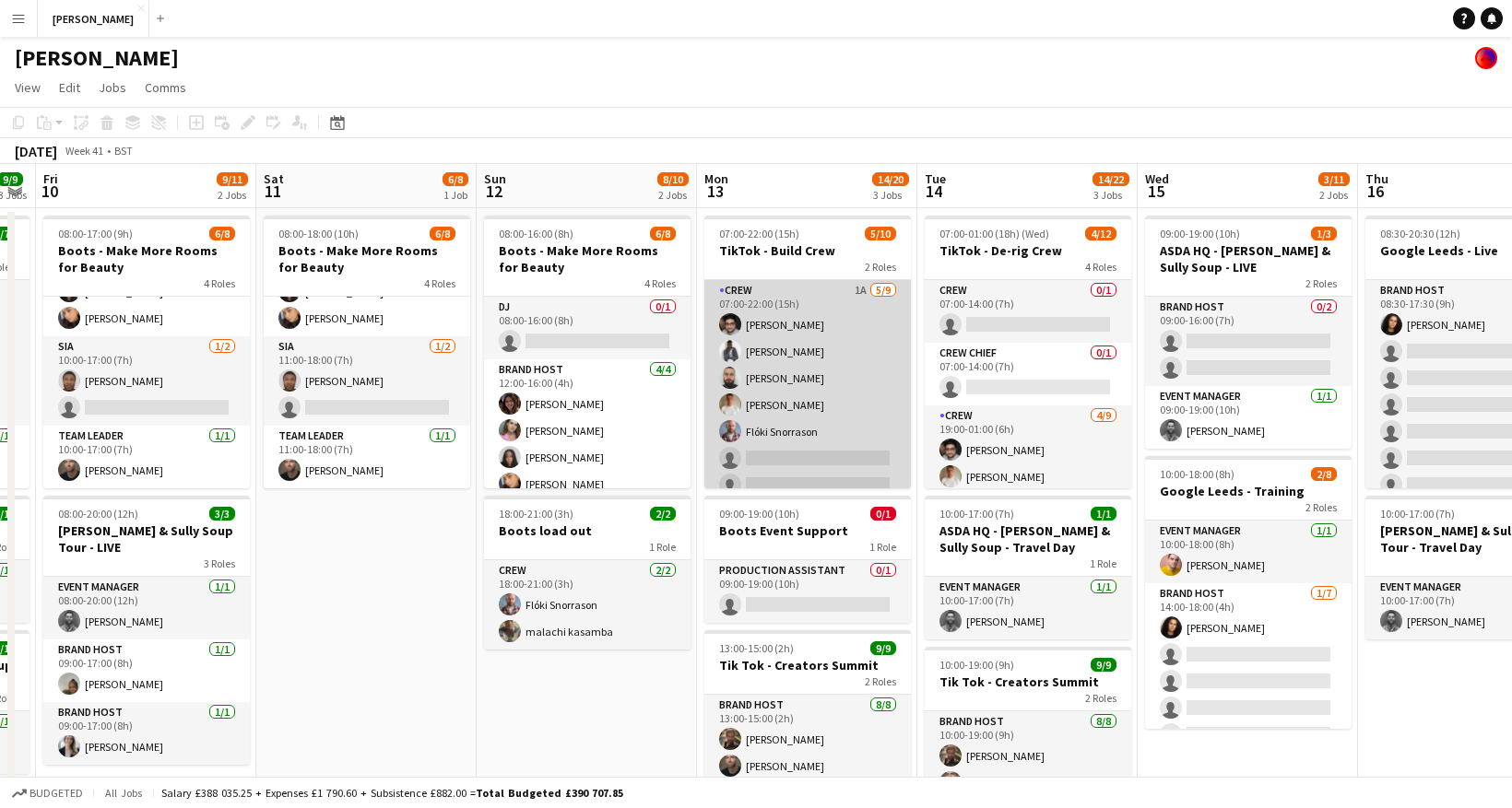
scroll to position [131, 0]
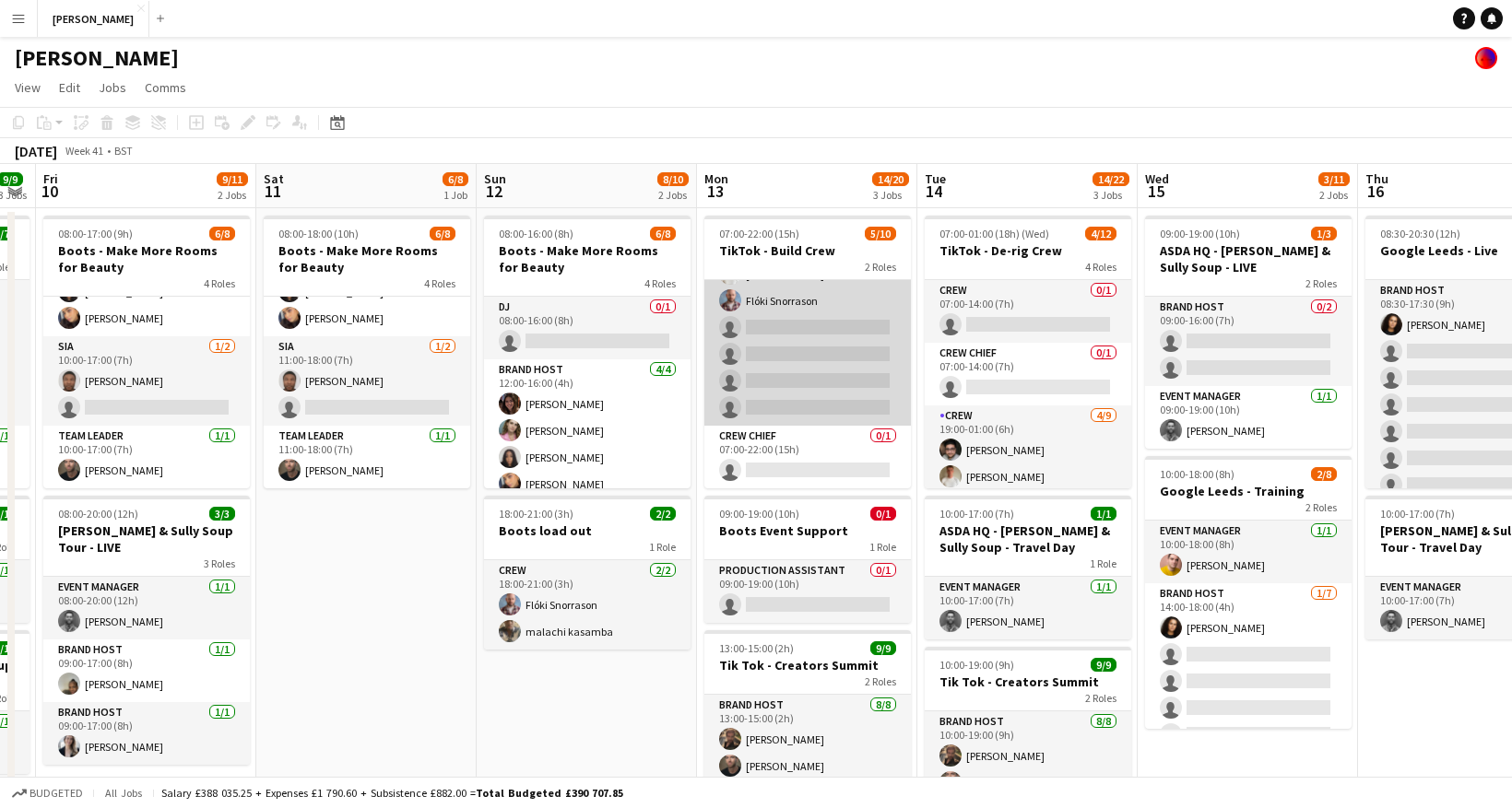
click at [812, 320] on app-card-role "Crew 1A [DATE] 07:00-22:00 (15h) [PERSON_NAME] [PERSON_NAME] [PERSON_NAME] [PER…" at bounding box center [807, 287] width 207 height 276
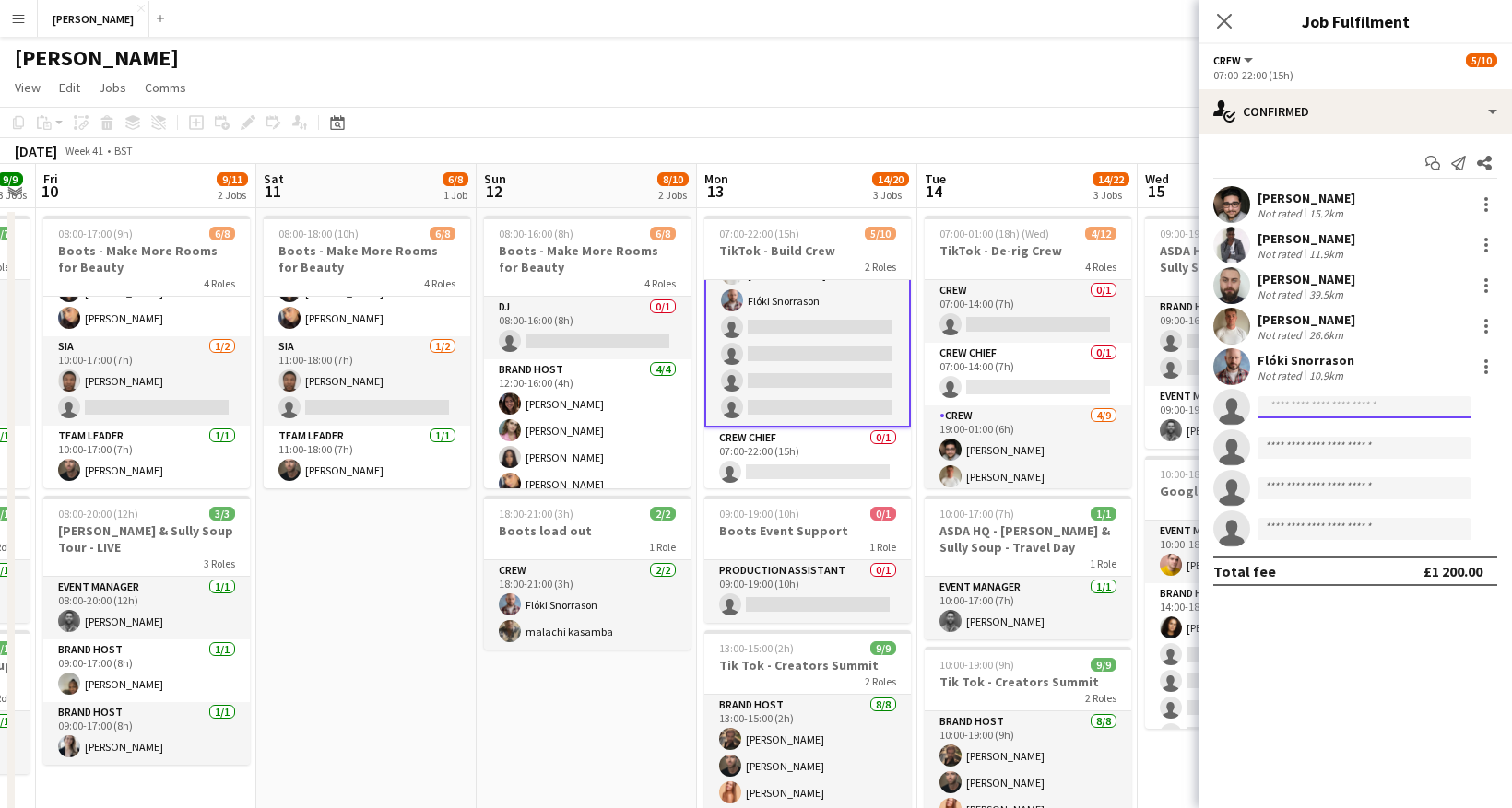
click at [1298, 411] on input at bounding box center [1365, 407] width 214 height 22
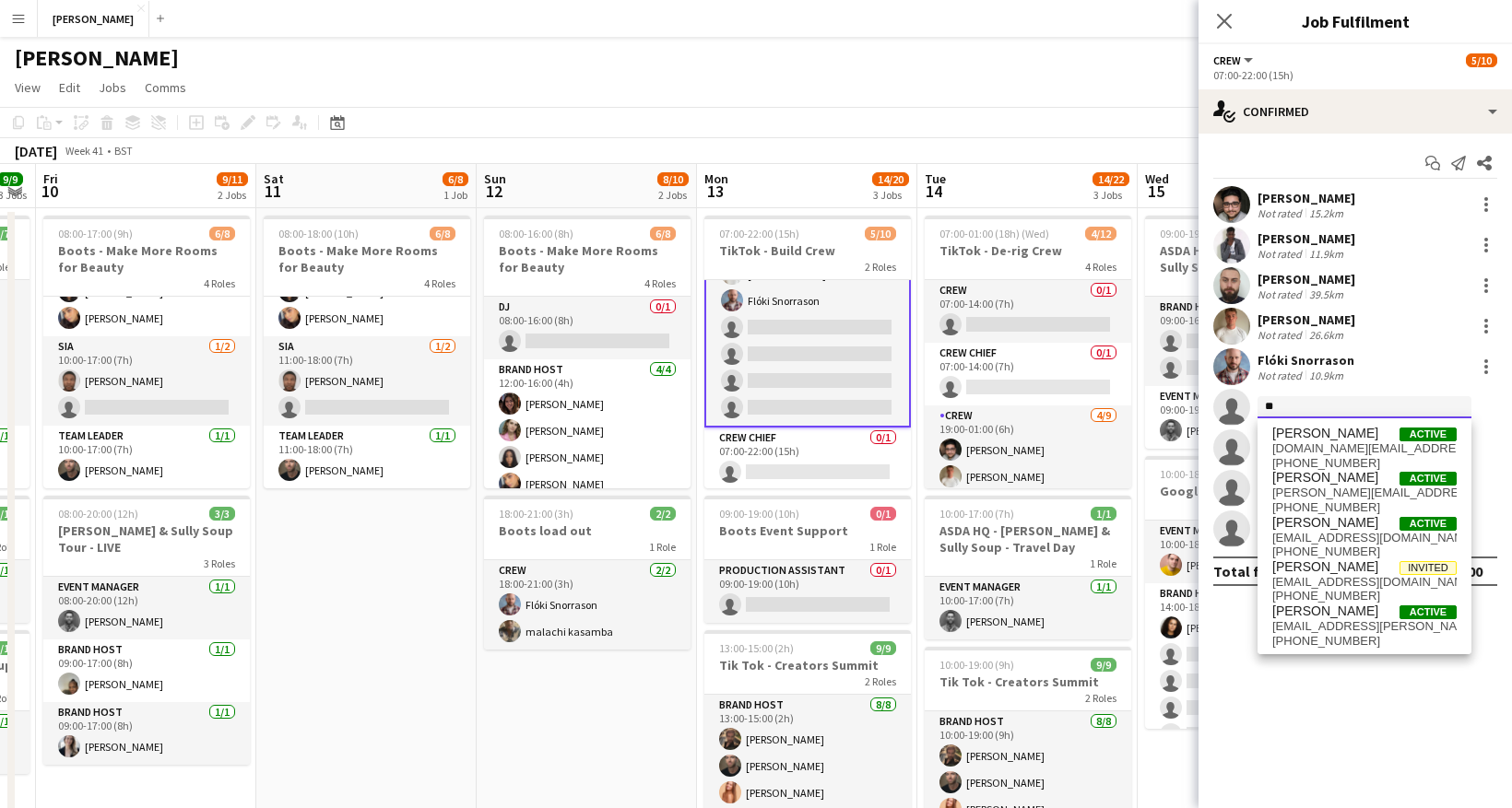
type input "*"
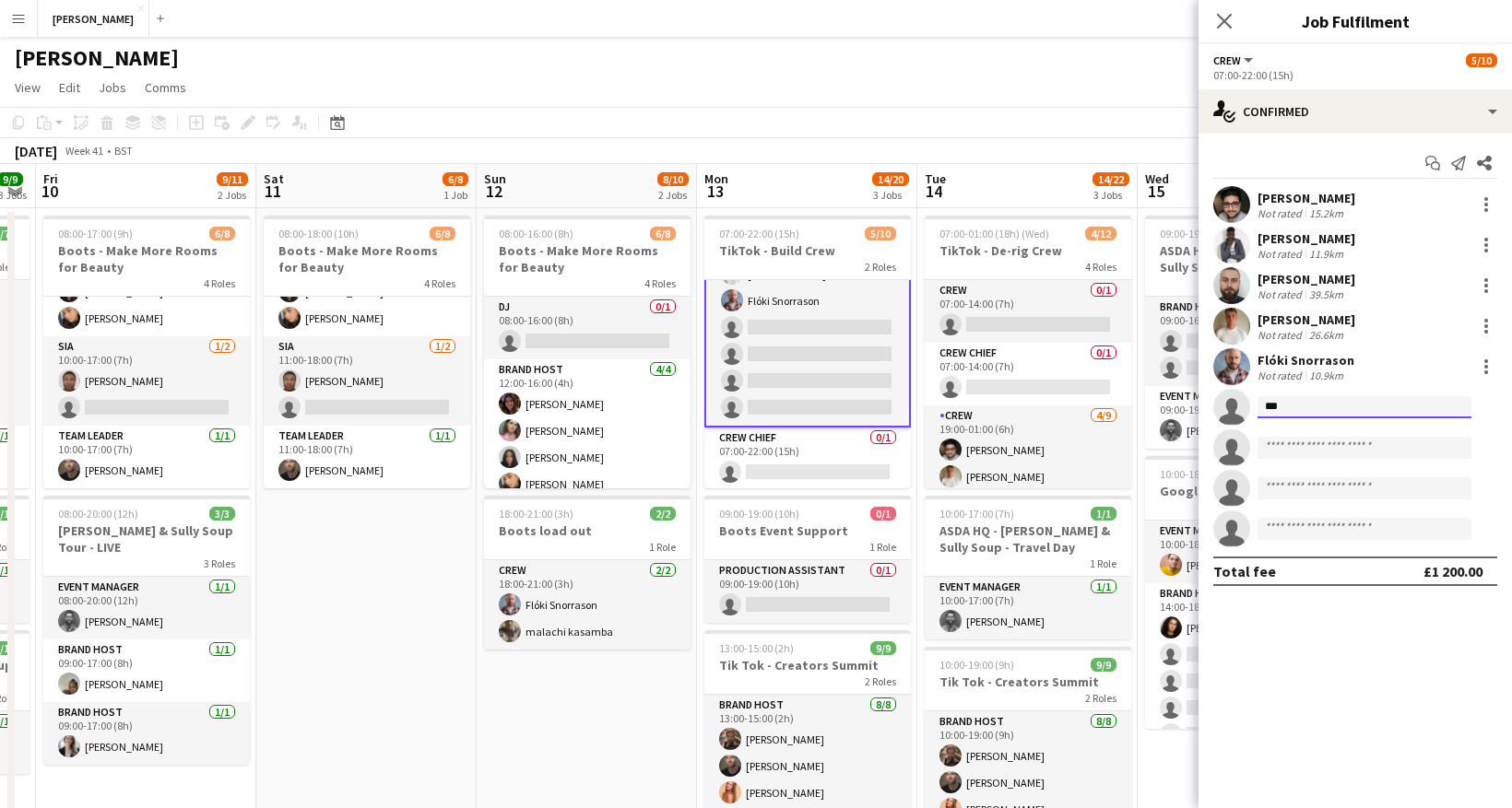
type input "****"
click at [1337, 442] on span "[EMAIL_ADDRESS][DOMAIN_NAME]" at bounding box center [1365, 448] width 185 height 14
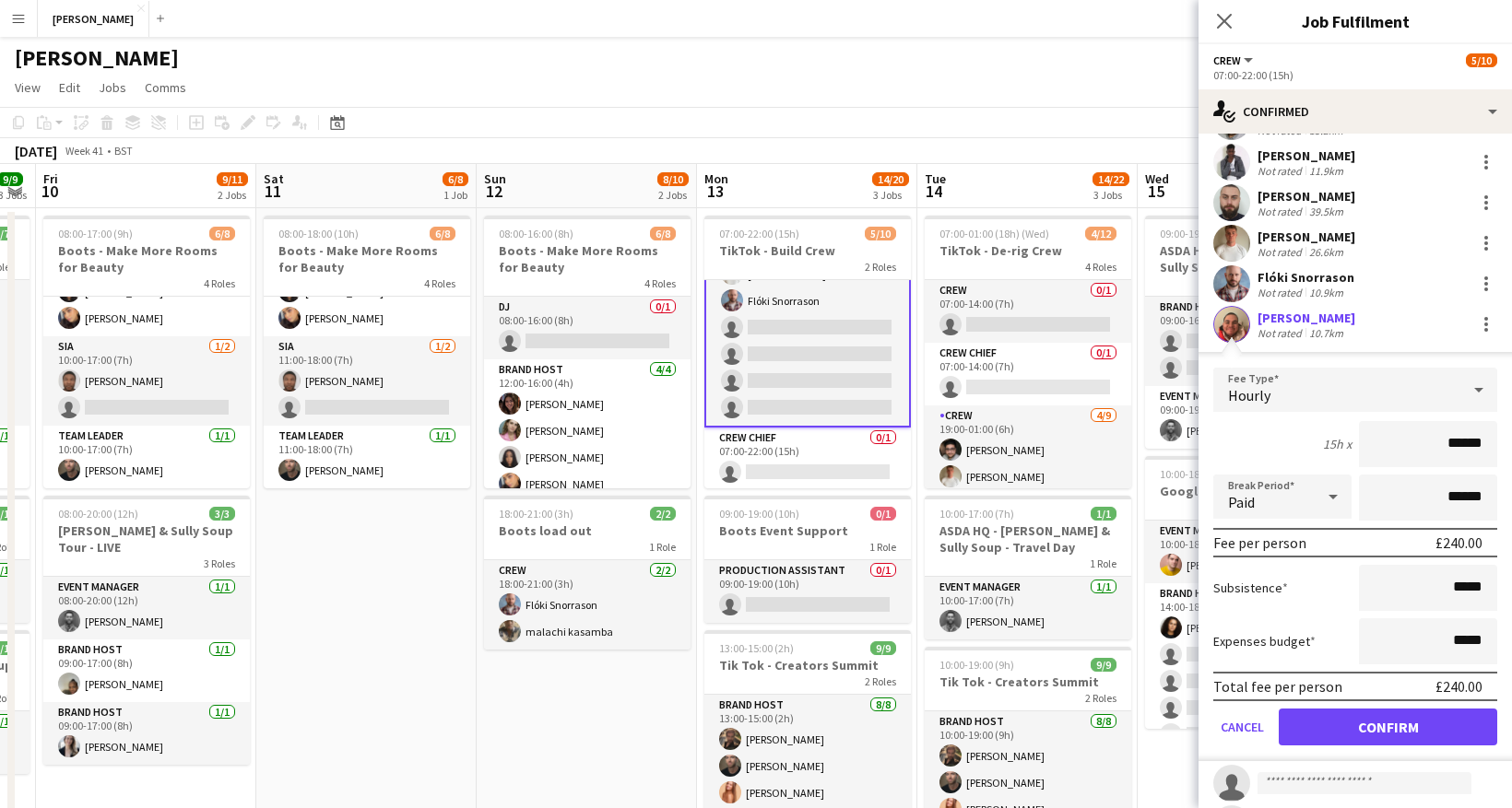
scroll to position [114, 0]
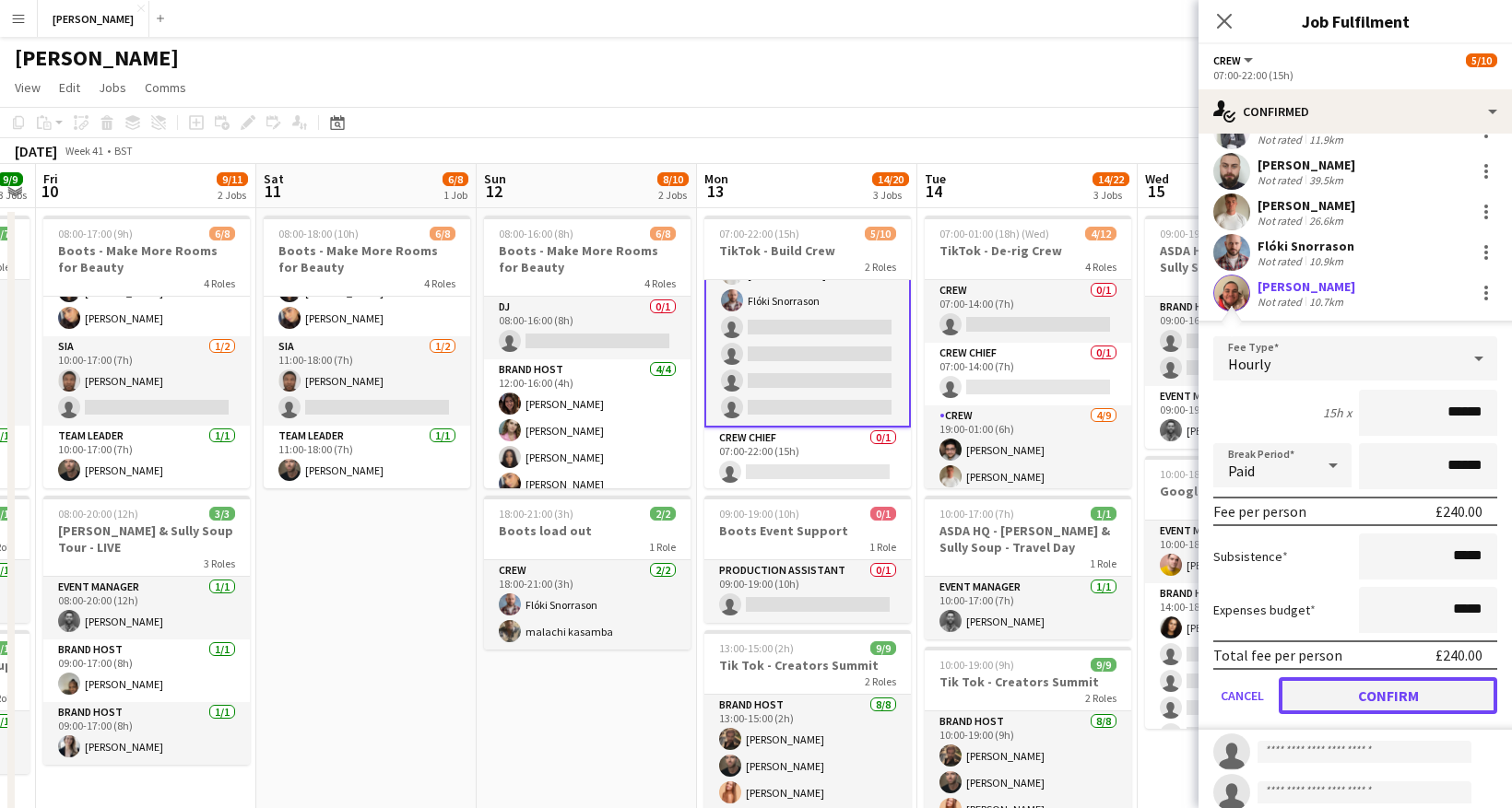
click at [1406, 708] on button "Confirm" at bounding box center [1388, 695] width 218 height 37
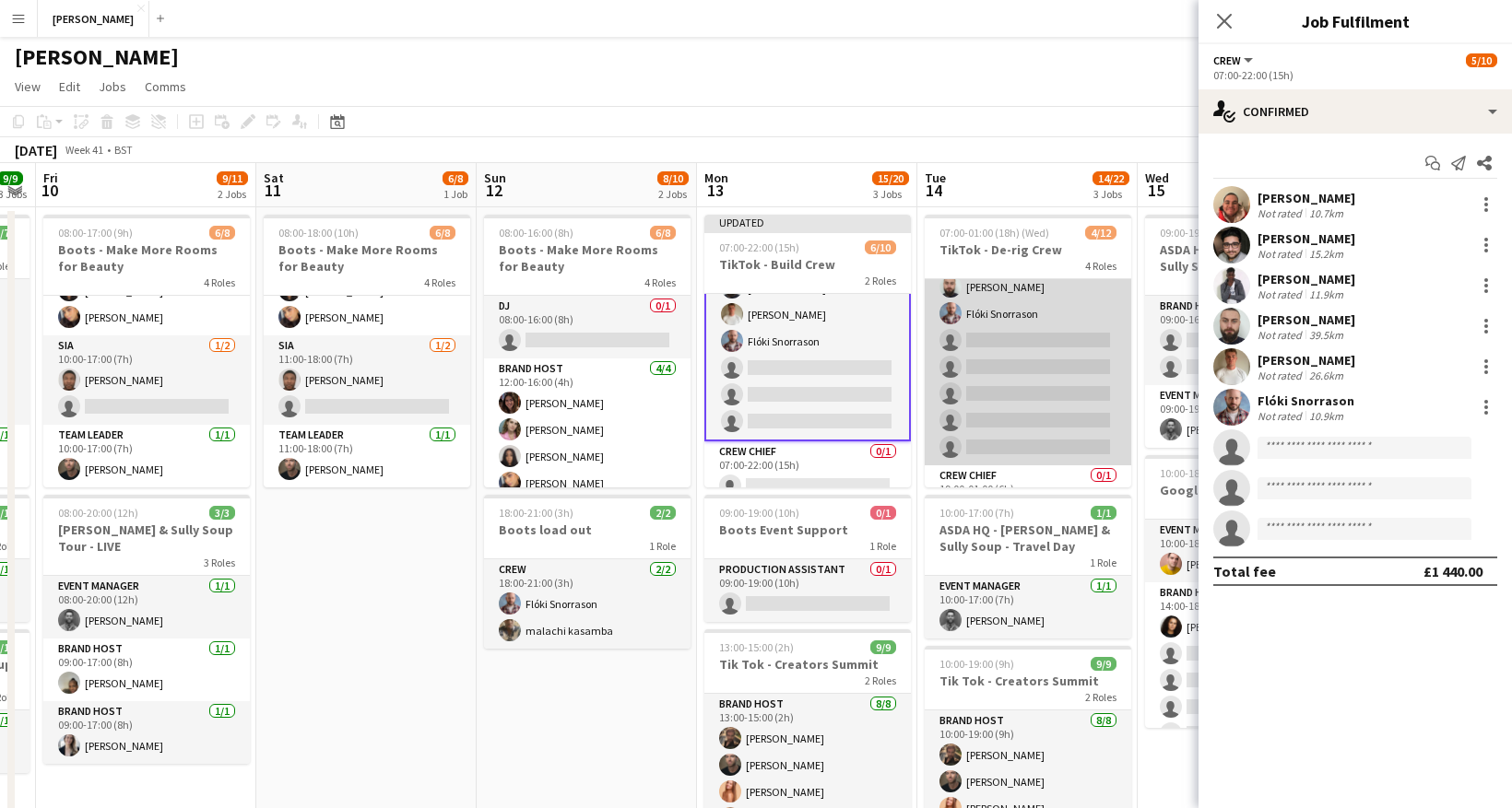
scroll to position [218, 0]
click at [1020, 329] on app-card-role "Crew [DATE] 19:00-01:00 (6h) [PERSON_NAME] [PERSON_NAME] [PERSON_NAME] Flóki Sn…" at bounding box center [1028, 324] width 207 height 276
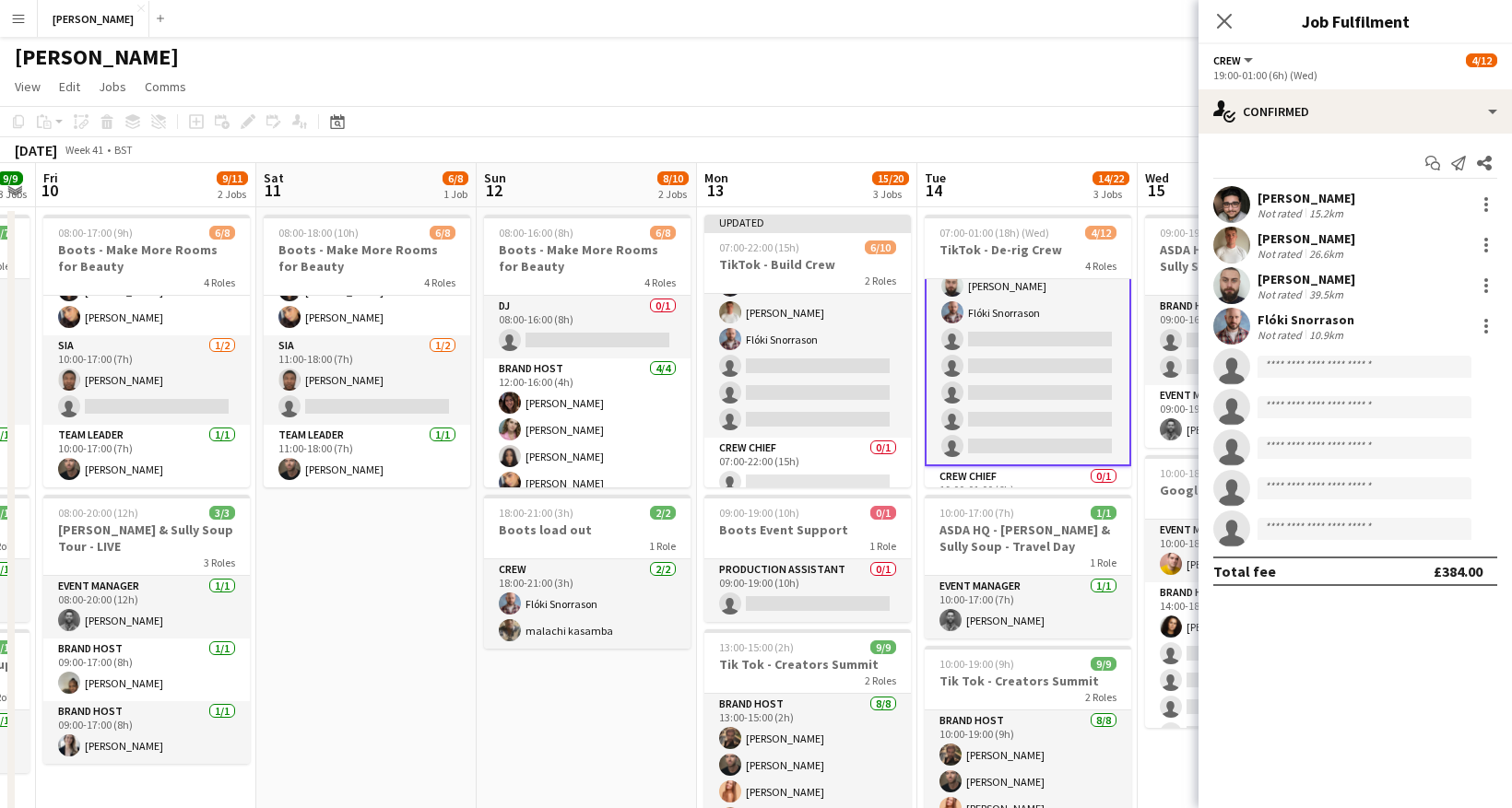
scroll to position [220, 0]
click at [1323, 366] on input at bounding box center [1365, 366] width 214 height 22
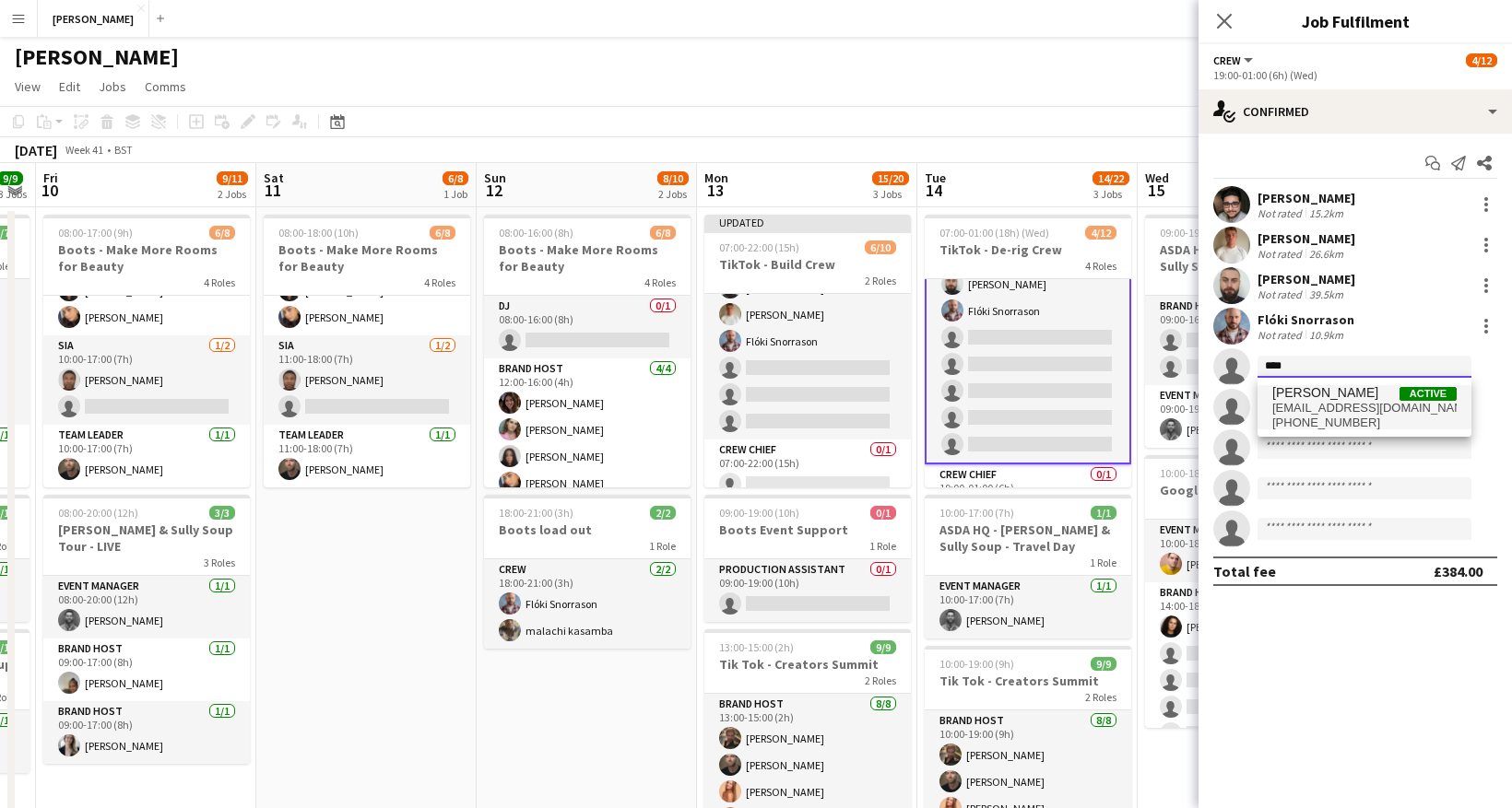
type input "****"
click at [1327, 402] on span "[EMAIL_ADDRESS][DOMAIN_NAME]" at bounding box center [1365, 408] width 185 height 14
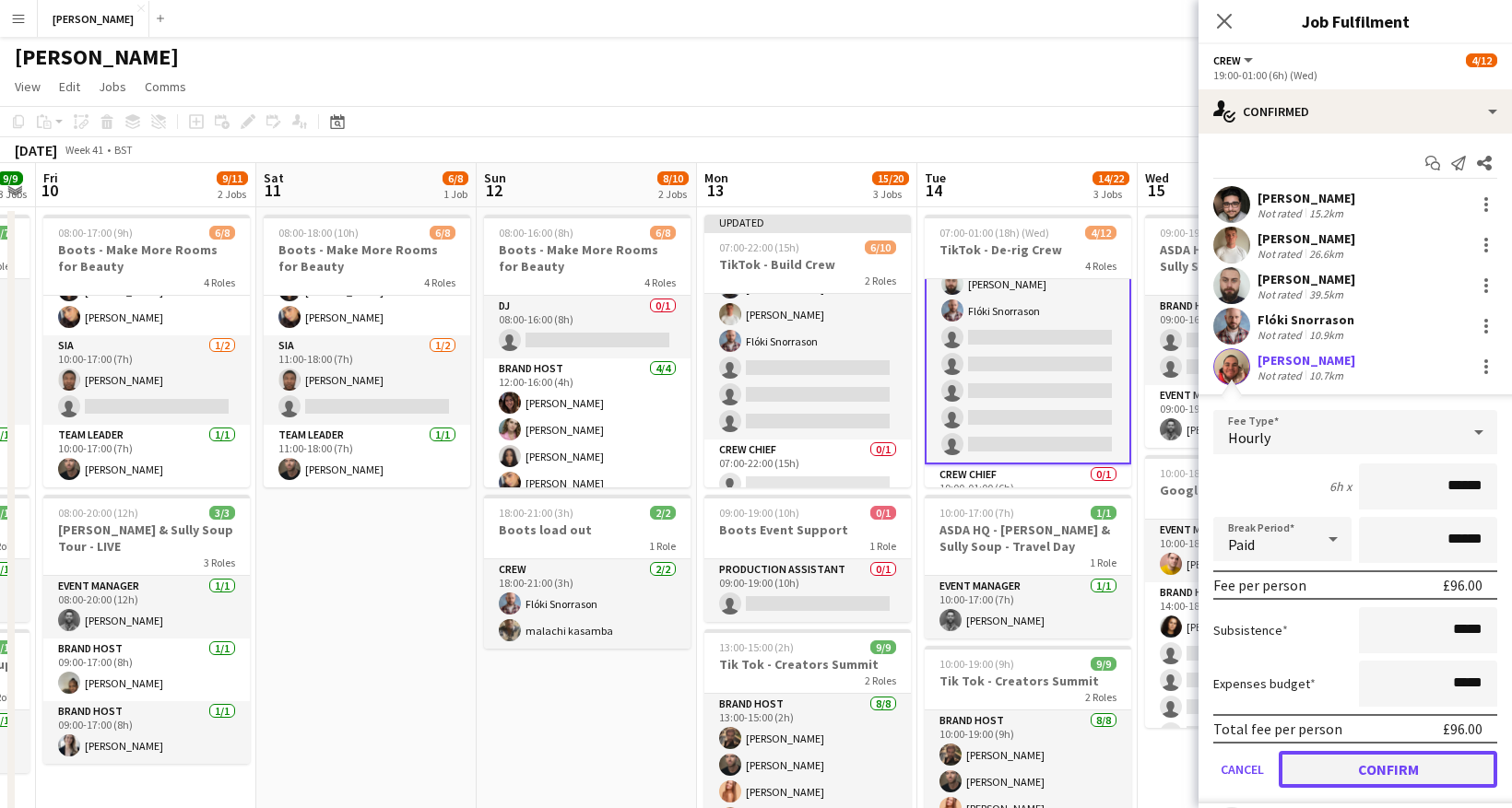
click at [1385, 774] on button "Confirm" at bounding box center [1388, 770] width 218 height 37
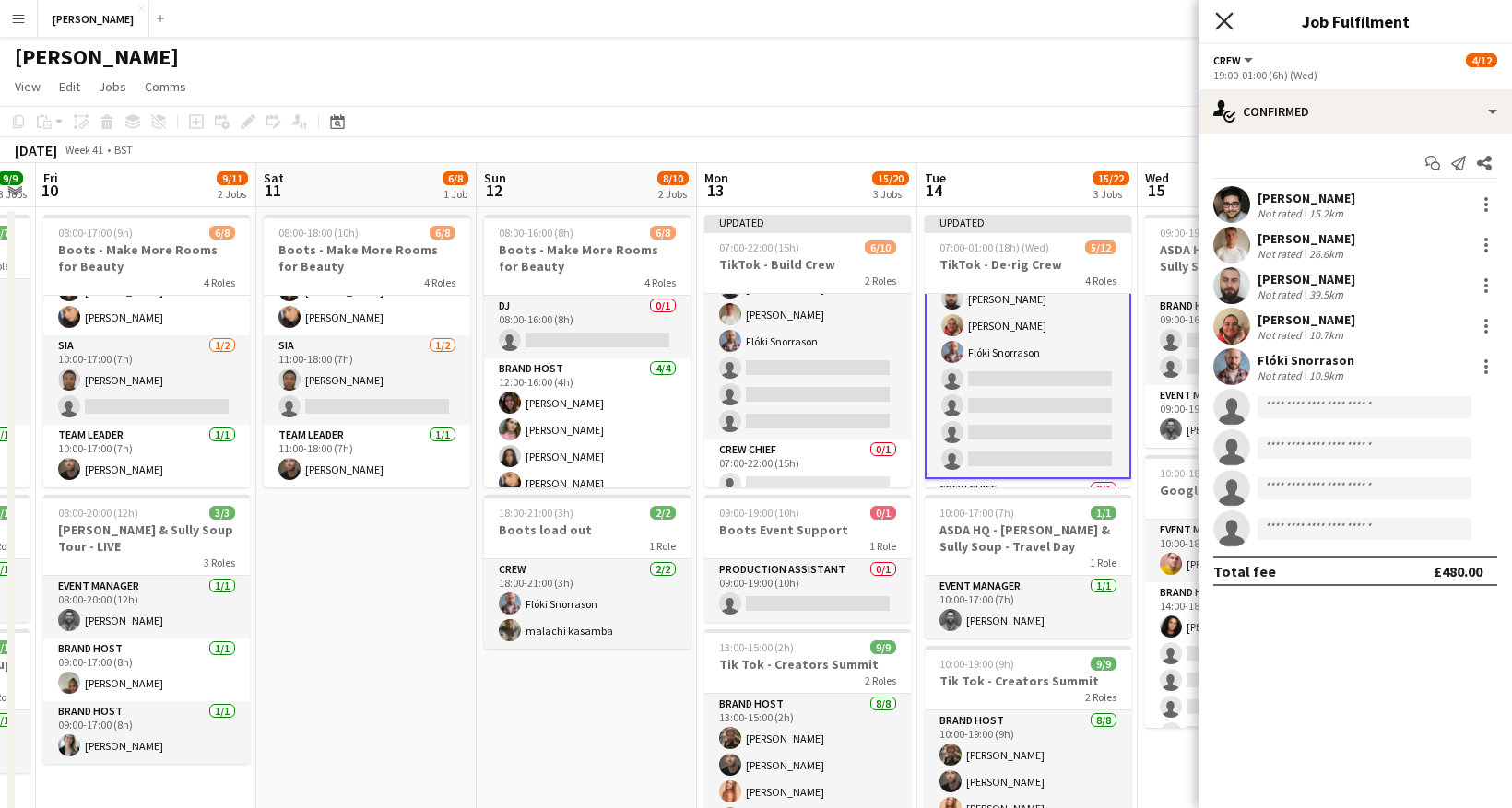
click at [1230, 21] on icon "Close pop-in" at bounding box center [1224, 20] width 17 height 17
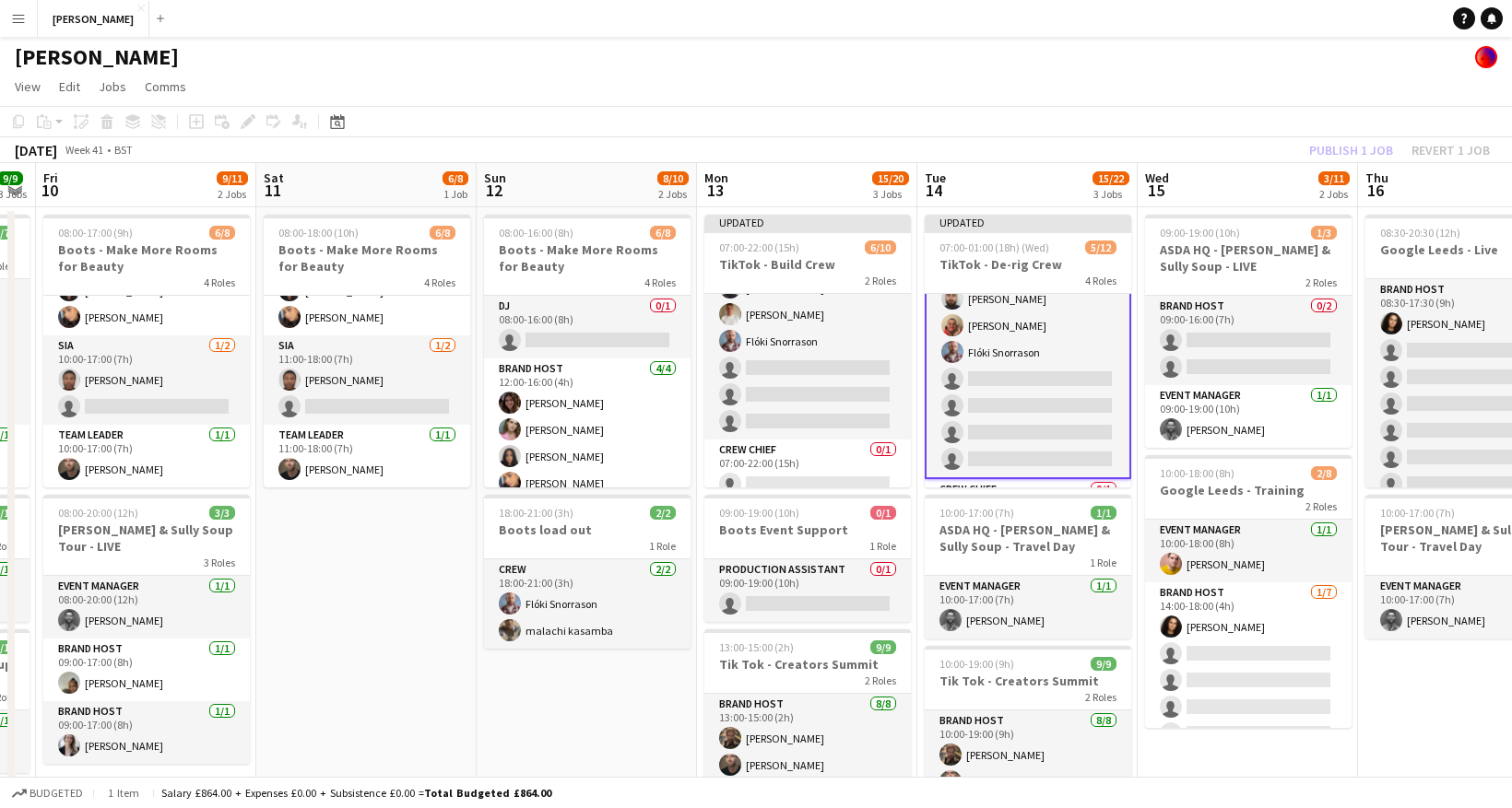
click at [1237, 134] on app-toolbar "Copy Paste Paste Command V Paste with crew Command Shift V Paste linked Job [GE…" at bounding box center [756, 121] width 1512 height 32
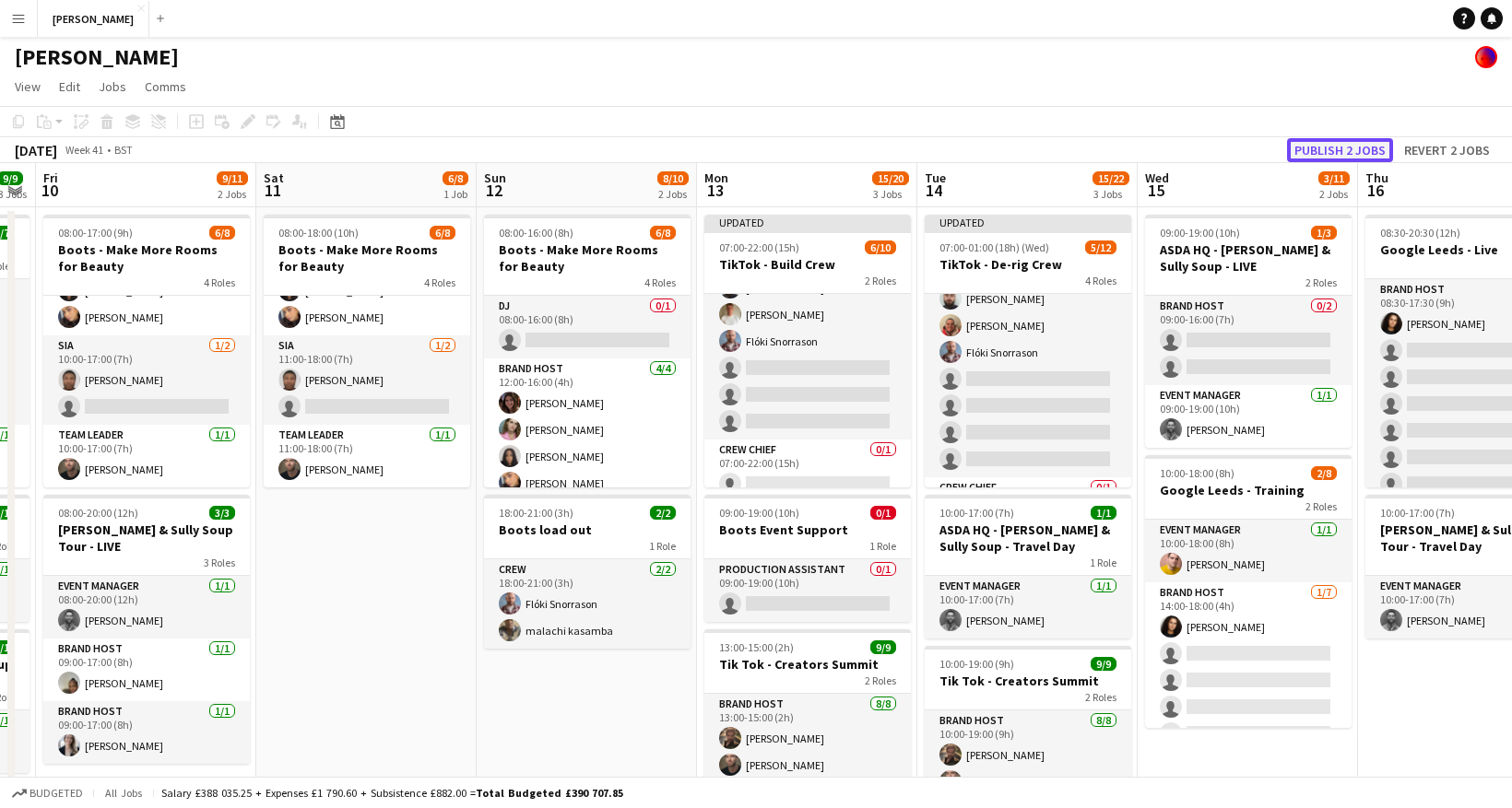
click at [1360, 151] on button "Publish 2 jobs" at bounding box center [1340, 150] width 106 height 24
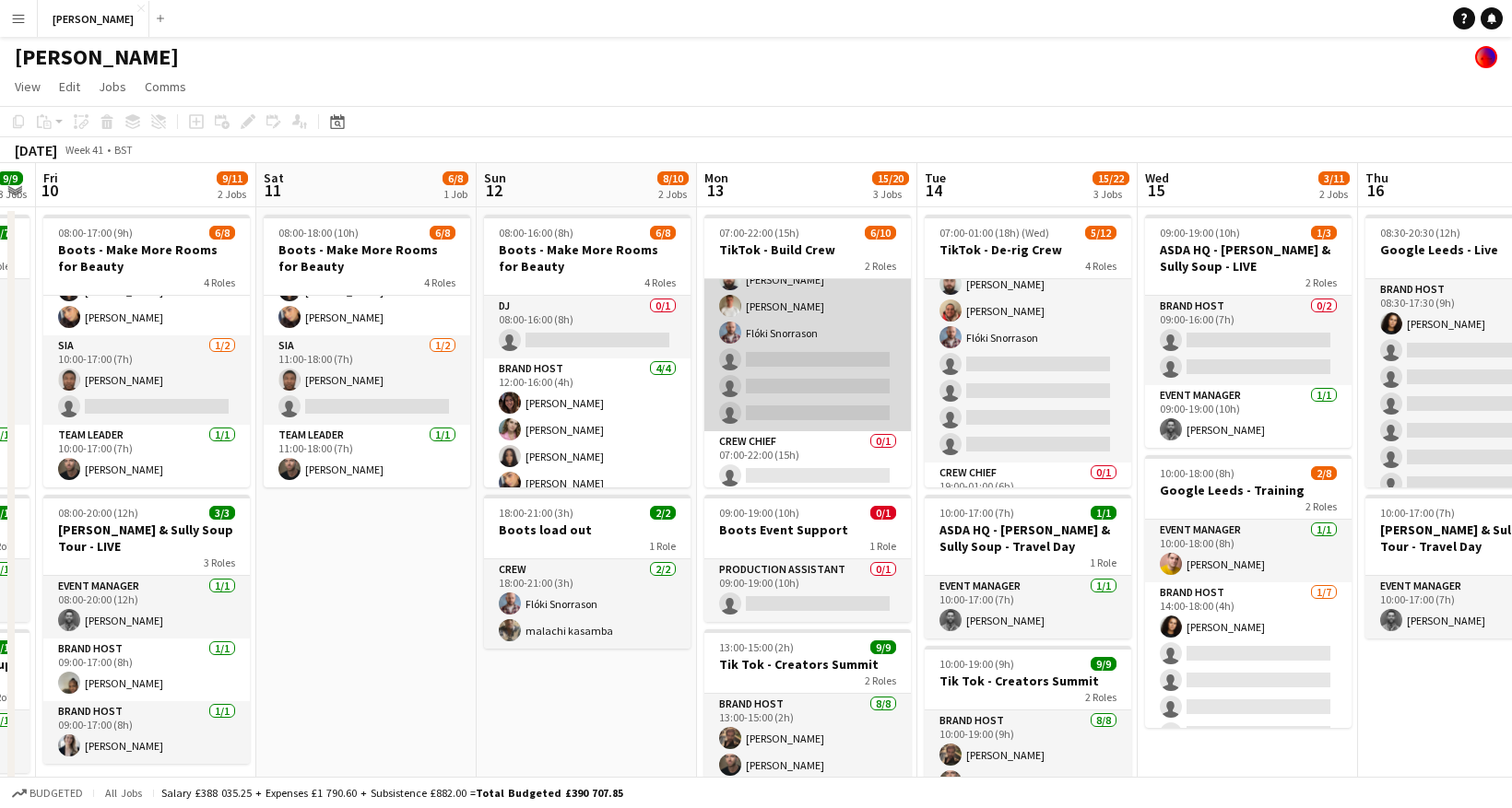
scroll to position [131, 0]
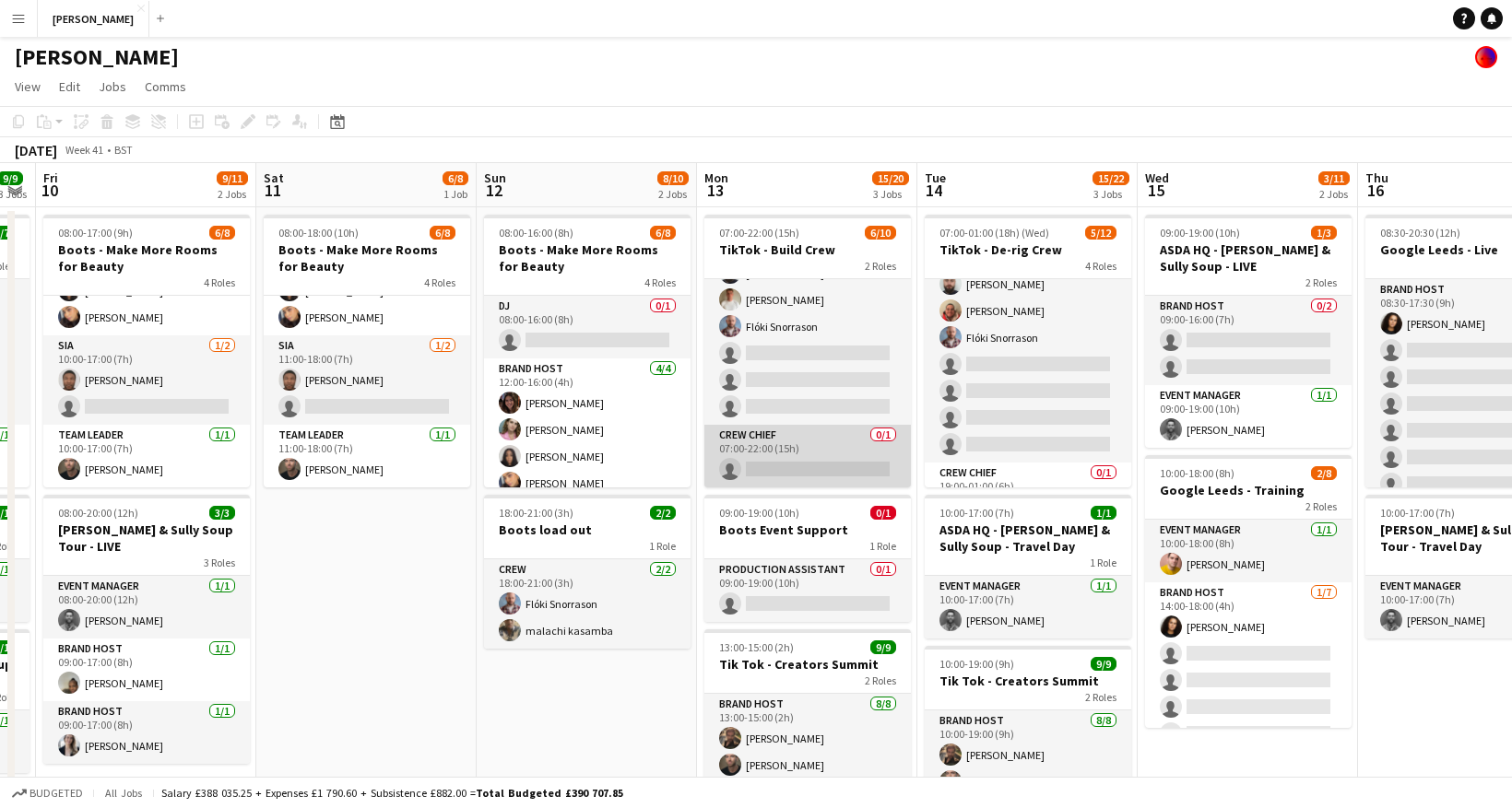
click at [818, 458] on app-card-role "Crew Chief 0/1 07:00-22:00 (15h) single-neutral-actions" at bounding box center [807, 456] width 207 height 63
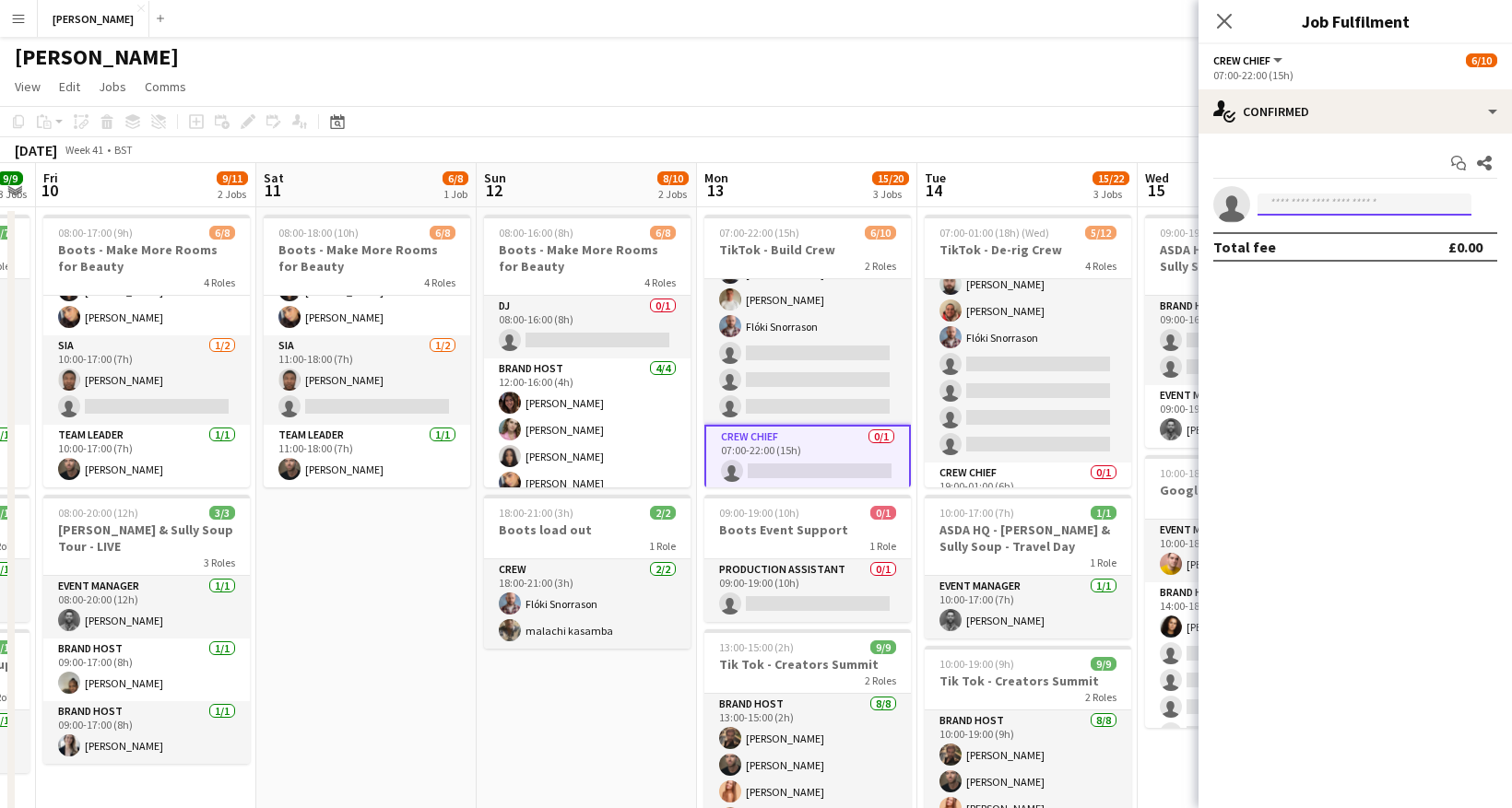
click at [1370, 193] on input at bounding box center [1365, 204] width 214 height 22
type input "*****"
click at [1351, 232] on span "[PERSON_NAME] Active" at bounding box center [1365, 231] width 185 height 15
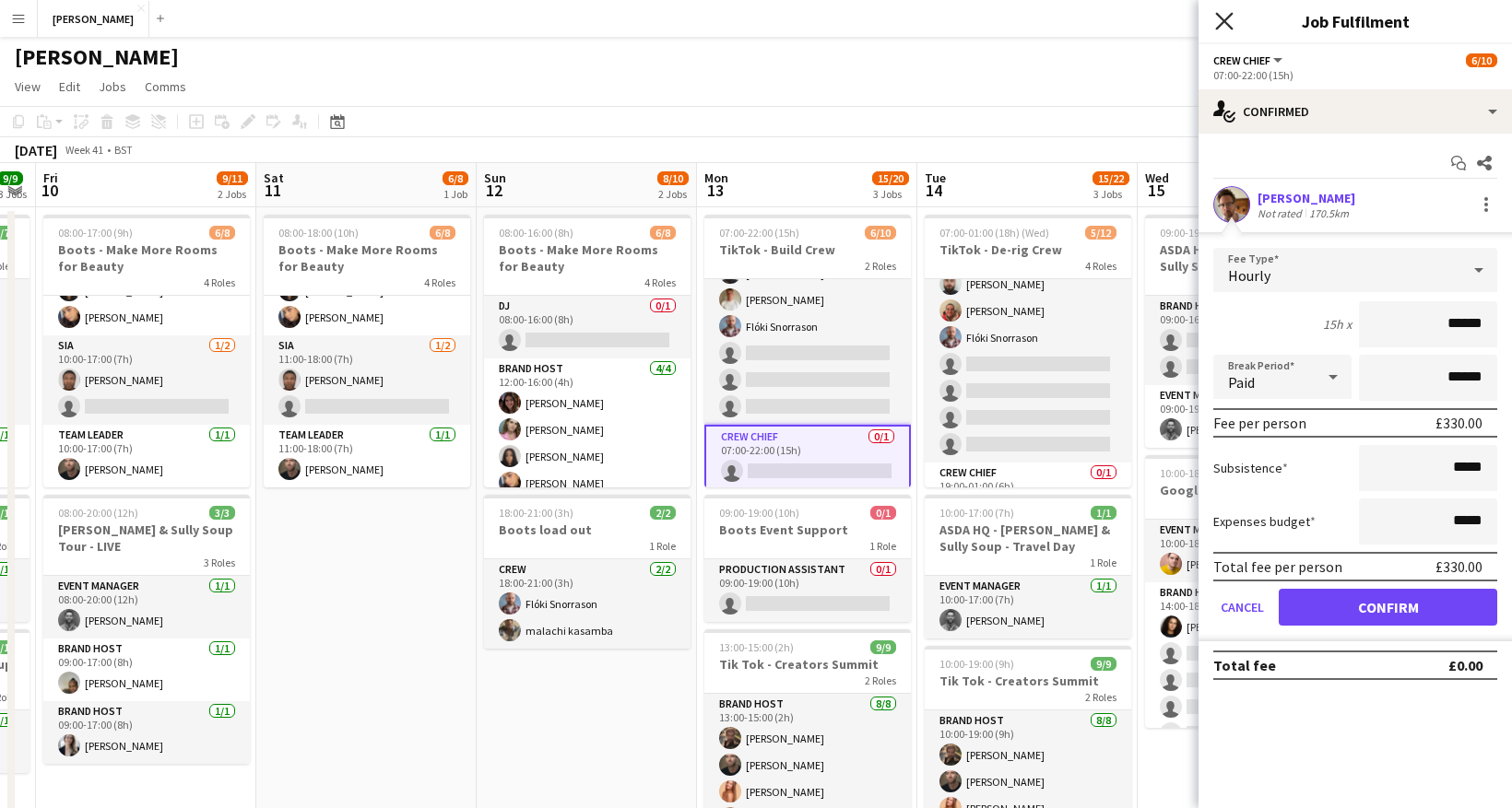
click at [1222, 13] on icon "Close pop-in" at bounding box center [1224, 20] width 17 height 17
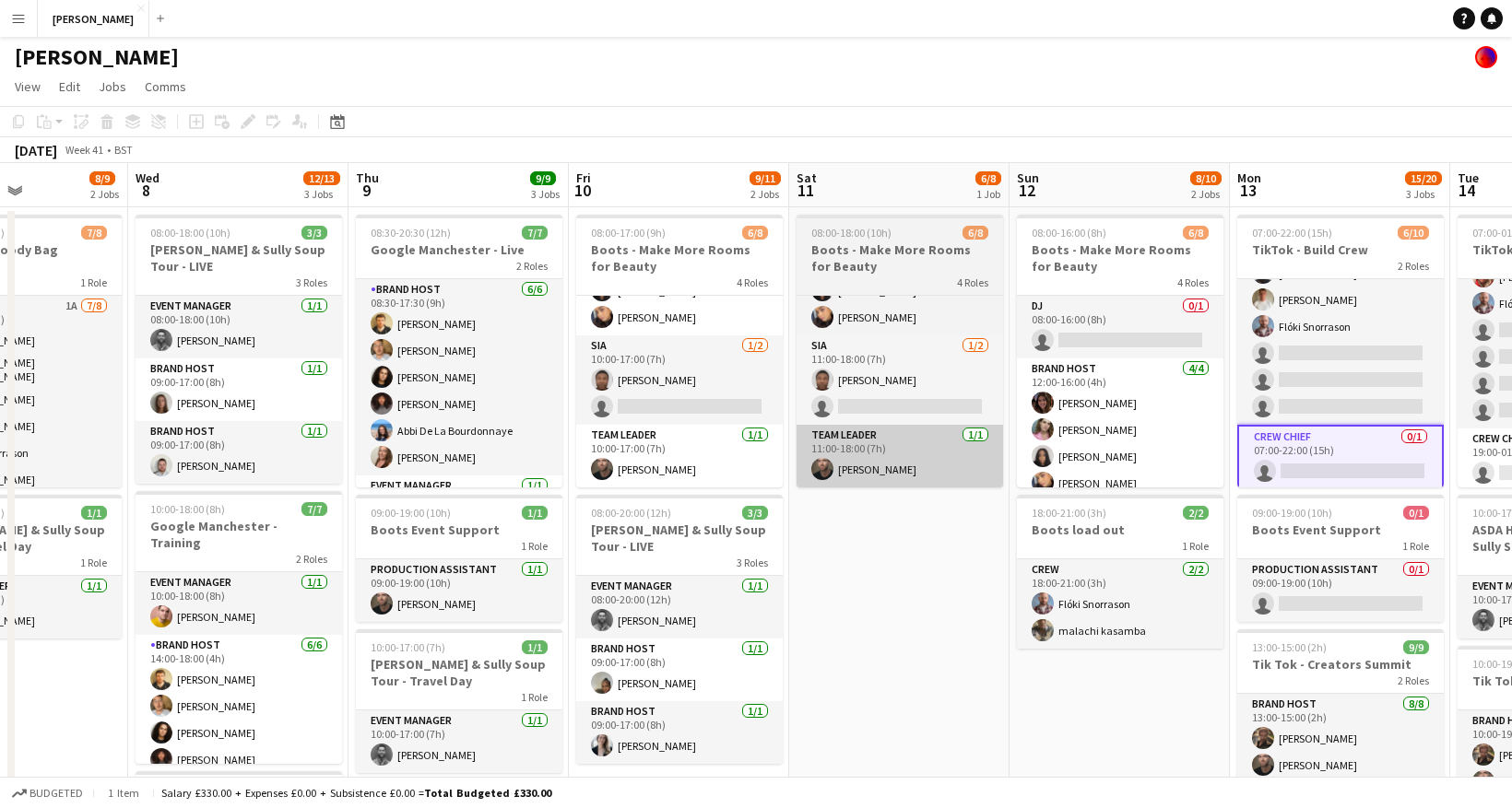
scroll to position [0, 532]
